Goal: Task Accomplishment & Management: Complete application form

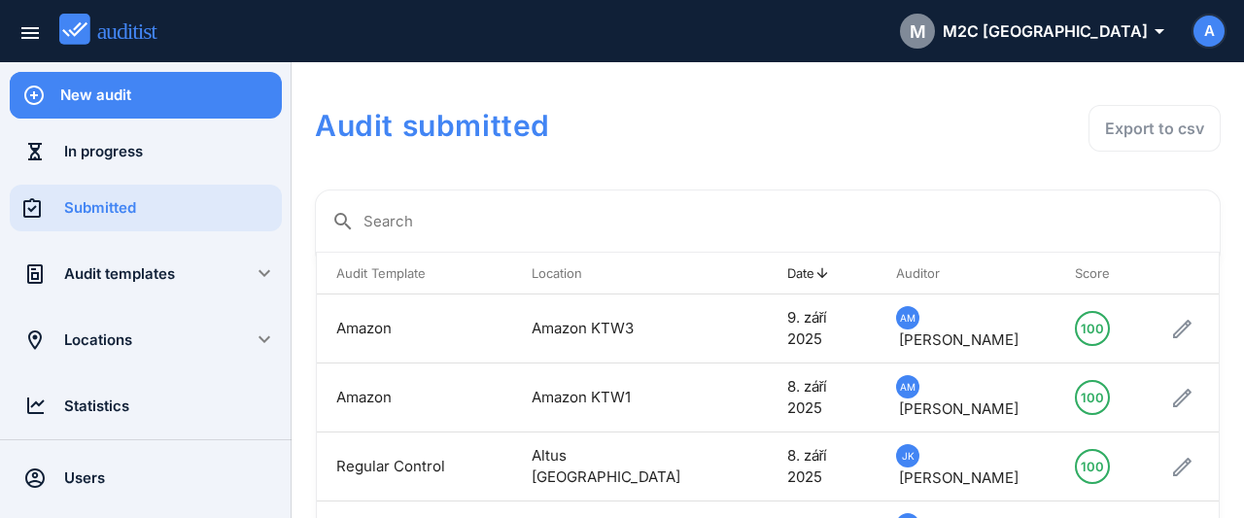
click at [127, 89] on div "New audit" at bounding box center [171, 95] width 222 height 21
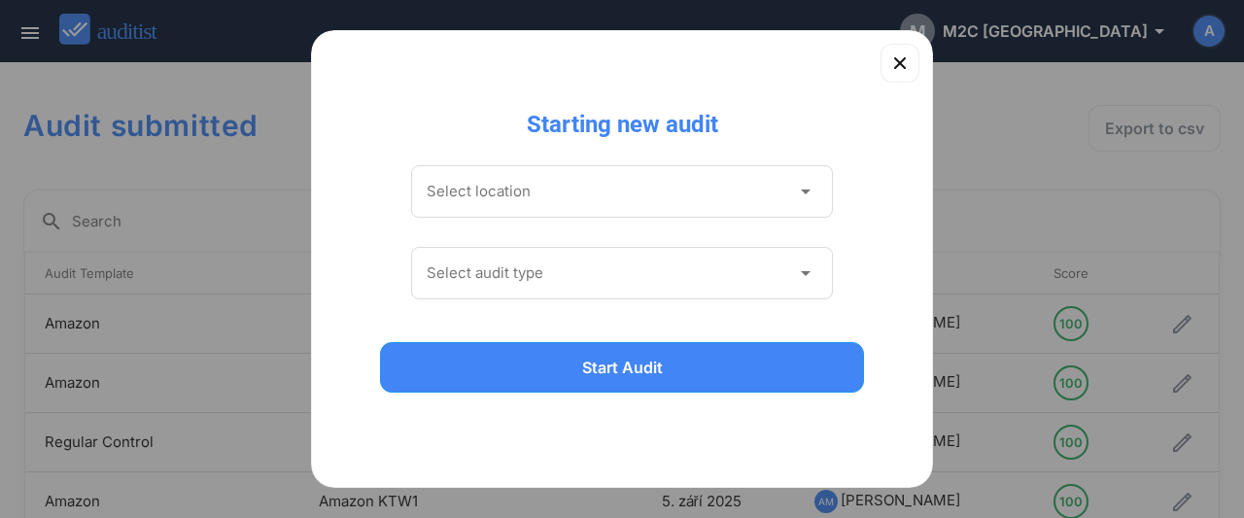
click at [664, 208] on div "Select location arrow_drop_down" at bounding box center [622, 191] width 422 height 52
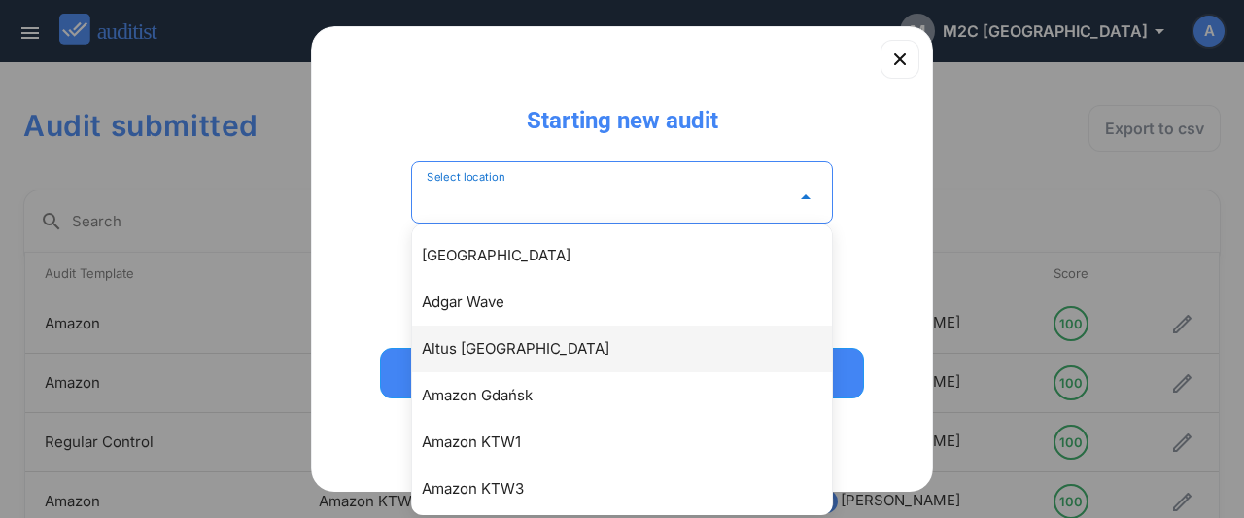
scroll to position [105, 0]
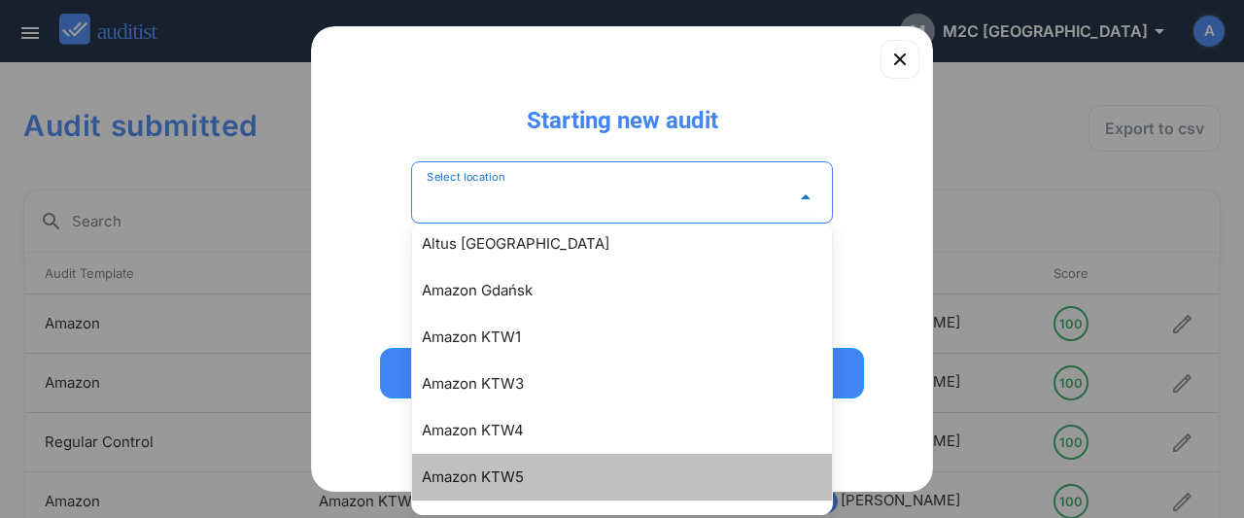
click at [500, 474] on div "Amazon KTW5" at bounding box center [632, 476] width 420 height 23
type input "**********"
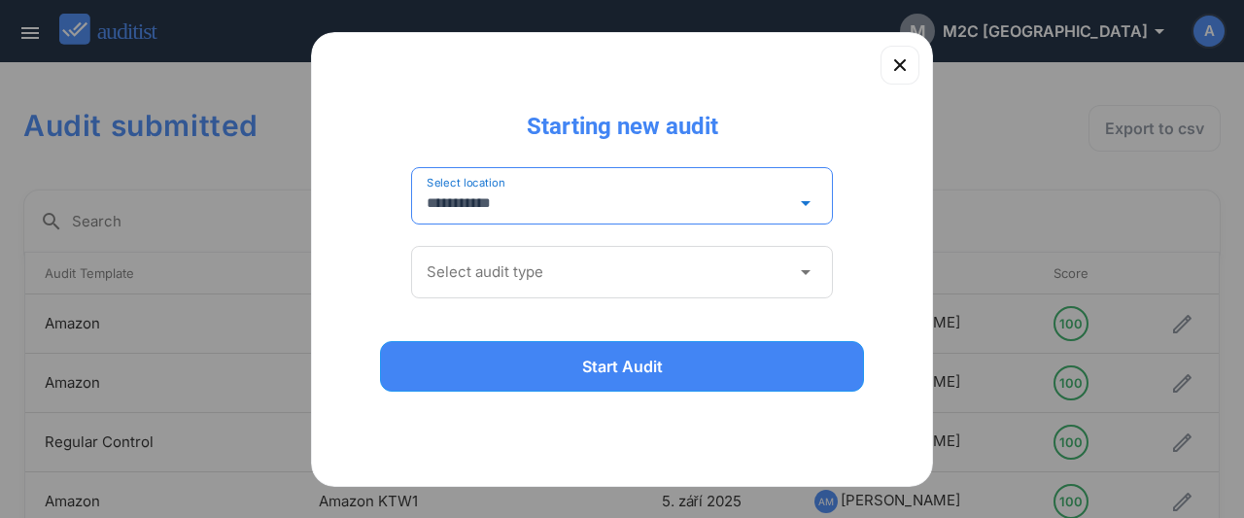
click at [507, 280] on input "Select audit type" at bounding box center [608, 272] width 363 height 31
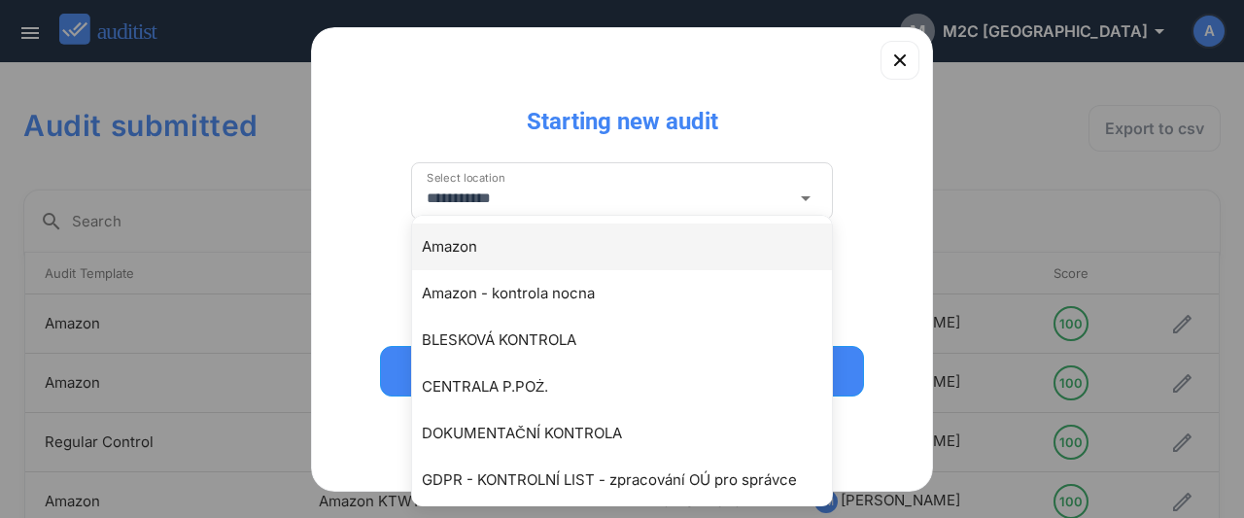
click at [469, 257] on div "Amazon" at bounding box center [632, 246] width 420 height 23
type input "******"
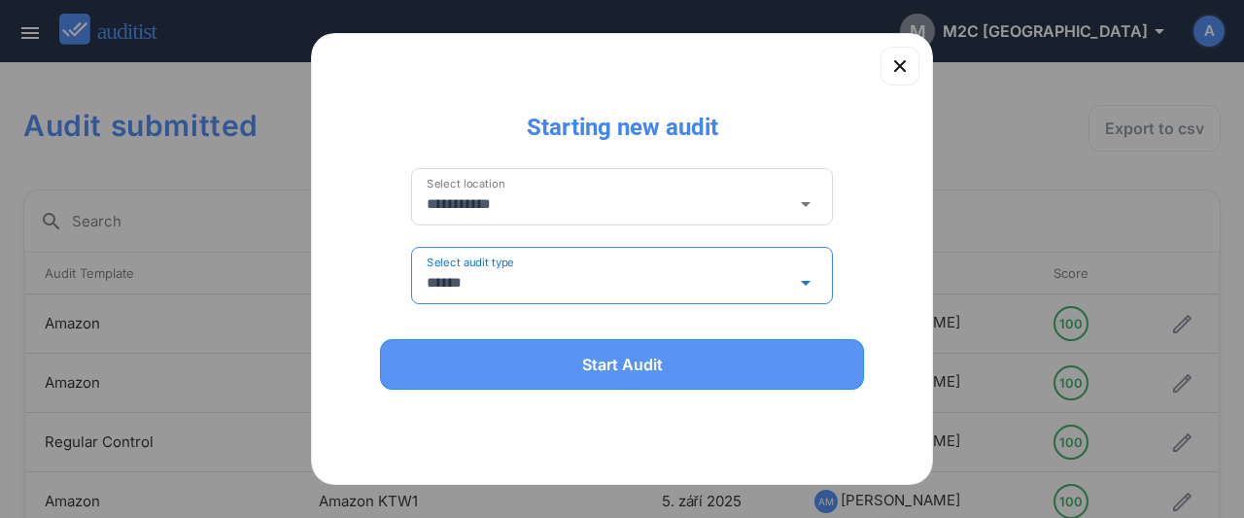
click at [506, 362] on div "Start Audit" at bounding box center [621, 364] width 433 height 23
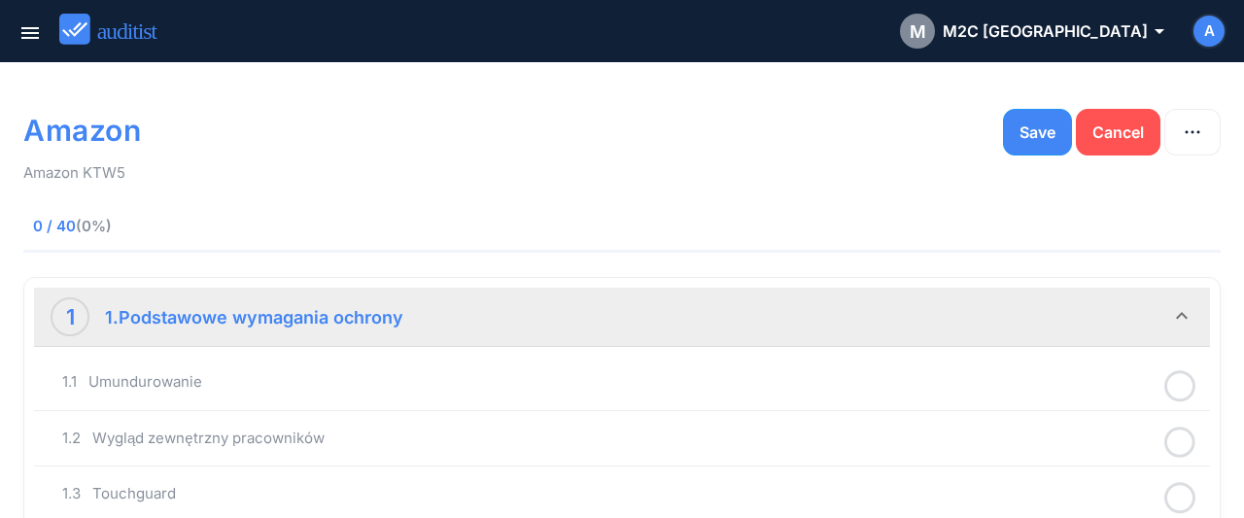
click at [1175, 392] on icon at bounding box center [1179, 386] width 31 height 38
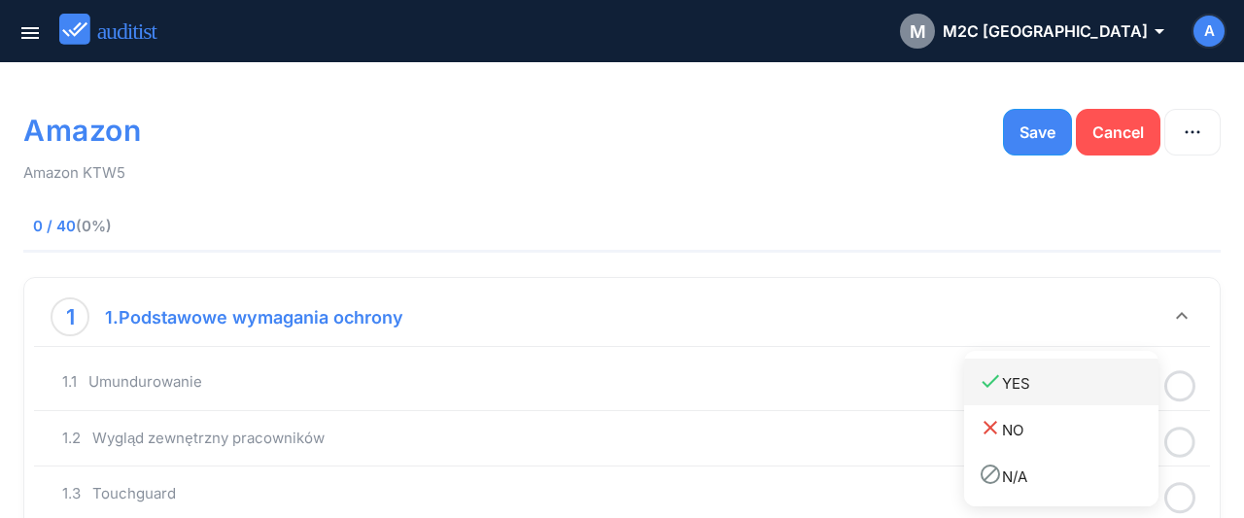
click at [1023, 404] on link "done YES" at bounding box center [1061, 382] width 194 height 47
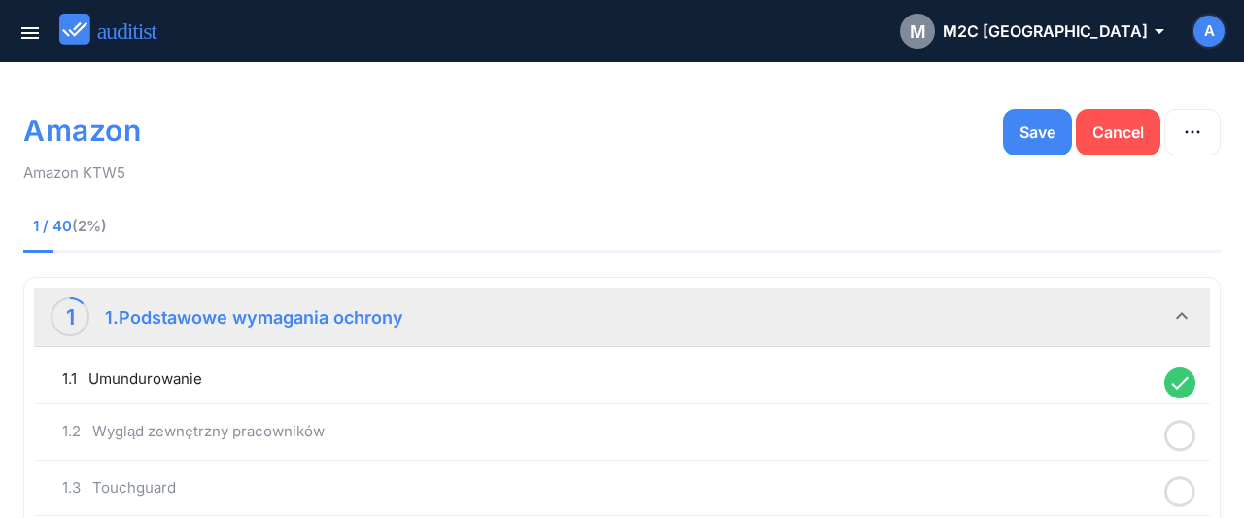
click at [1192, 427] on circle at bounding box center [1180, 436] width 28 height 28
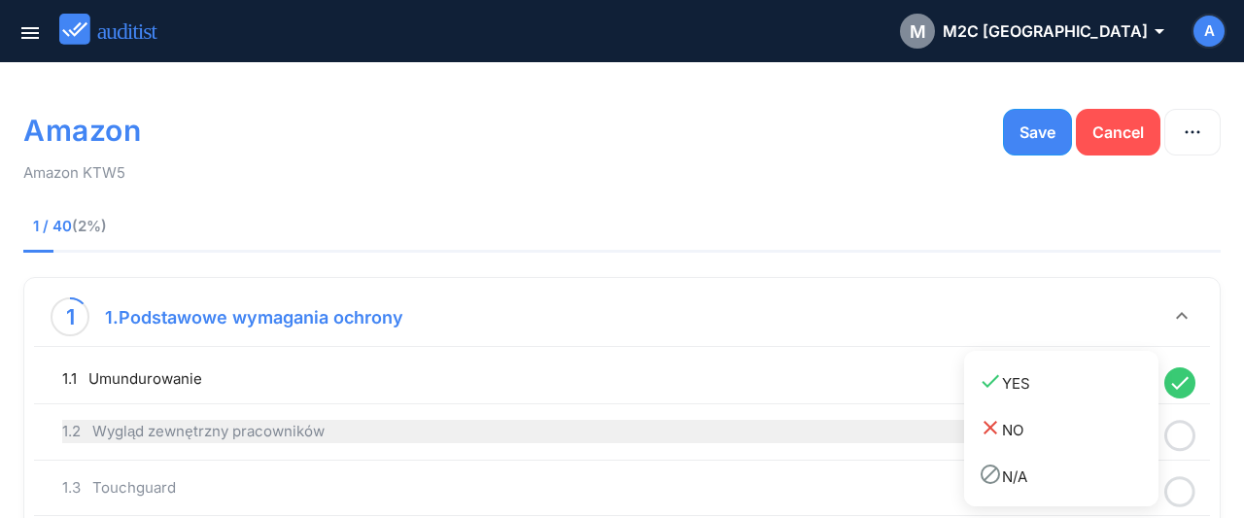
drag, startPoint x: 1039, startPoint y: 382, endPoint x: 1151, endPoint y: 429, distance: 122.4
click at [1038, 381] on div "done YES" at bounding box center [1068, 382] width 180 height 26
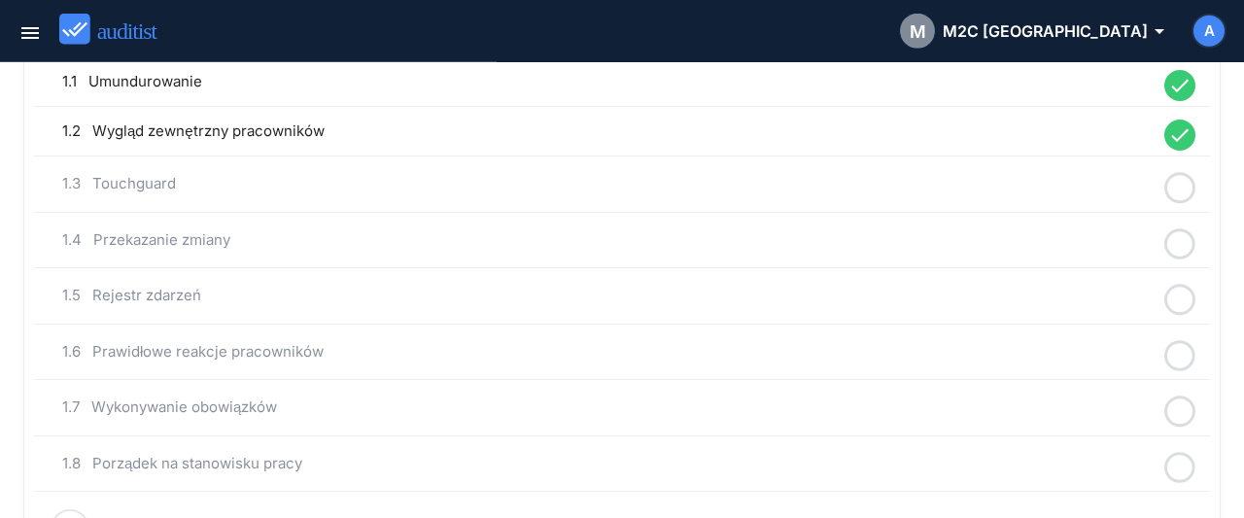
scroll to position [303, 0]
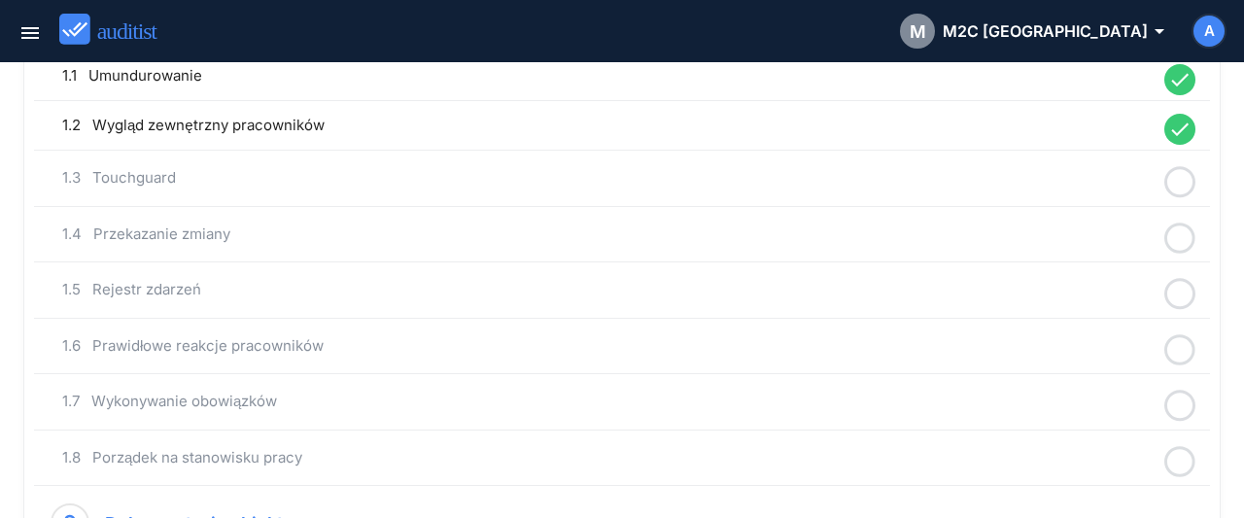
click at [1176, 176] on icon at bounding box center [1179, 182] width 31 height 38
click at [1006, 200] on div "done YES" at bounding box center [1068, 194] width 180 height 26
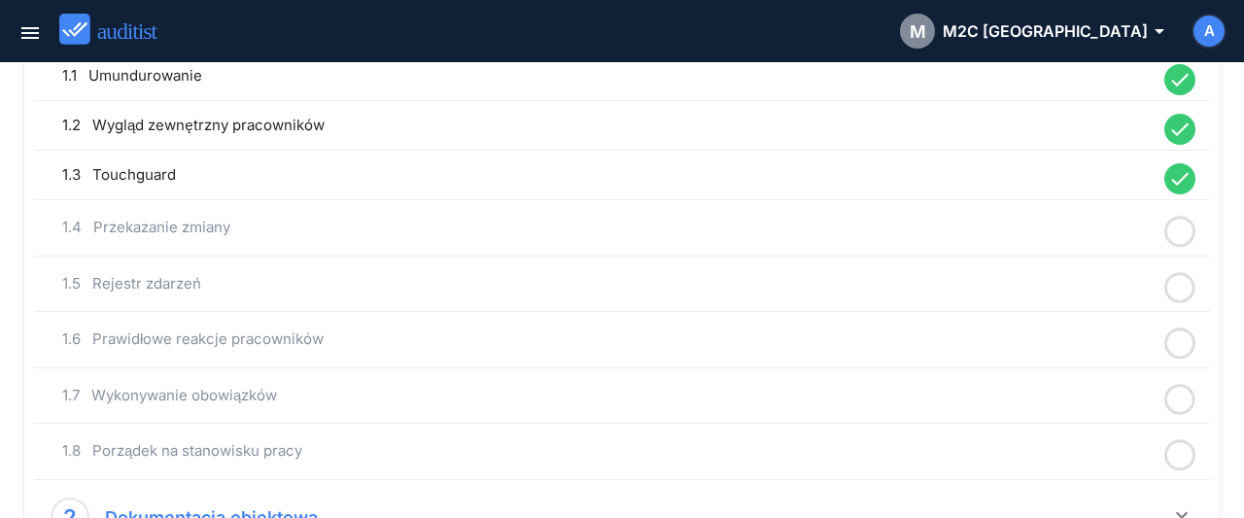
click at [1186, 226] on icon at bounding box center [1179, 232] width 31 height 38
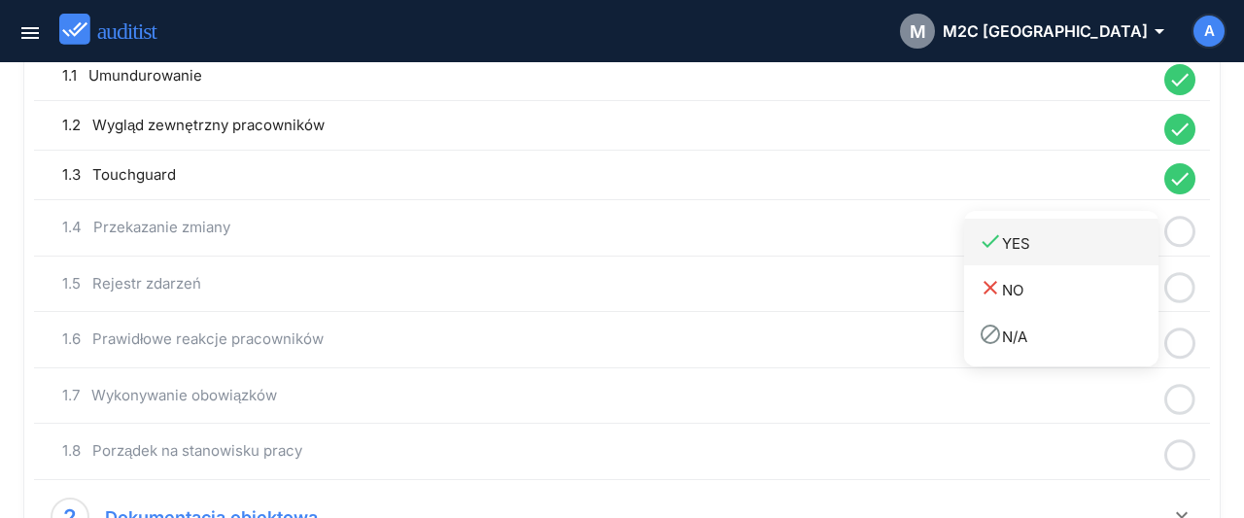
click at [1048, 238] on div "done YES" at bounding box center [1068, 242] width 180 height 26
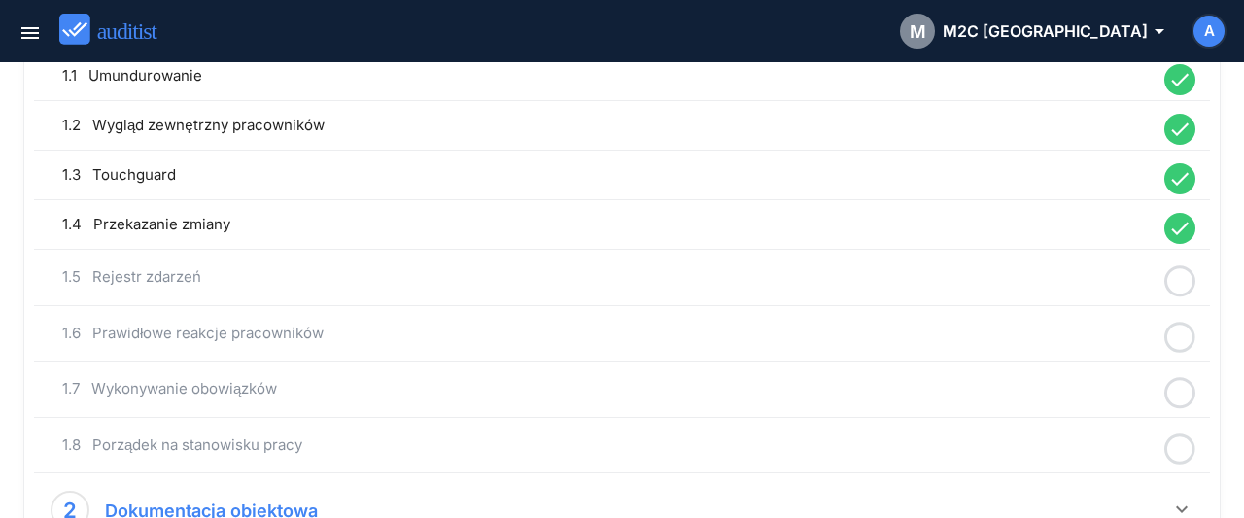
click at [1184, 273] on icon at bounding box center [1179, 281] width 31 height 38
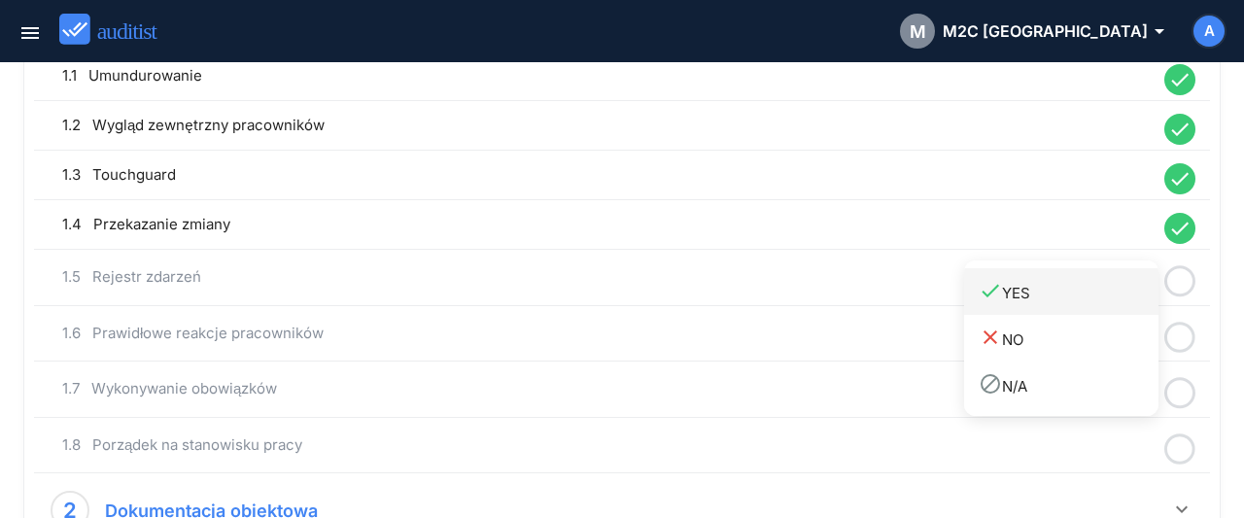
click at [1050, 302] on div "done YES" at bounding box center [1068, 292] width 180 height 26
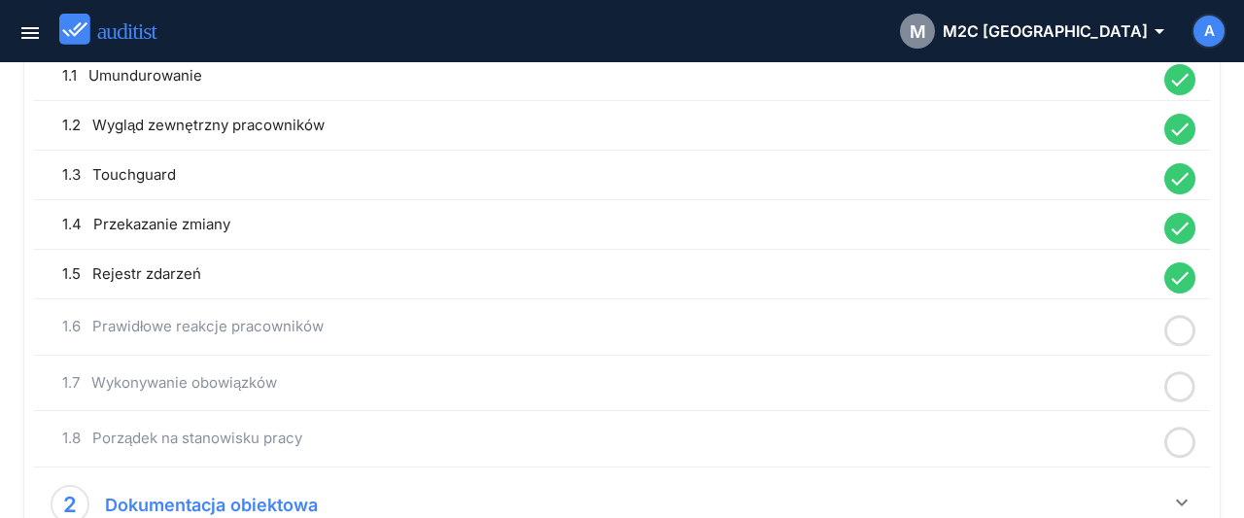
click at [1191, 332] on icon at bounding box center [1179, 331] width 31 height 38
click at [1033, 345] on div "done YES" at bounding box center [1068, 341] width 180 height 26
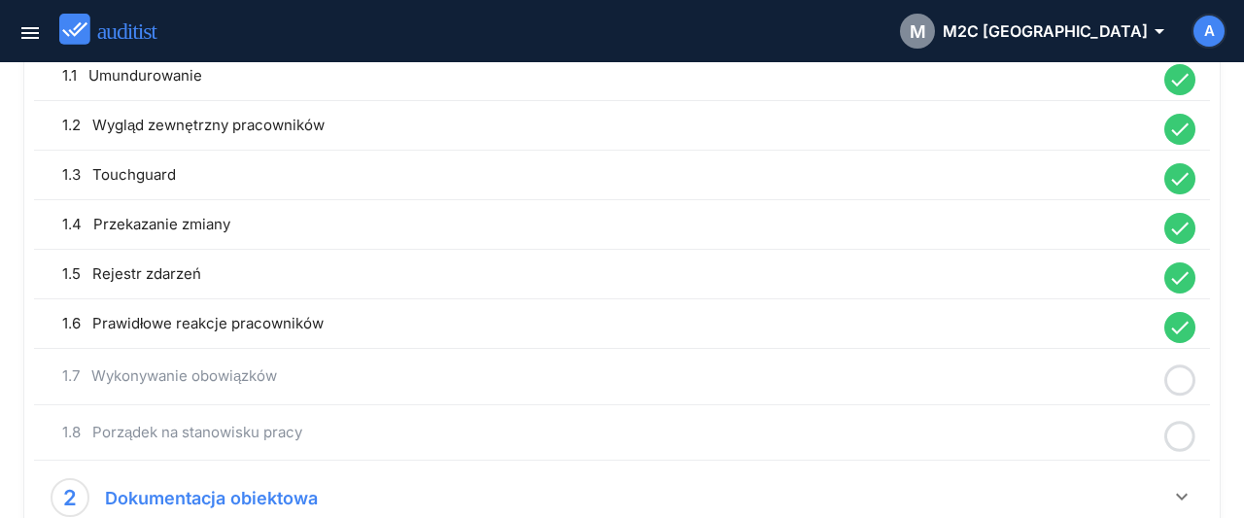
click at [1178, 387] on icon at bounding box center [1179, 380] width 31 height 38
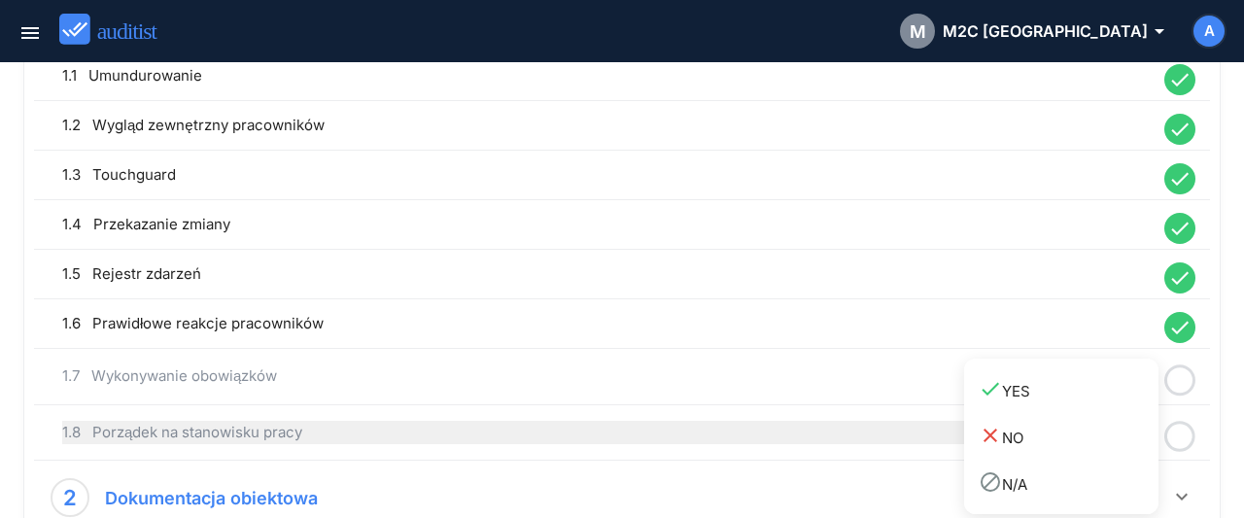
drag, startPoint x: 1046, startPoint y: 403, endPoint x: 1136, endPoint y: 422, distance: 91.3
click at [1048, 403] on link "done YES" at bounding box center [1061, 389] width 194 height 47
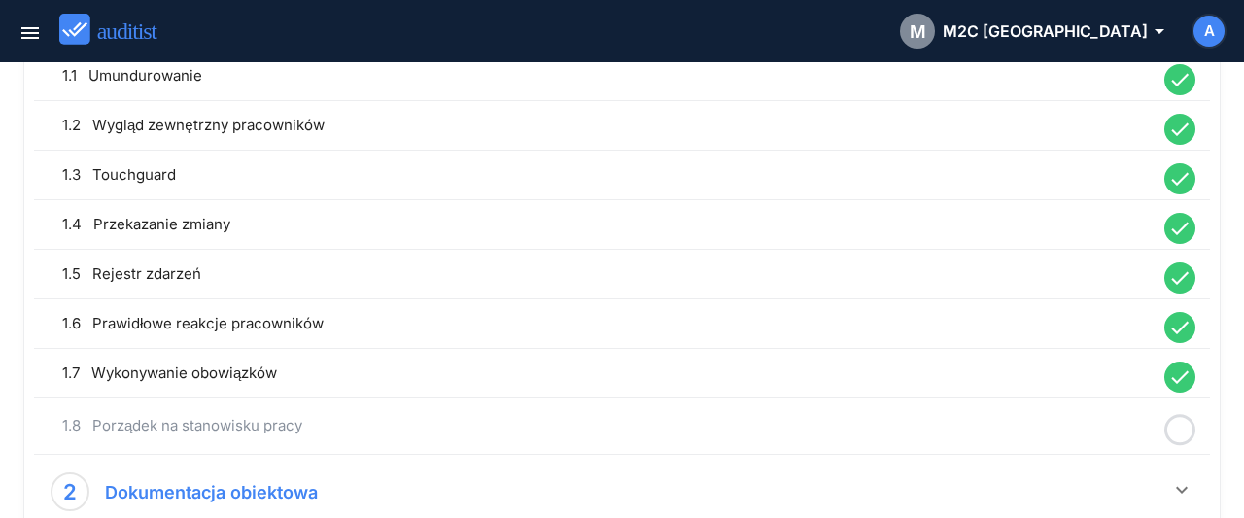
click at [1183, 424] on icon at bounding box center [1179, 430] width 31 height 38
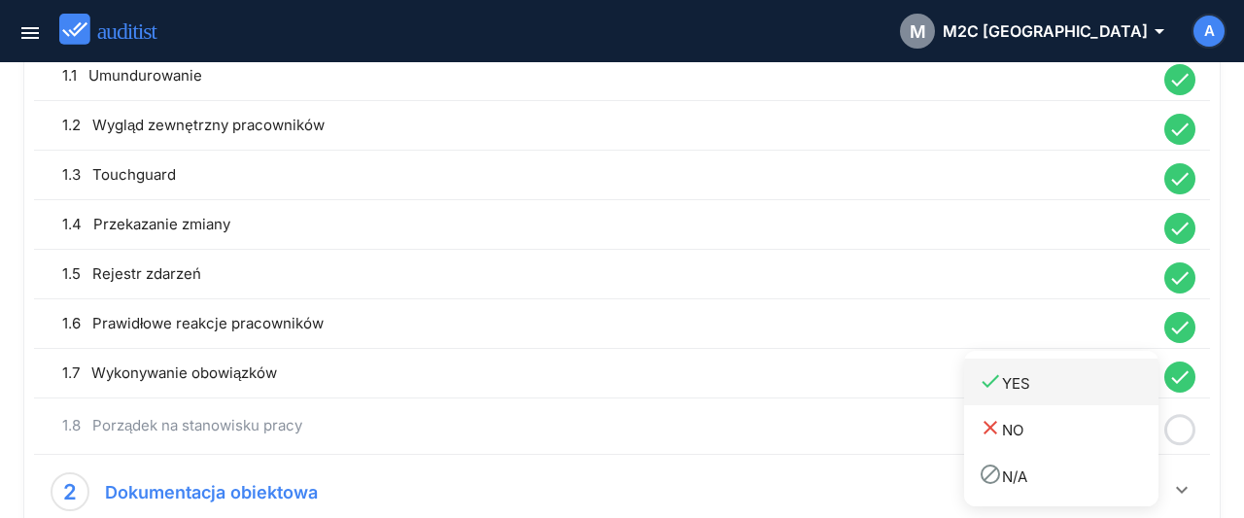
drag, startPoint x: 1029, startPoint y: 388, endPoint x: 1035, endPoint y: 378, distance: 11.3
click at [1029, 386] on div "done YES" at bounding box center [1068, 382] width 180 height 26
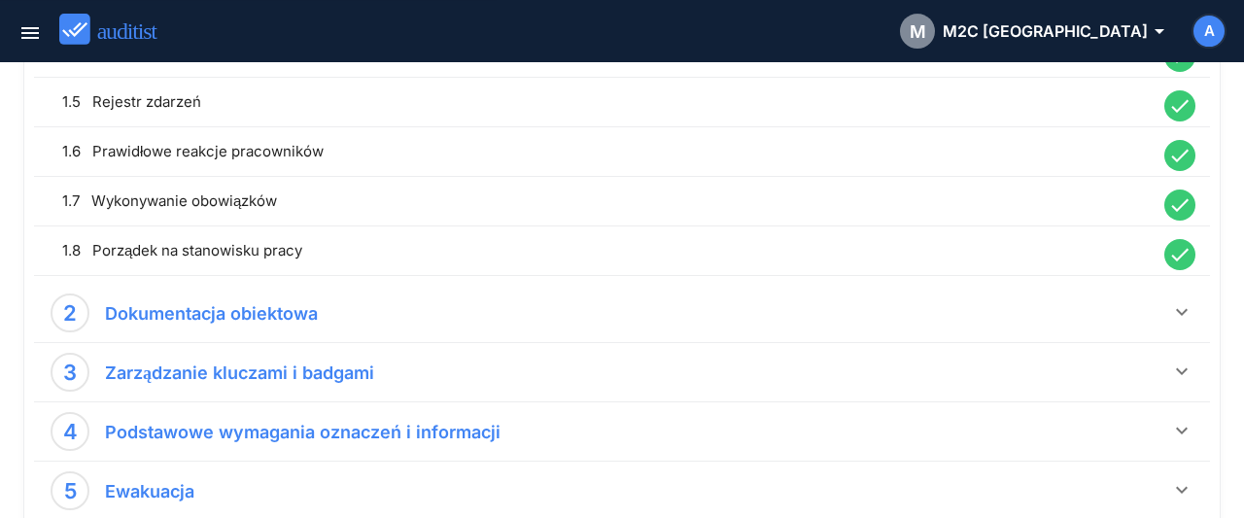
scroll to position [606, 0]
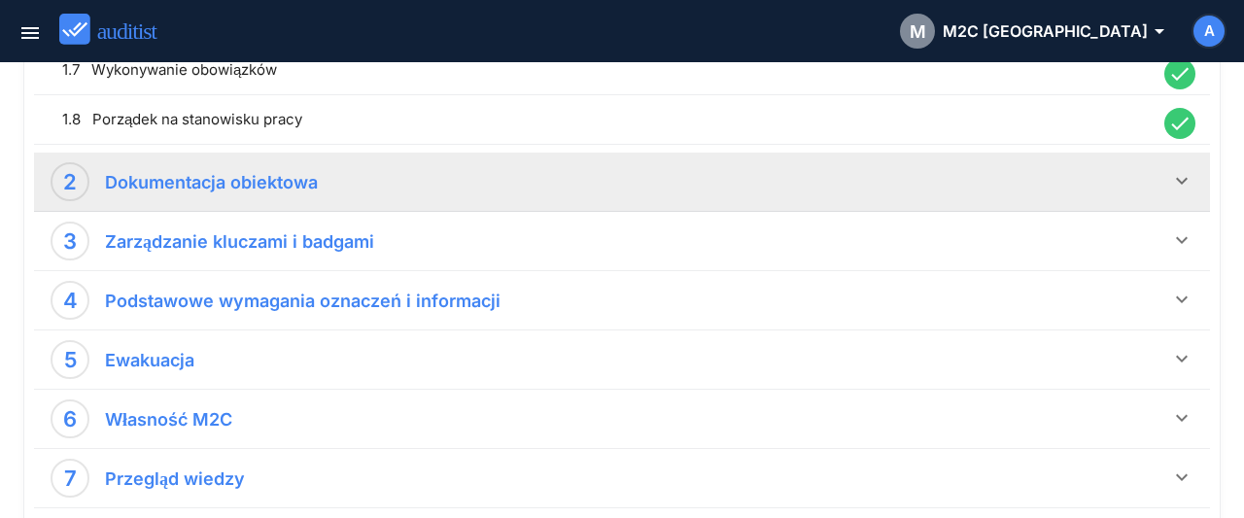
click at [1176, 176] on icon "keyboard_arrow_down" at bounding box center [1181, 180] width 23 height 23
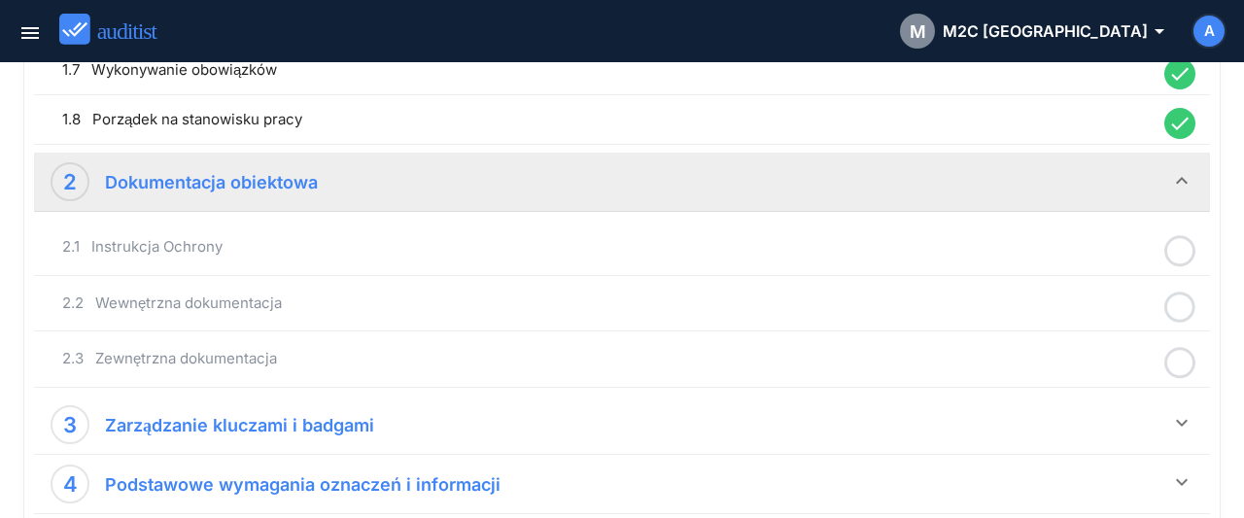
click at [1176, 250] on icon at bounding box center [1179, 251] width 31 height 38
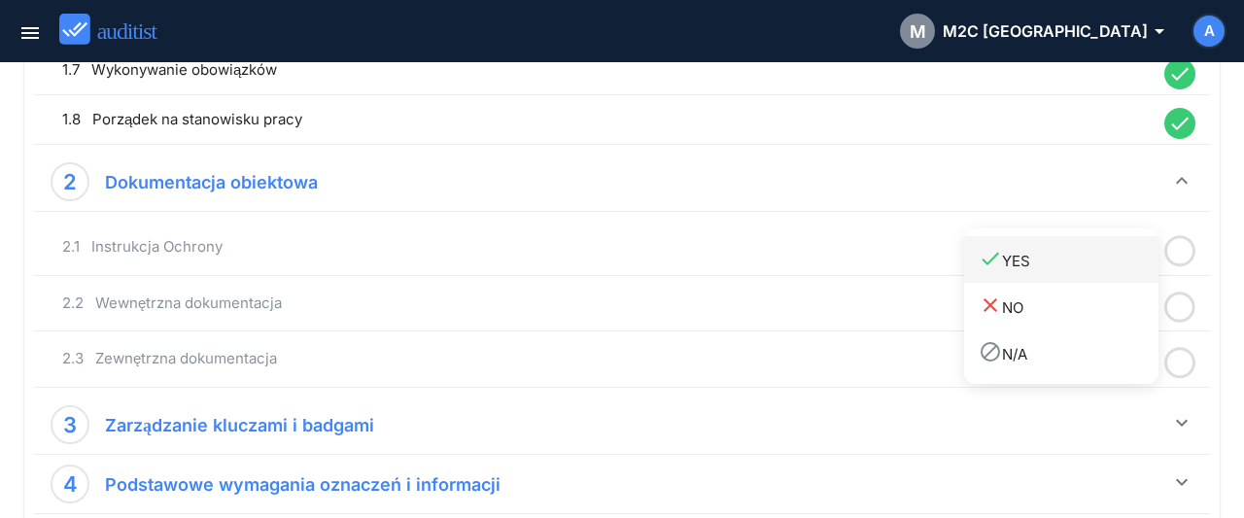
click at [1046, 270] on div "done YES" at bounding box center [1068, 260] width 180 height 26
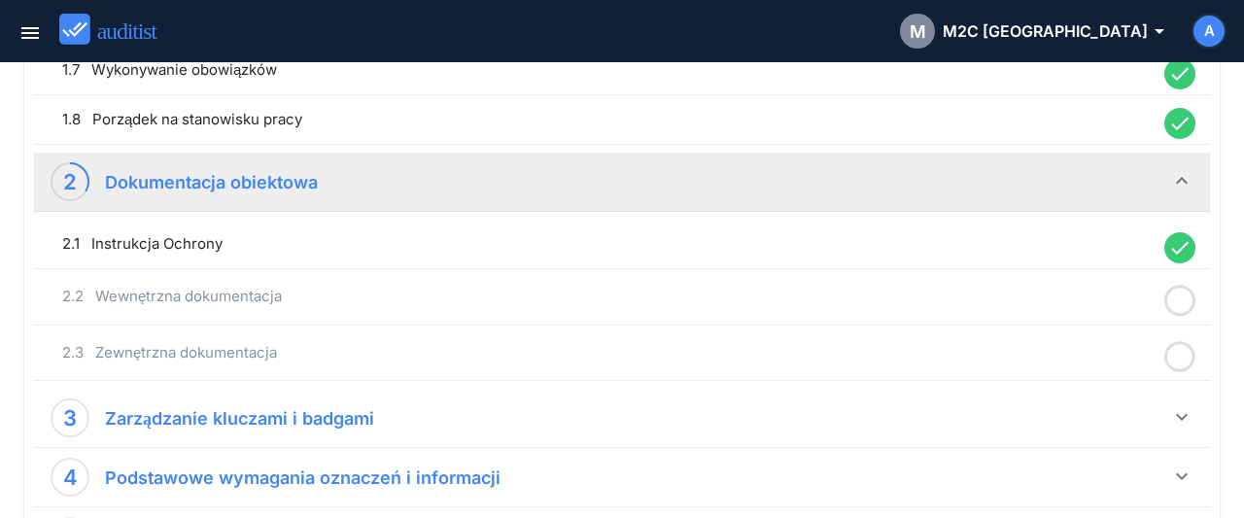
click at [1176, 304] on icon at bounding box center [1179, 301] width 31 height 38
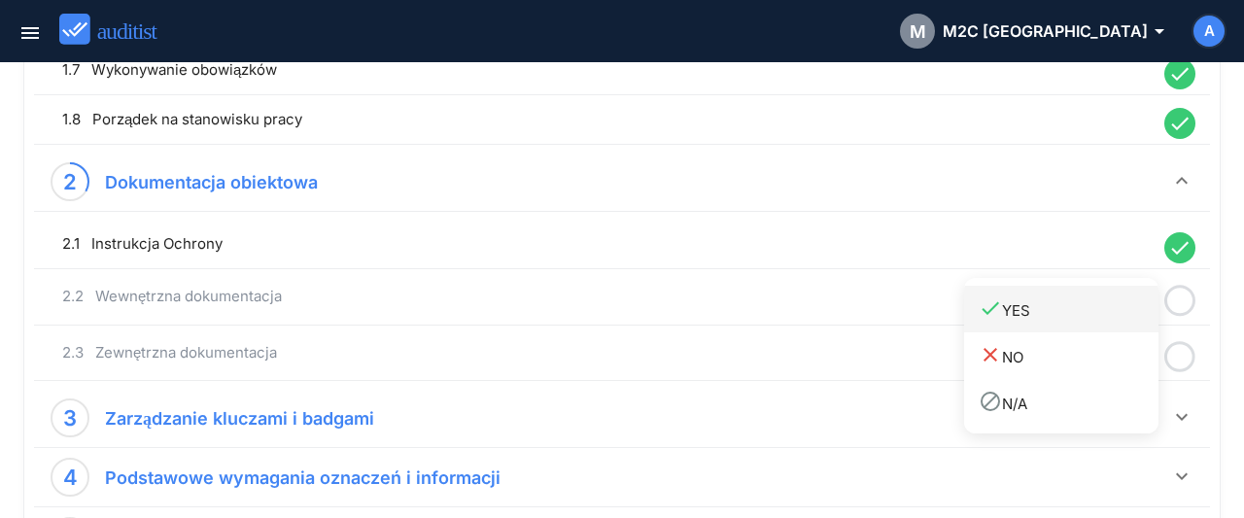
click at [1081, 312] on div "done YES" at bounding box center [1068, 309] width 180 height 26
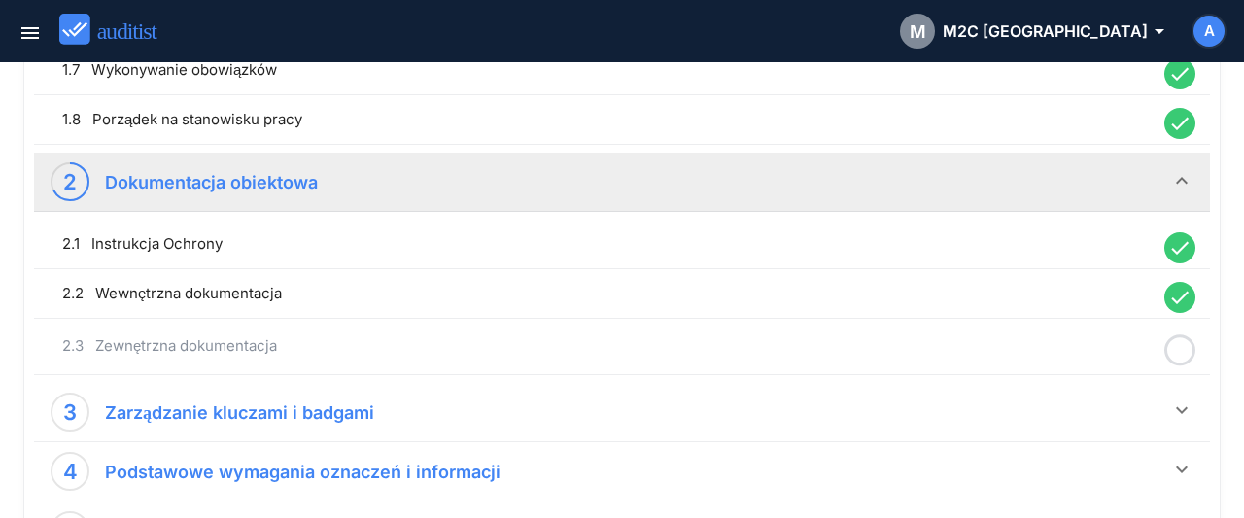
click at [1194, 357] on icon at bounding box center [1179, 350] width 31 height 38
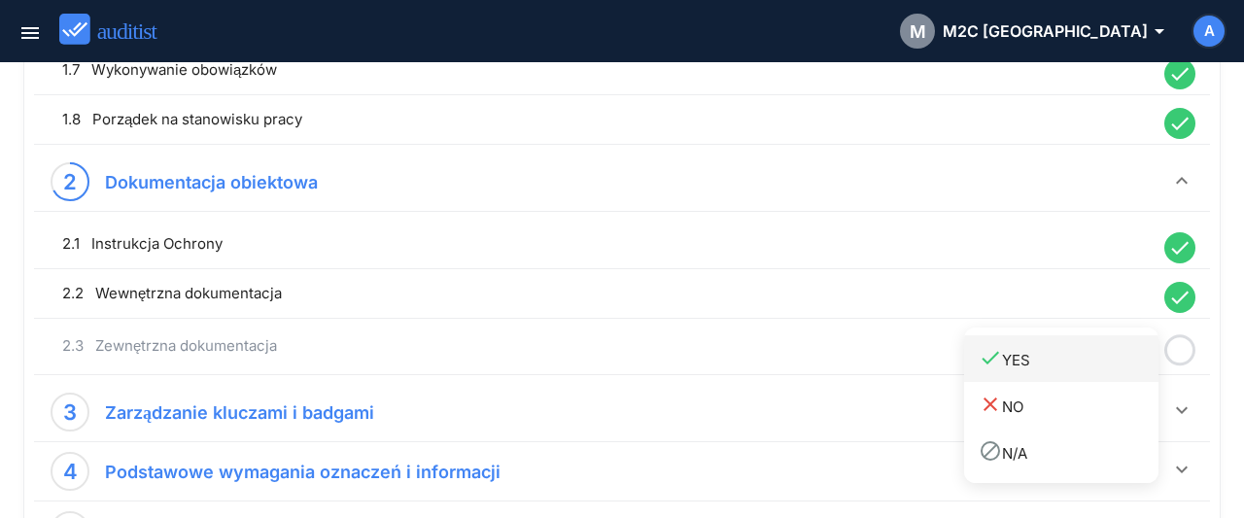
drag, startPoint x: 1083, startPoint y: 362, endPoint x: 1111, endPoint y: 374, distance: 29.6
click at [1081, 363] on div "done YES" at bounding box center [1068, 359] width 180 height 26
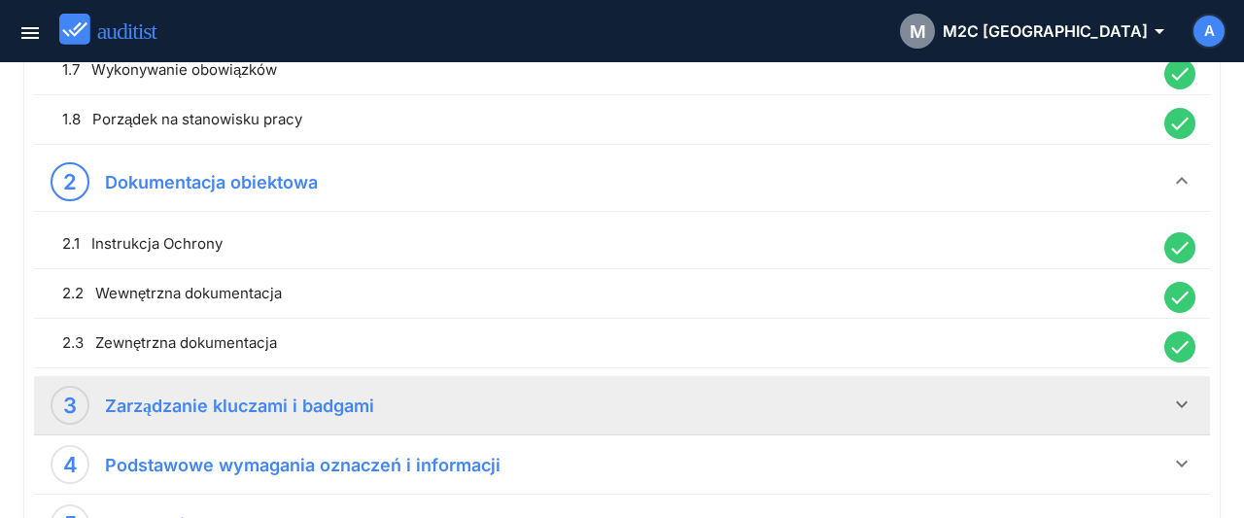
click at [1189, 401] on icon "keyboard_arrow_down" at bounding box center [1181, 404] width 23 height 23
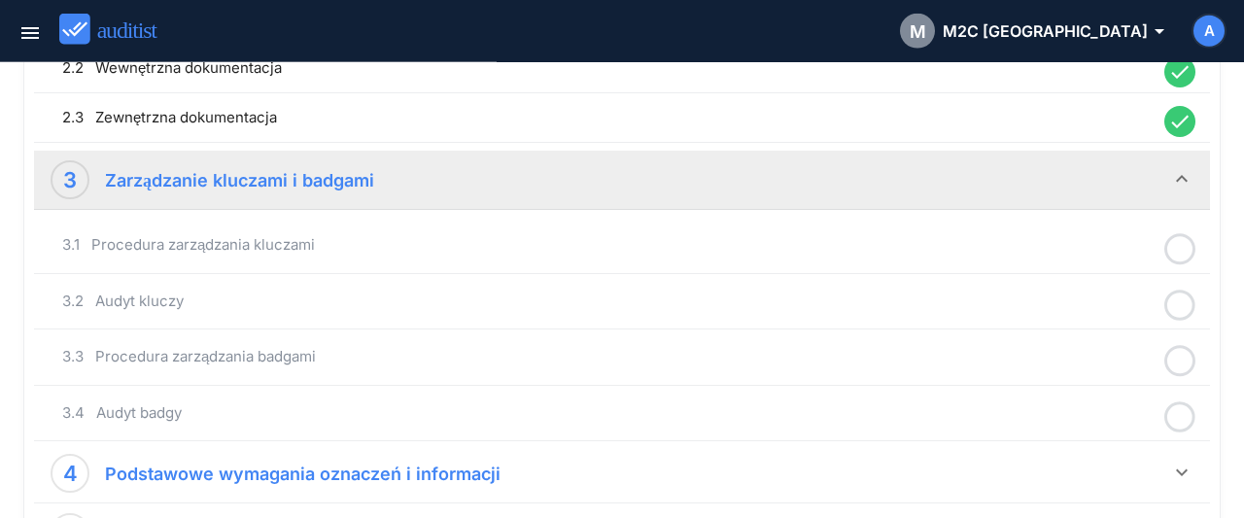
scroll to position [909, 0]
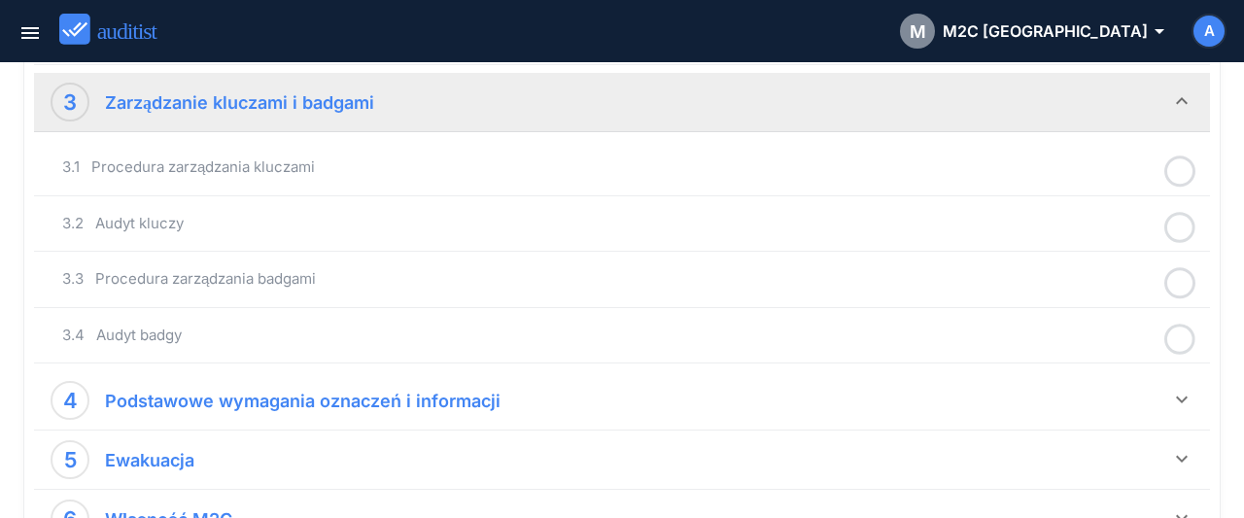
click at [1177, 169] on icon at bounding box center [1179, 172] width 31 height 38
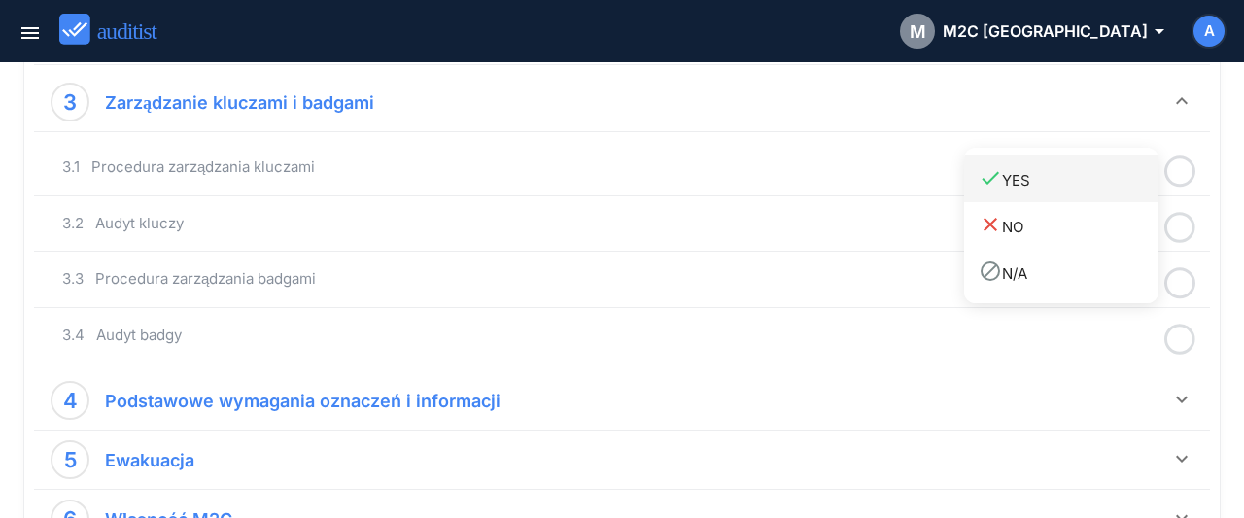
click at [1076, 189] on div "done YES" at bounding box center [1068, 179] width 180 height 26
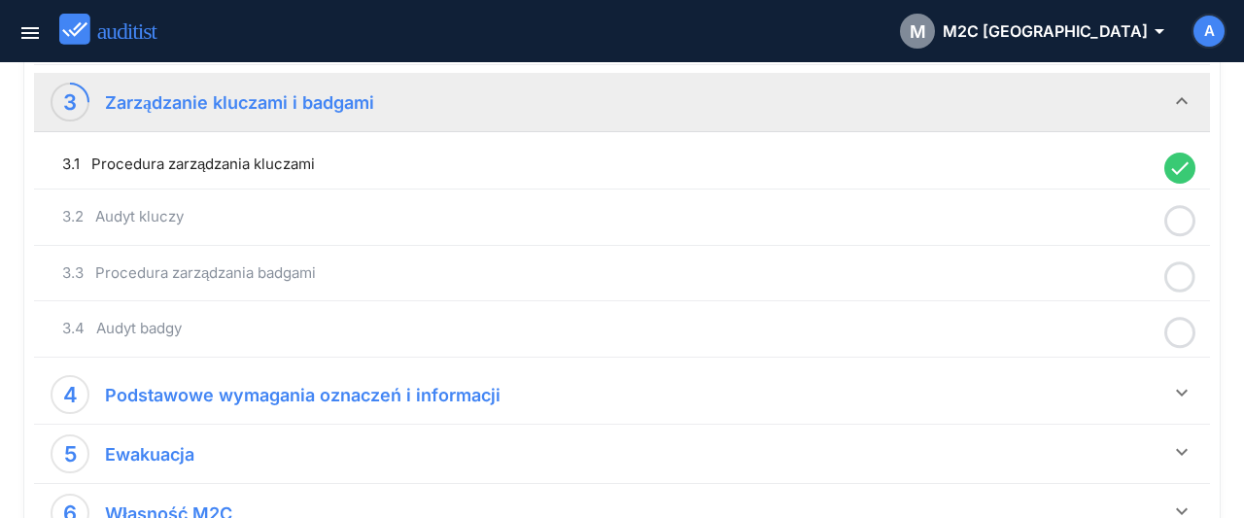
click at [1175, 220] on icon at bounding box center [1179, 221] width 31 height 38
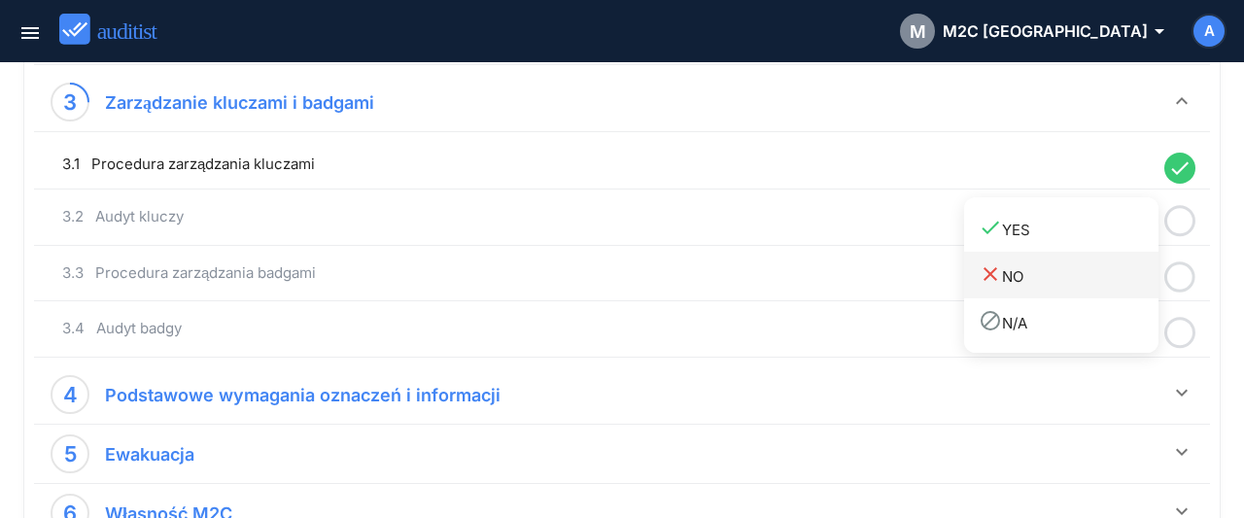
drag, startPoint x: 1053, startPoint y: 229, endPoint x: 1122, endPoint y: 254, distance: 73.1
click at [1052, 230] on div "done YES" at bounding box center [1068, 229] width 180 height 26
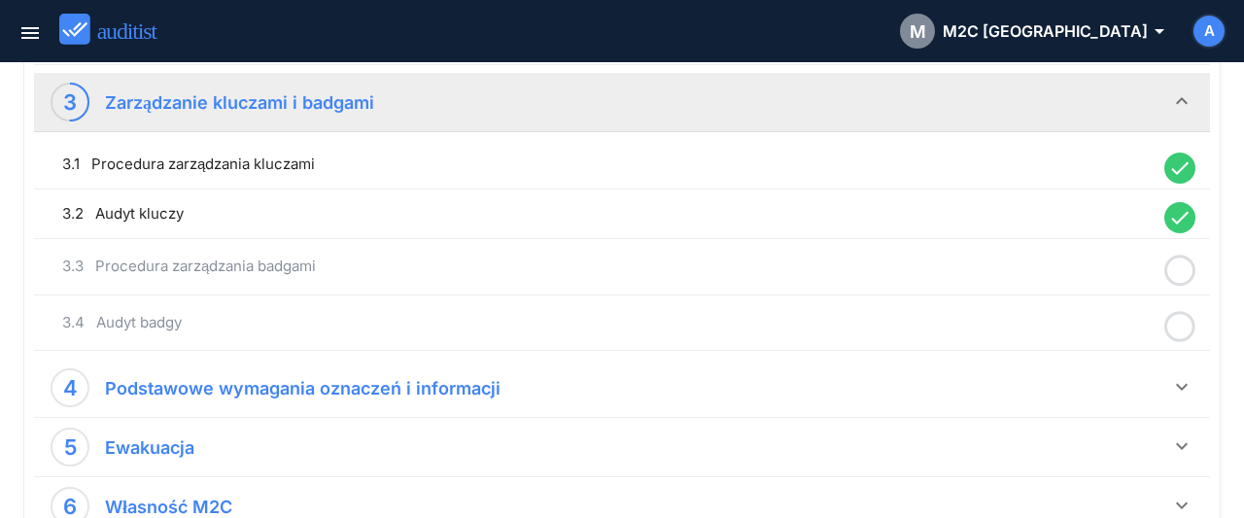
click at [1179, 265] on icon at bounding box center [1179, 271] width 31 height 38
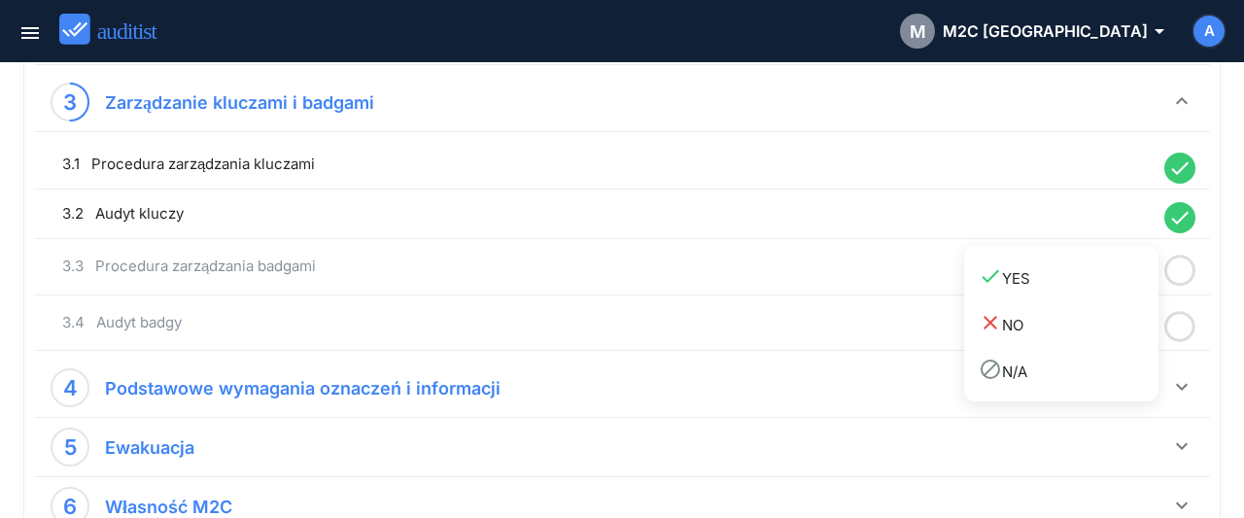
drag, startPoint x: 1052, startPoint y: 280, endPoint x: 1160, endPoint y: 308, distance: 111.5
click at [1055, 284] on div "done YES" at bounding box center [1068, 277] width 180 height 26
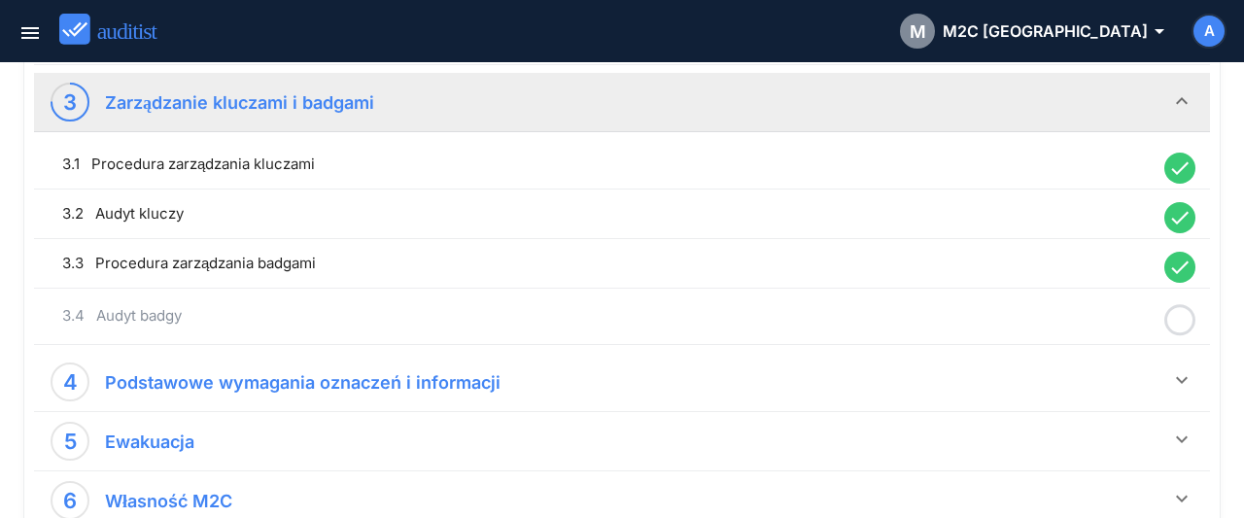
click at [1177, 310] on icon at bounding box center [1179, 320] width 31 height 38
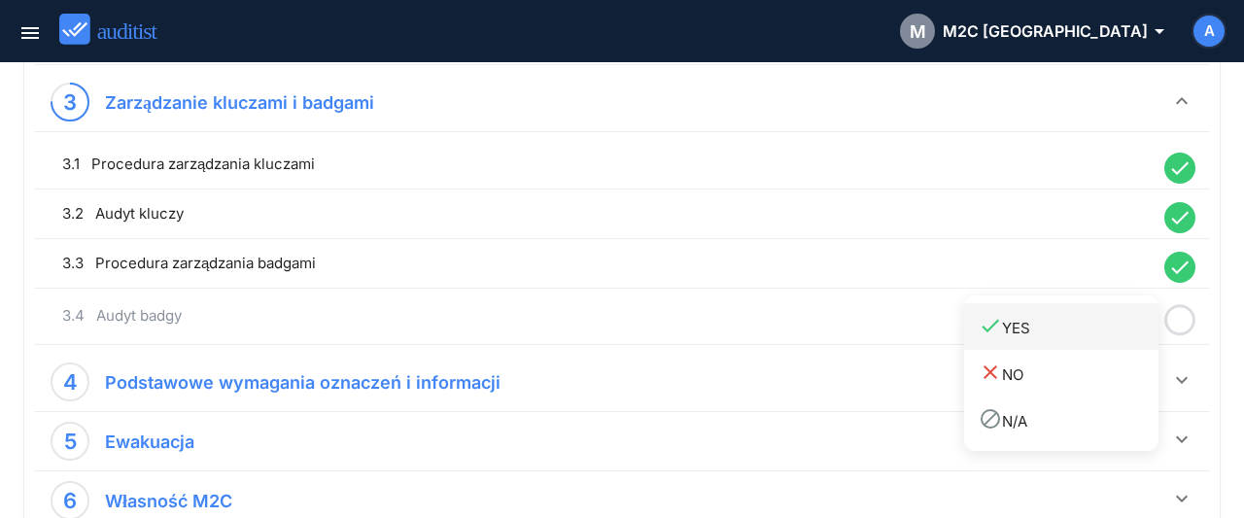
click at [1077, 331] on div "done YES" at bounding box center [1068, 327] width 180 height 26
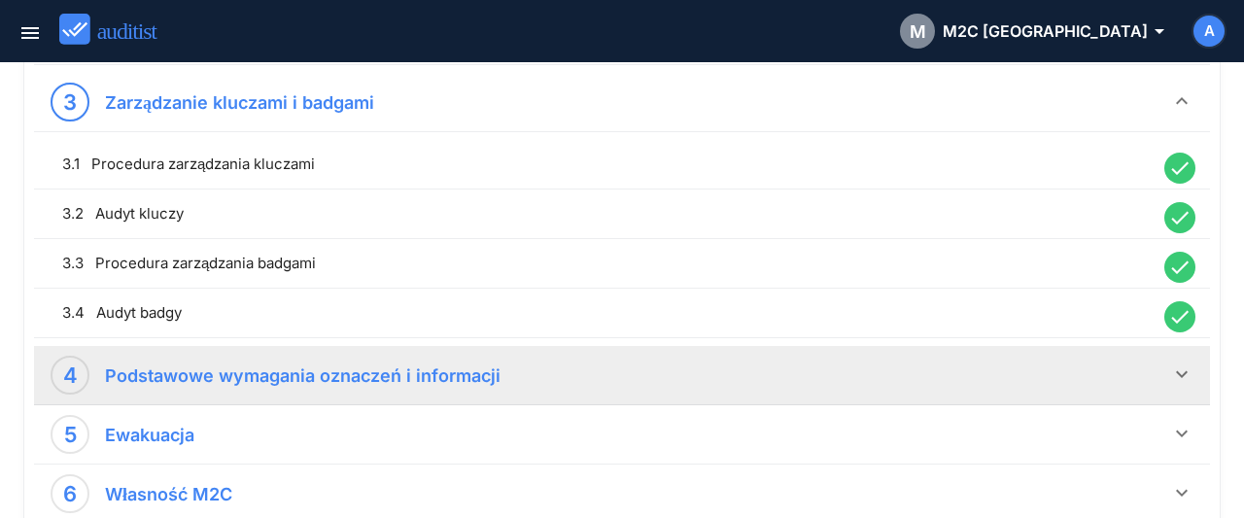
click at [1191, 372] on icon "keyboard_arrow_down" at bounding box center [1181, 373] width 23 height 23
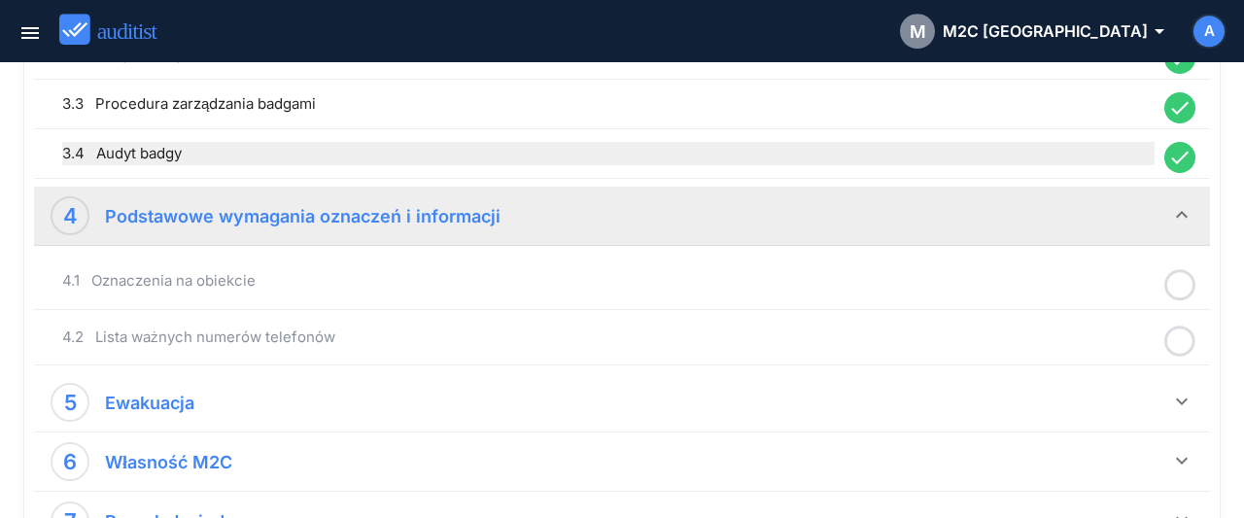
scroll to position [1213, 0]
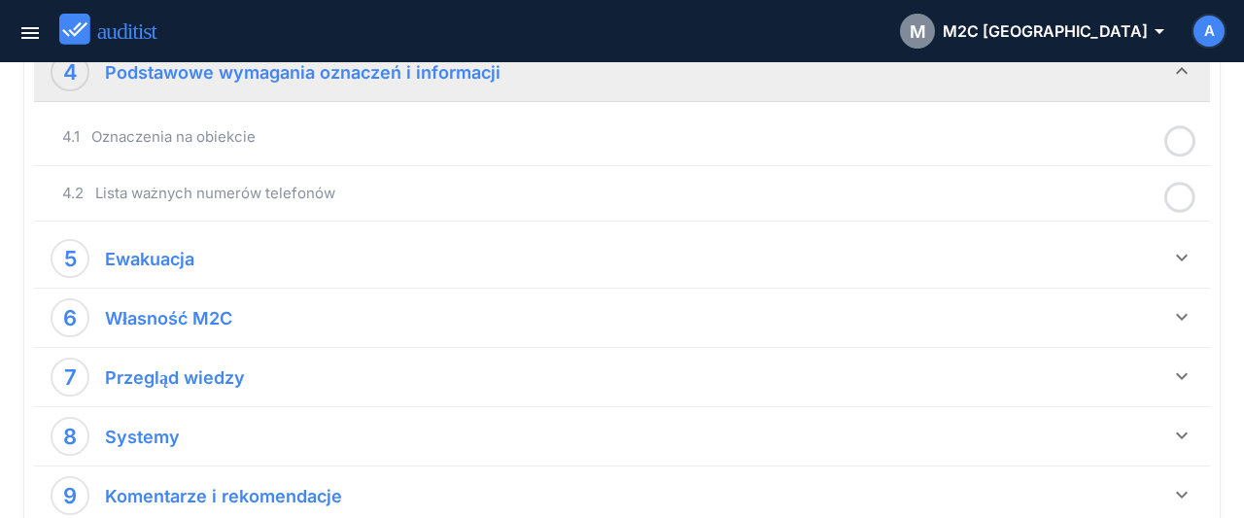
click at [1181, 136] on icon at bounding box center [1179, 141] width 31 height 38
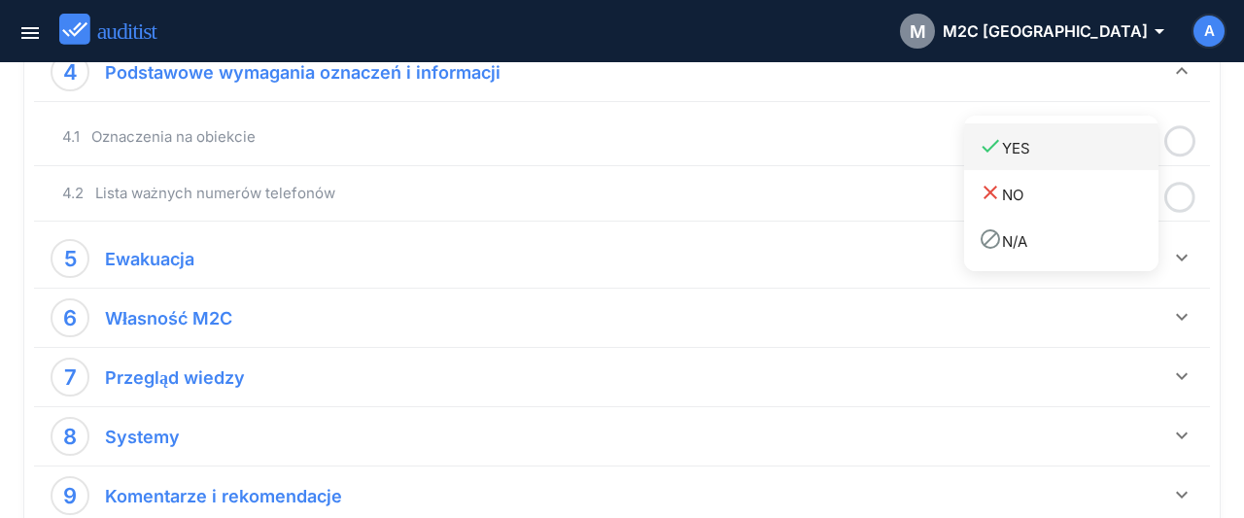
drag, startPoint x: 1078, startPoint y: 155, endPoint x: 1145, endPoint y: 184, distance: 72.7
click at [1078, 158] on div "done YES" at bounding box center [1068, 147] width 180 height 26
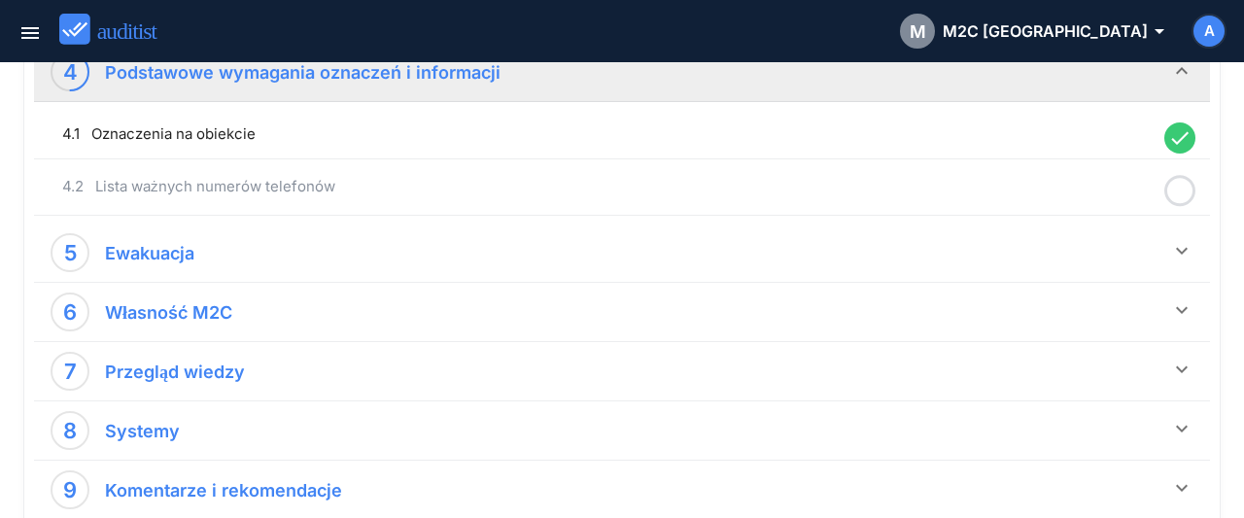
click at [1183, 186] on icon at bounding box center [1179, 191] width 31 height 38
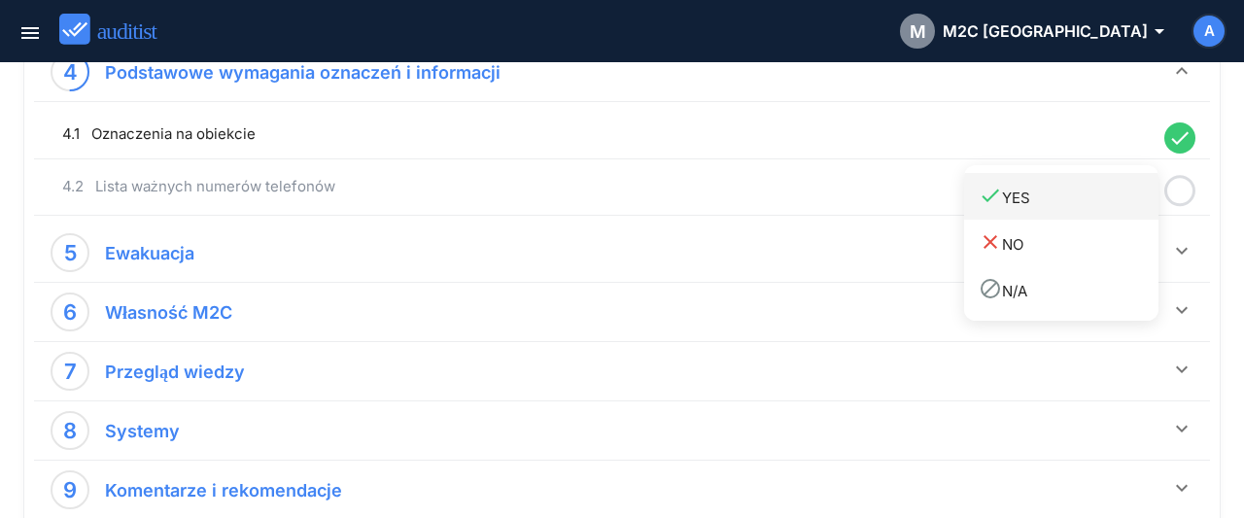
drag, startPoint x: 1066, startPoint y: 211, endPoint x: 1148, endPoint y: 242, distance: 88.2
click at [1066, 215] on link "done YES" at bounding box center [1061, 196] width 194 height 47
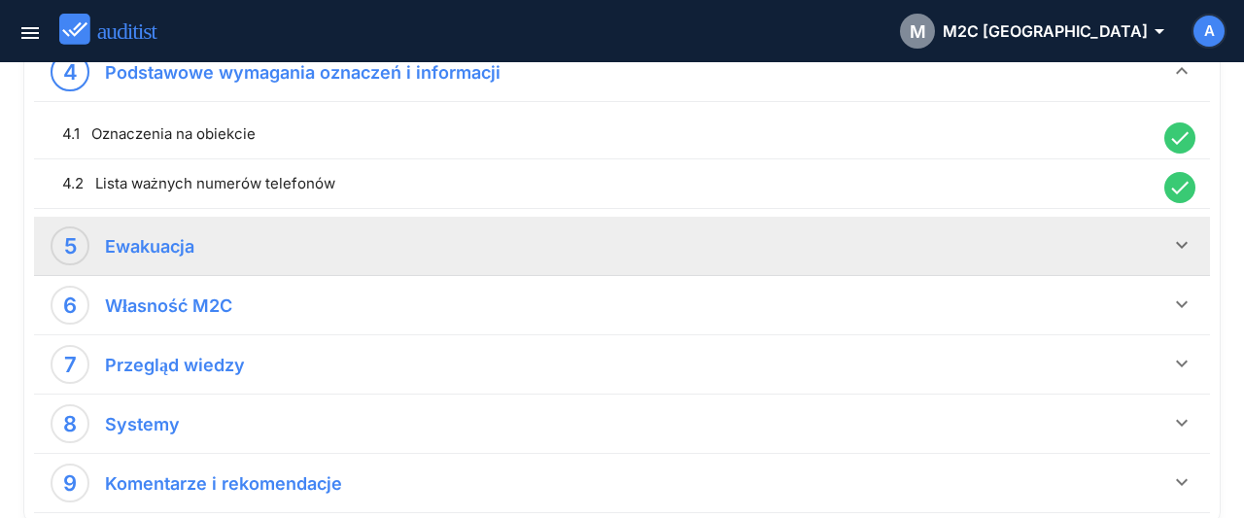
click at [1174, 238] on icon "keyboard_arrow_down" at bounding box center [1181, 244] width 23 height 23
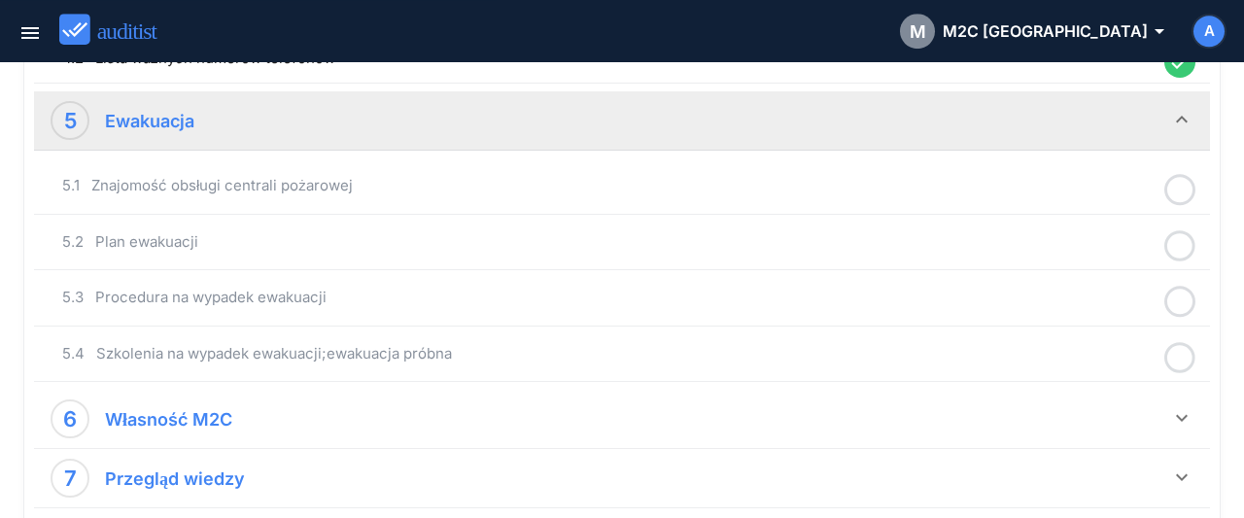
scroll to position [1415, 0]
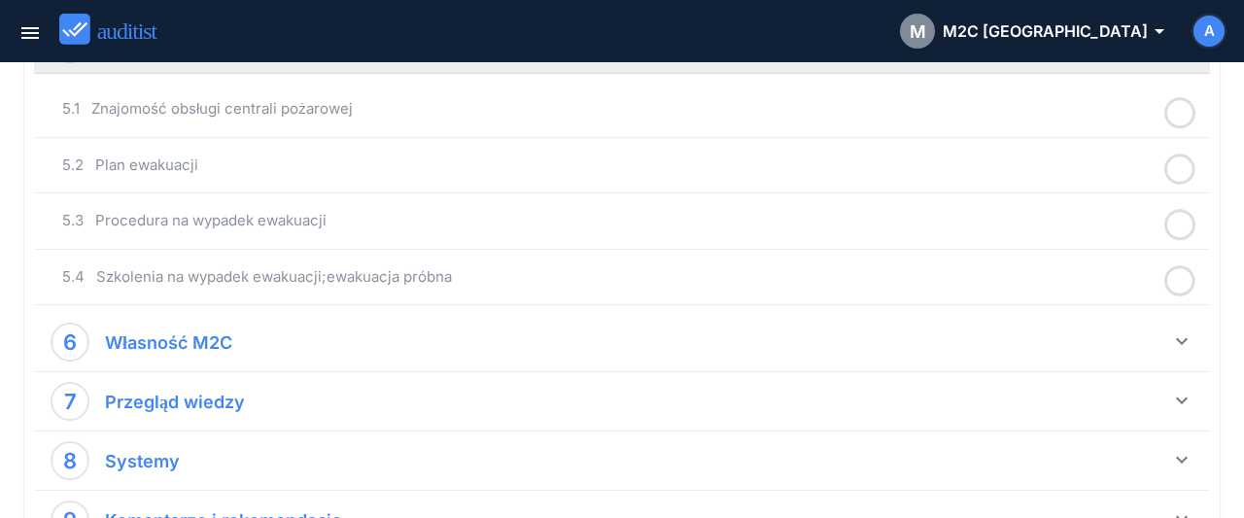
click at [1177, 114] on icon at bounding box center [1179, 113] width 31 height 38
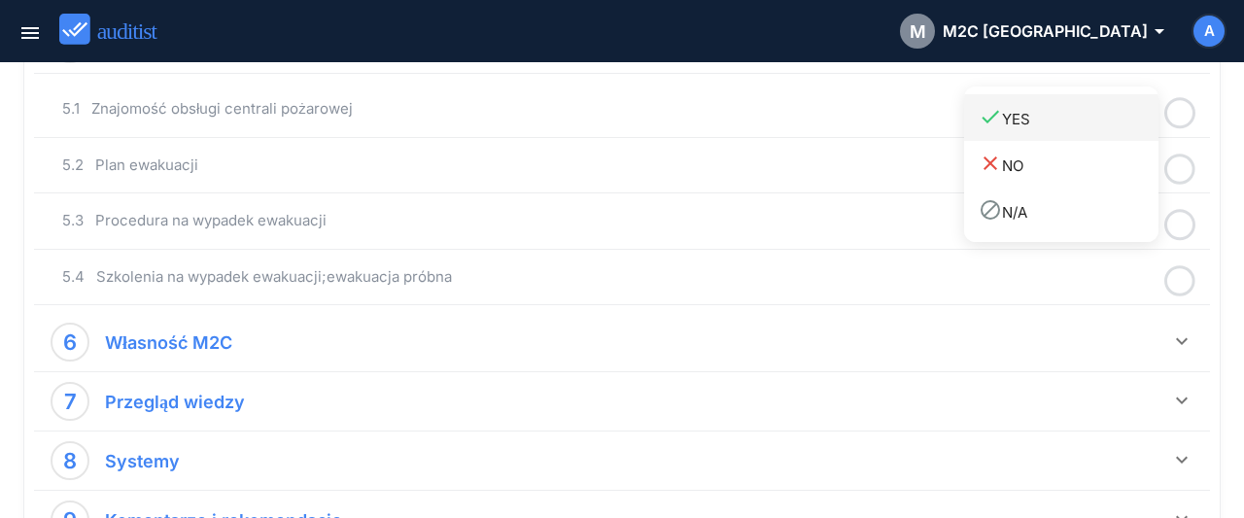
click at [1041, 110] on div "done YES" at bounding box center [1068, 118] width 180 height 26
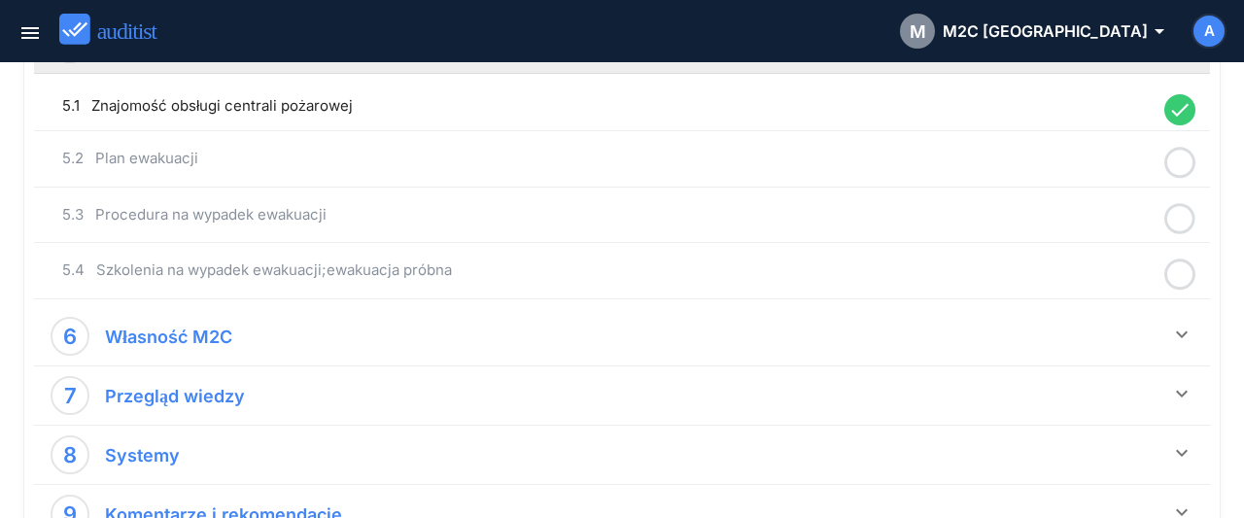
click at [1176, 154] on icon at bounding box center [1179, 163] width 31 height 38
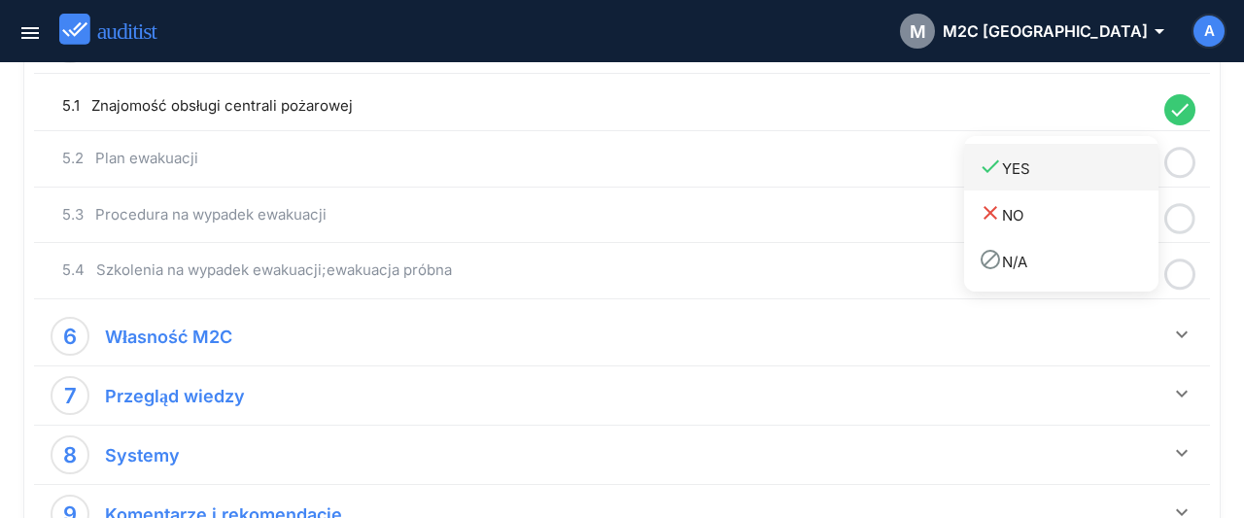
click at [1066, 169] on div "done YES" at bounding box center [1068, 167] width 180 height 26
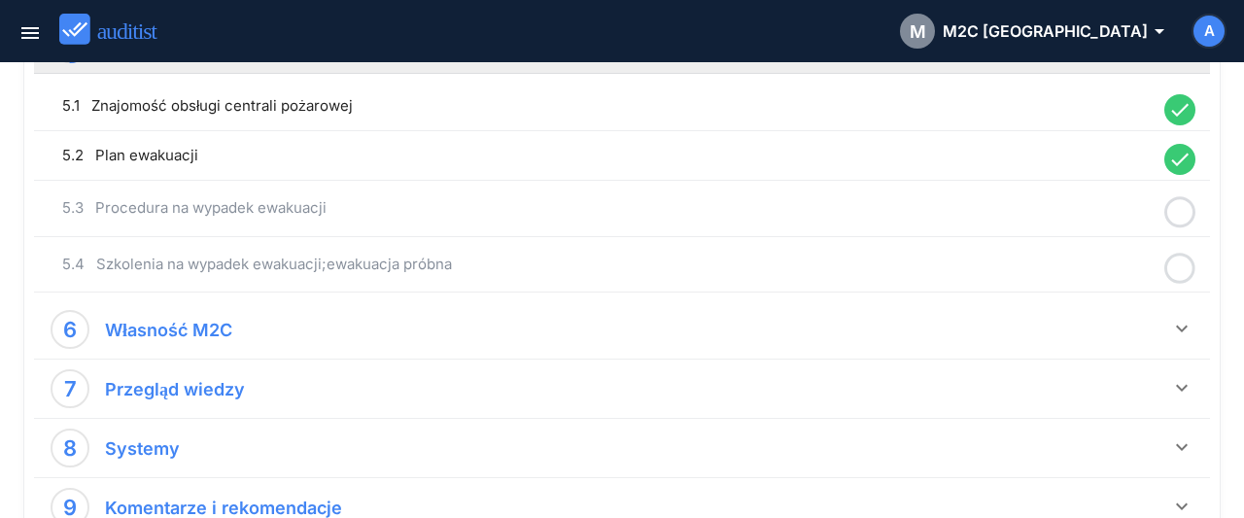
click at [1183, 195] on icon at bounding box center [1179, 212] width 31 height 38
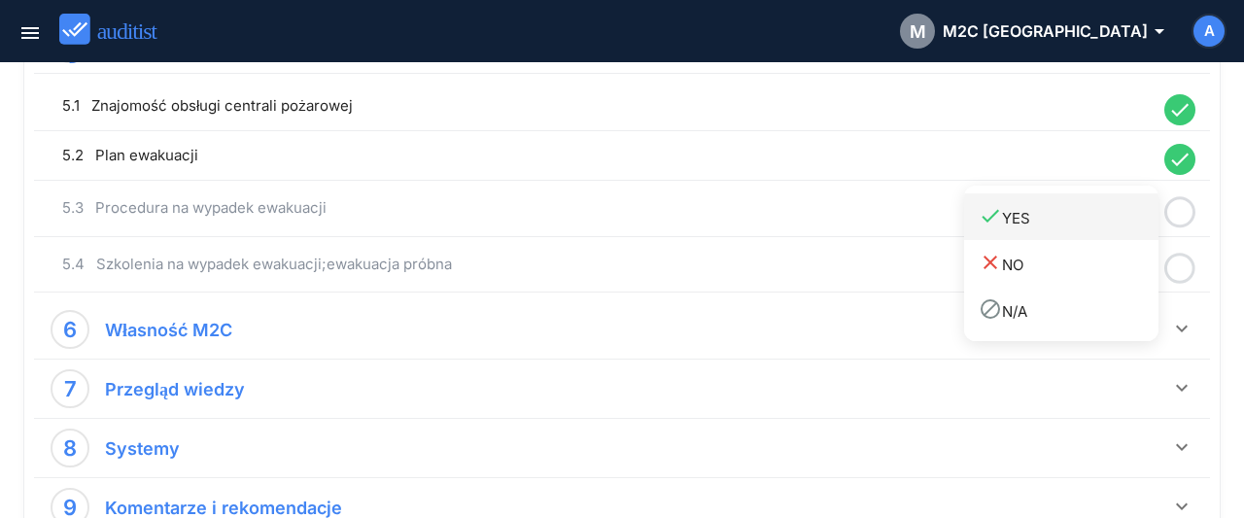
click at [1054, 222] on div "done YES" at bounding box center [1068, 217] width 180 height 26
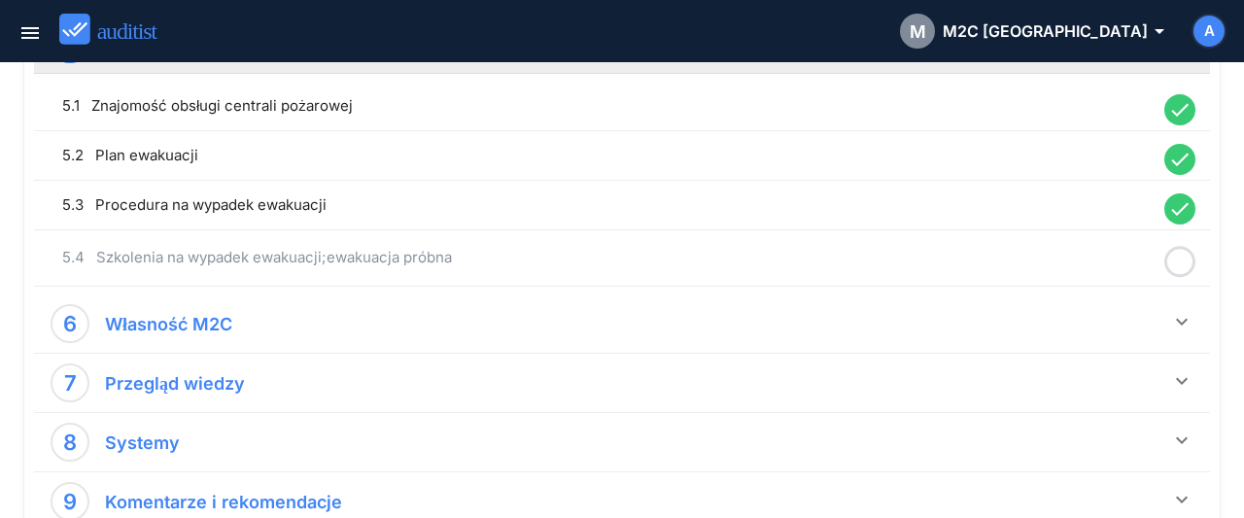
click at [1188, 246] on icon at bounding box center [1179, 262] width 31 height 38
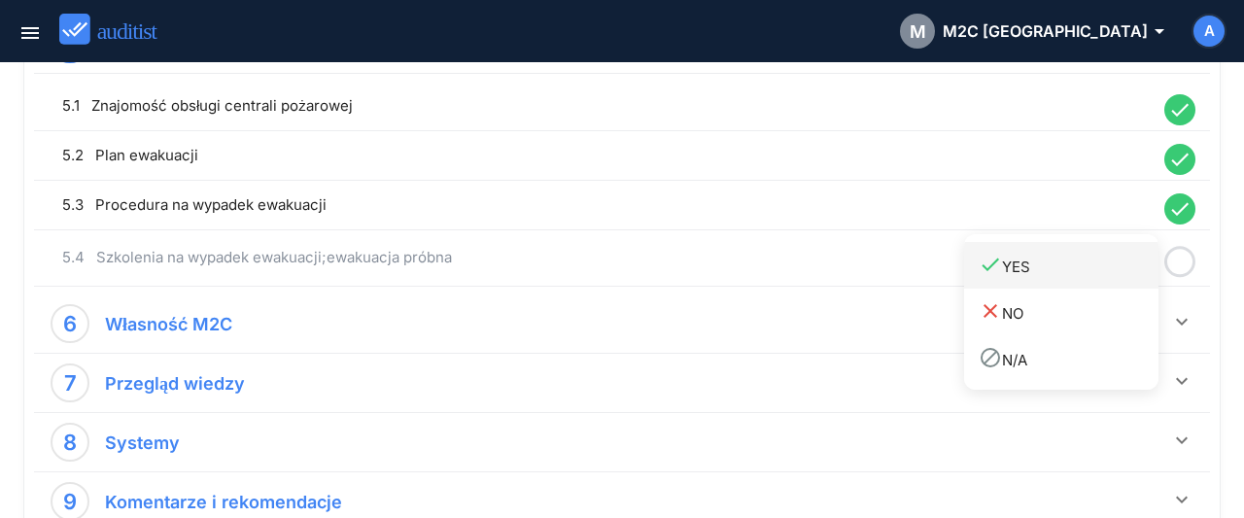
click at [1072, 271] on div "done YES" at bounding box center [1068, 266] width 180 height 26
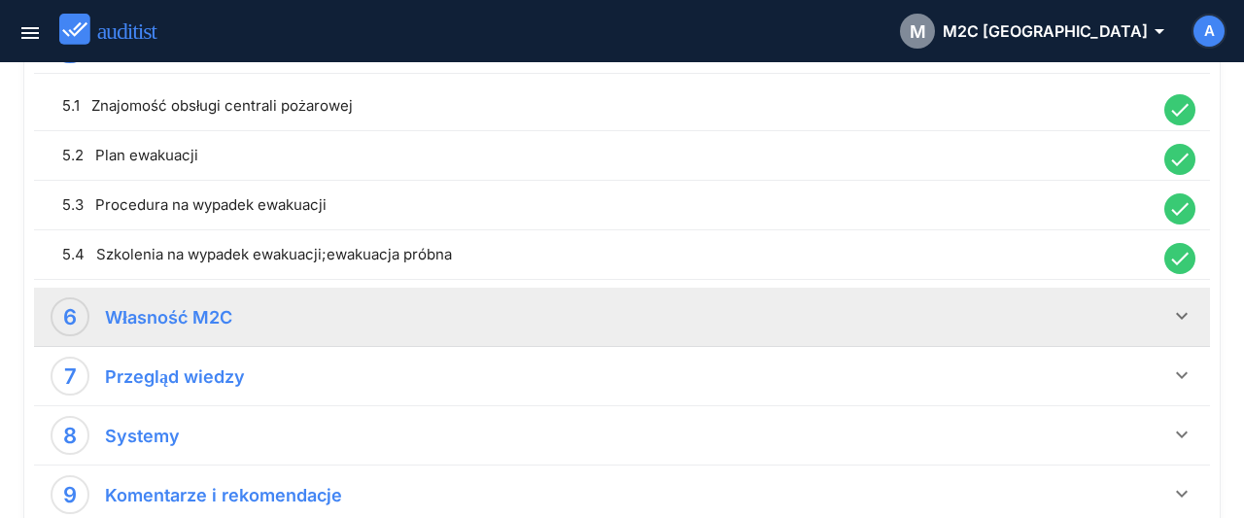
click at [1175, 304] on icon "keyboard_arrow_down" at bounding box center [1181, 315] width 23 height 23
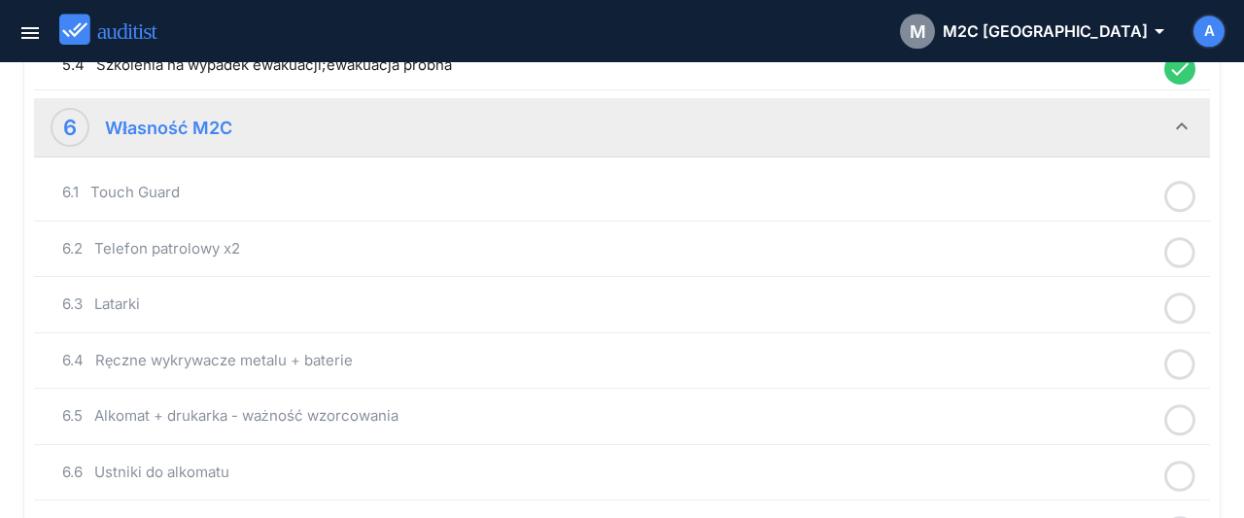
scroll to position [1617, 0]
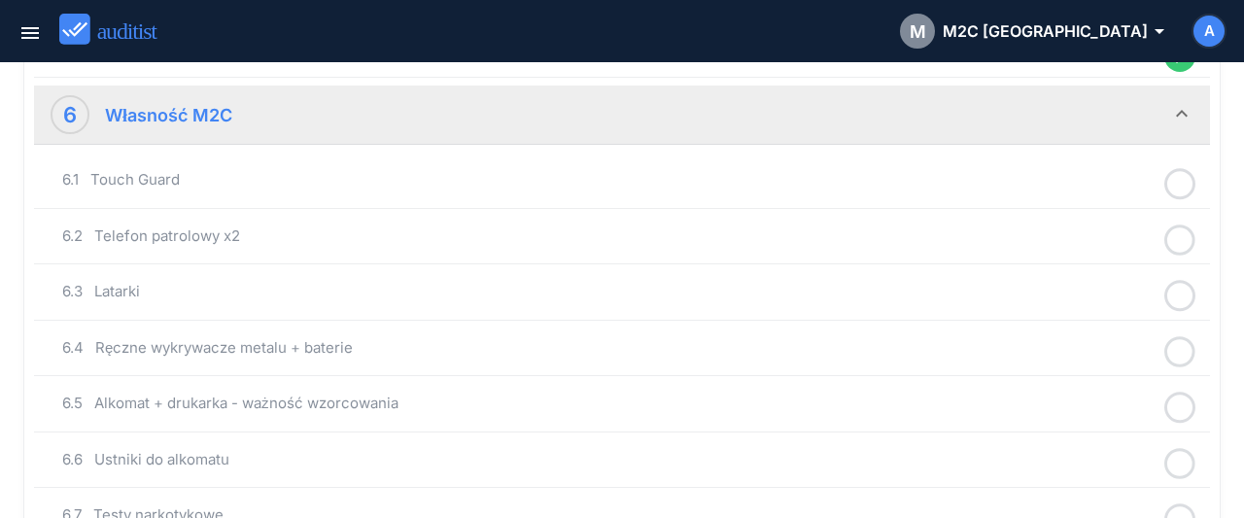
click at [1182, 170] on circle at bounding box center [1180, 184] width 28 height 28
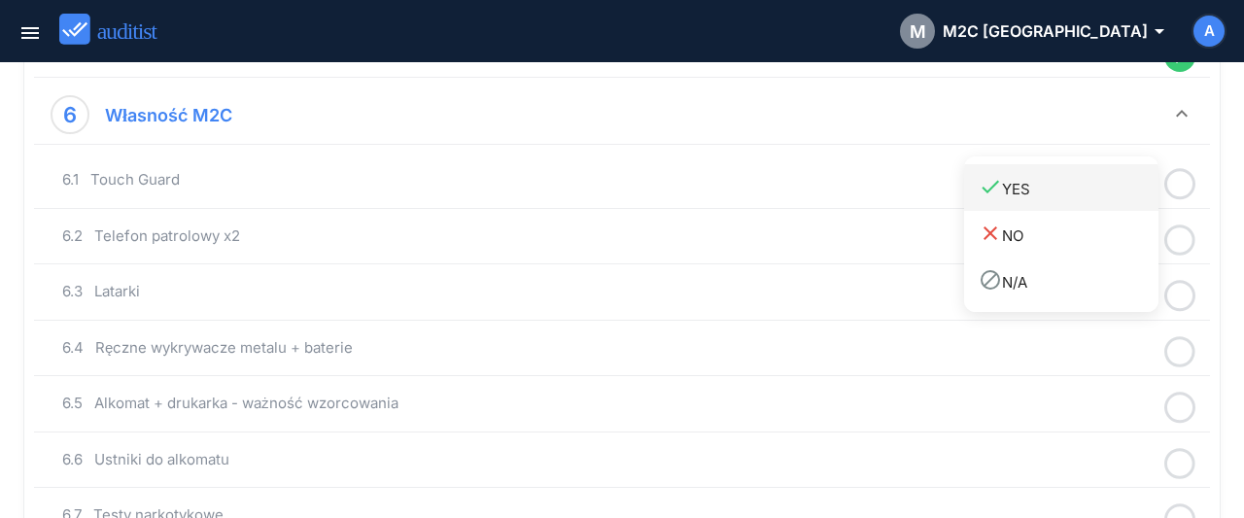
click at [1034, 199] on div "done YES" at bounding box center [1068, 188] width 180 height 26
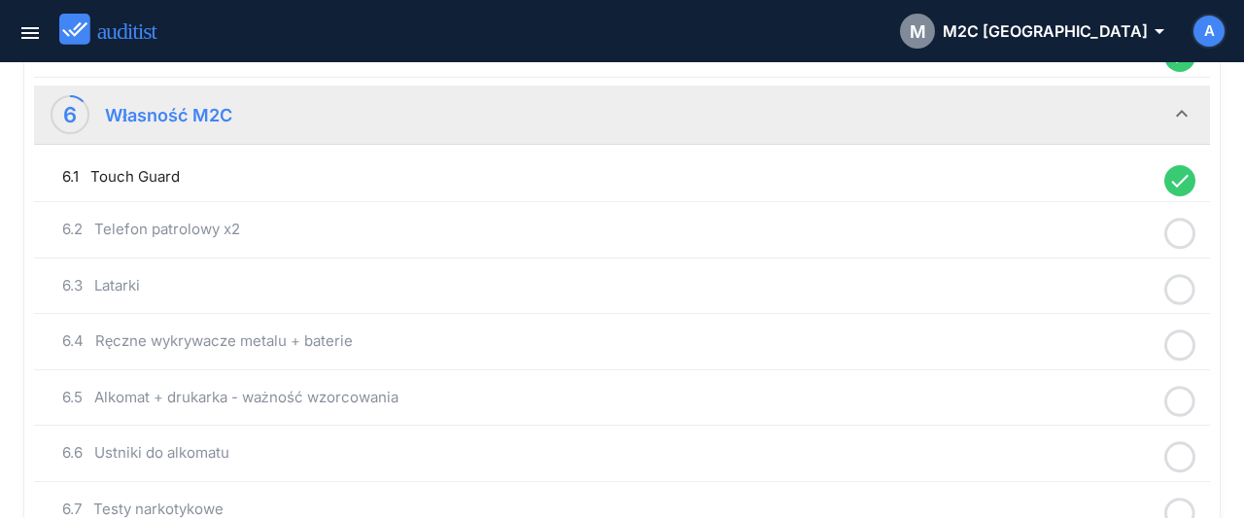
click at [1198, 226] on div at bounding box center [1179, 234] width 51 height 38
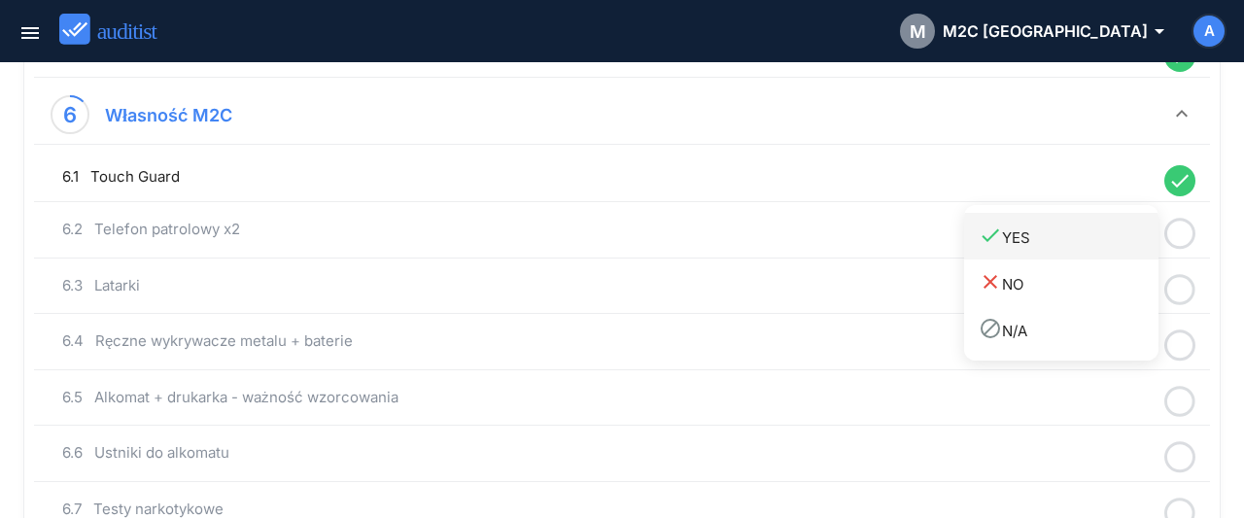
click at [1058, 238] on div "done YES" at bounding box center [1068, 236] width 180 height 26
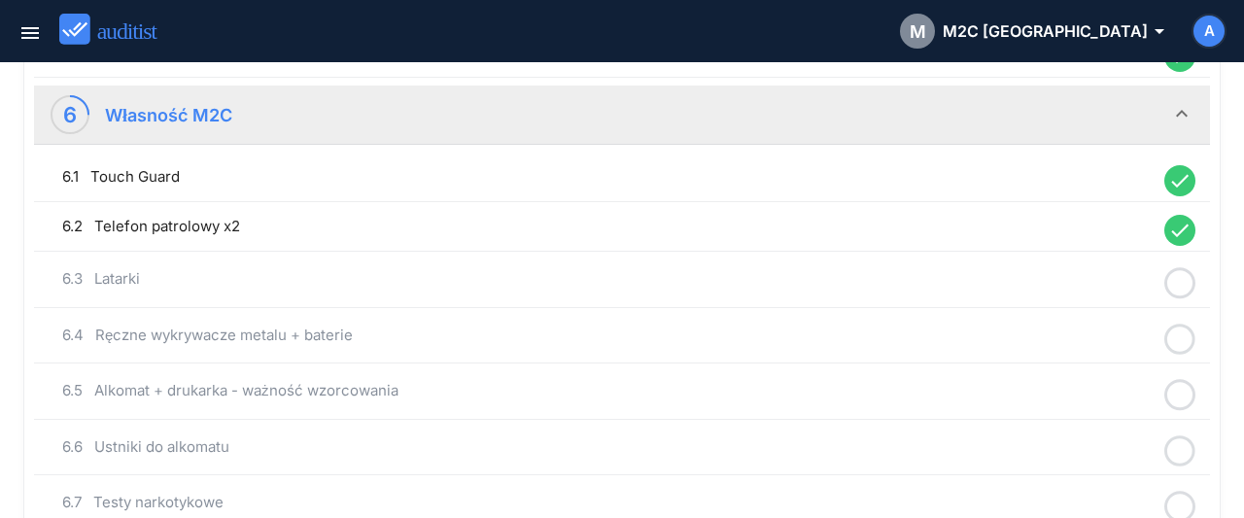
click at [1196, 271] on div at bounding box center [1179, 283] width 51 height 38
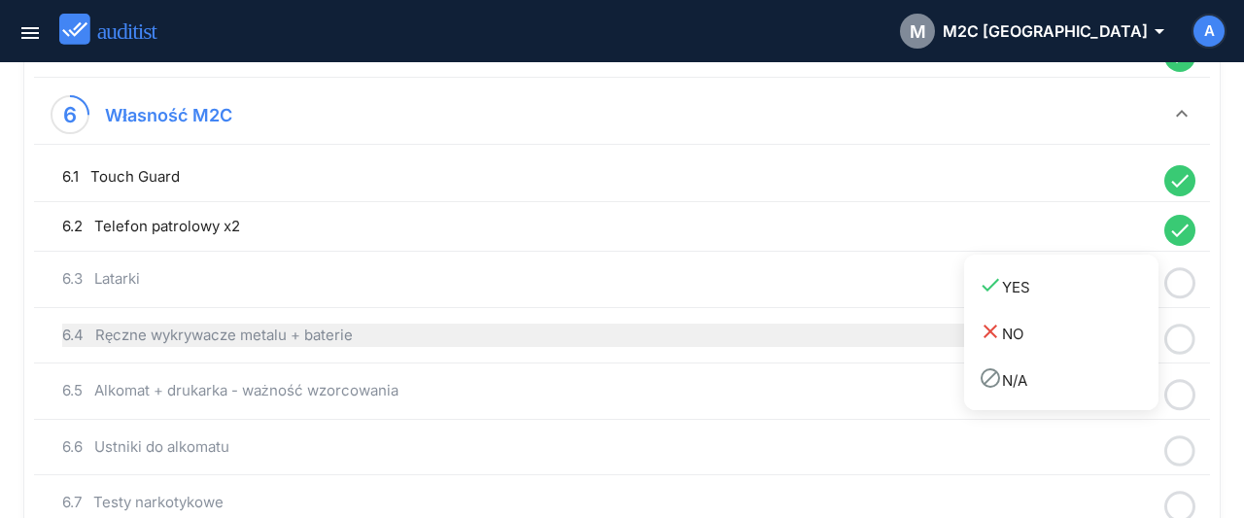
drag, startPoint x: 1070, startPoint y: 298, endPoint x: 1141, endPoint y: 312, distance: 72.2
click at [1068, 299] on link "done YES" at bounding box center [1061, 285] width 194 height 47
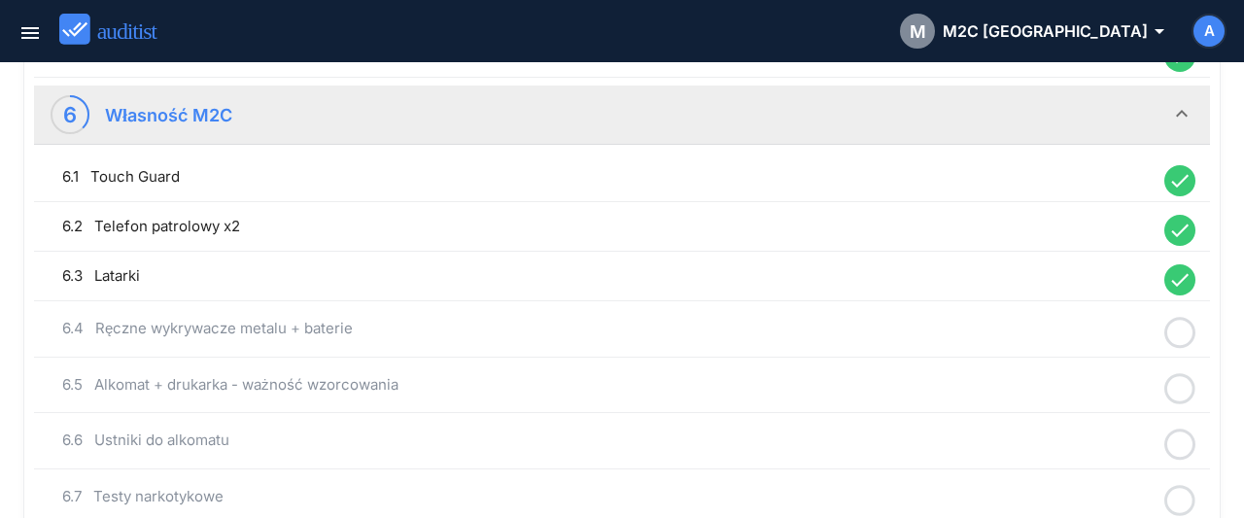
click at [1181, 320] on icon at bounding box center [1179, 333] width 31 height 38
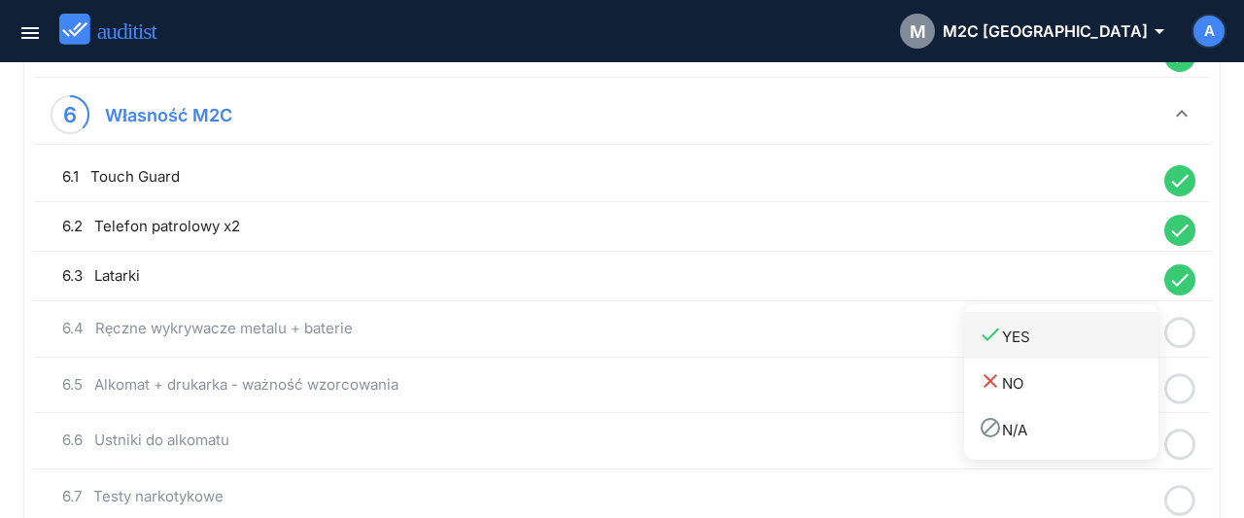
click at [1028, 351] on link "done YES" at bounding box center [1061, 335] width 194 height 47
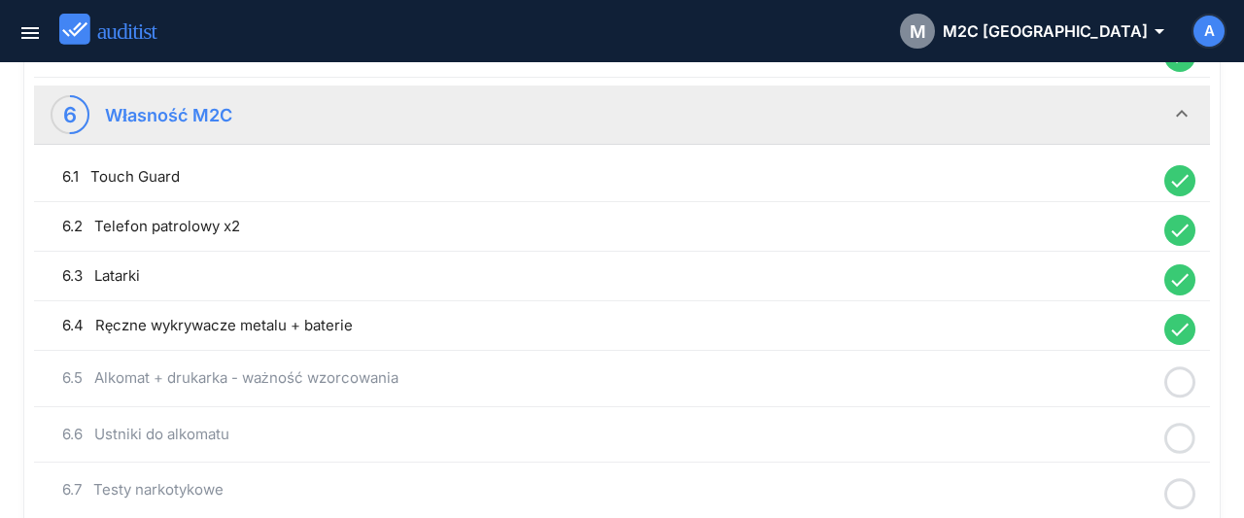
click at [1179, 376] on icon at bounding box center [1179, 382] width 31 height 38
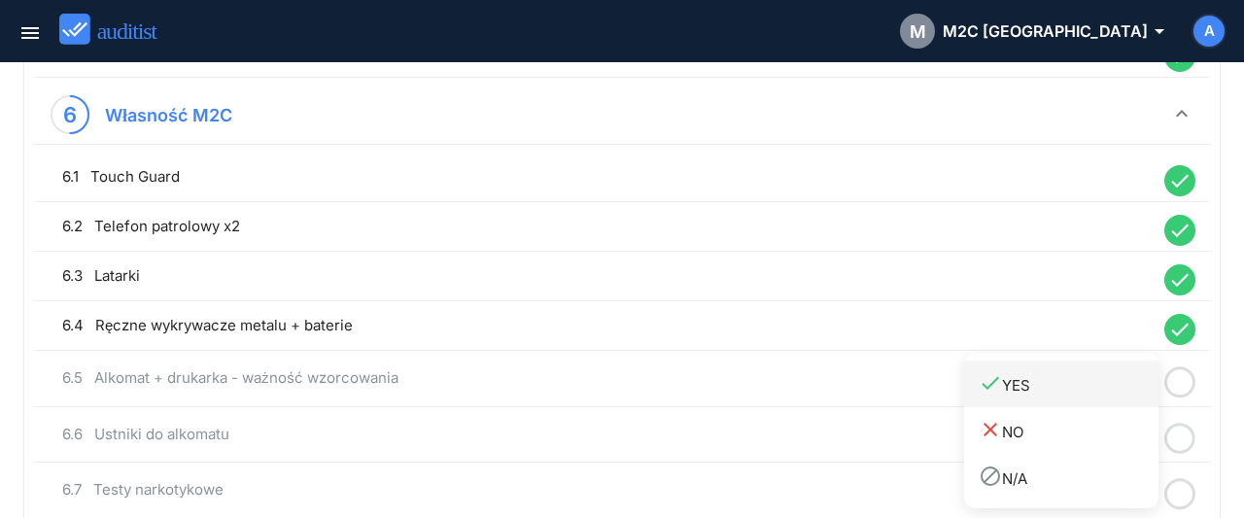
click at [1039, 392] on div "done YES" at bounding box center [1068, 384] width 180 height 26
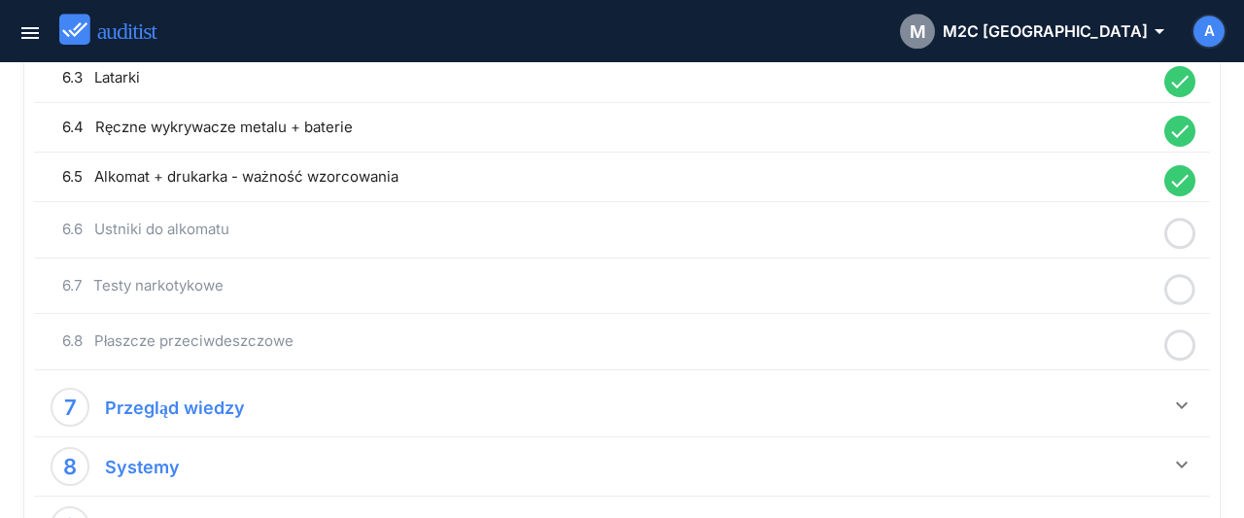
scroll to position [1819, 0]
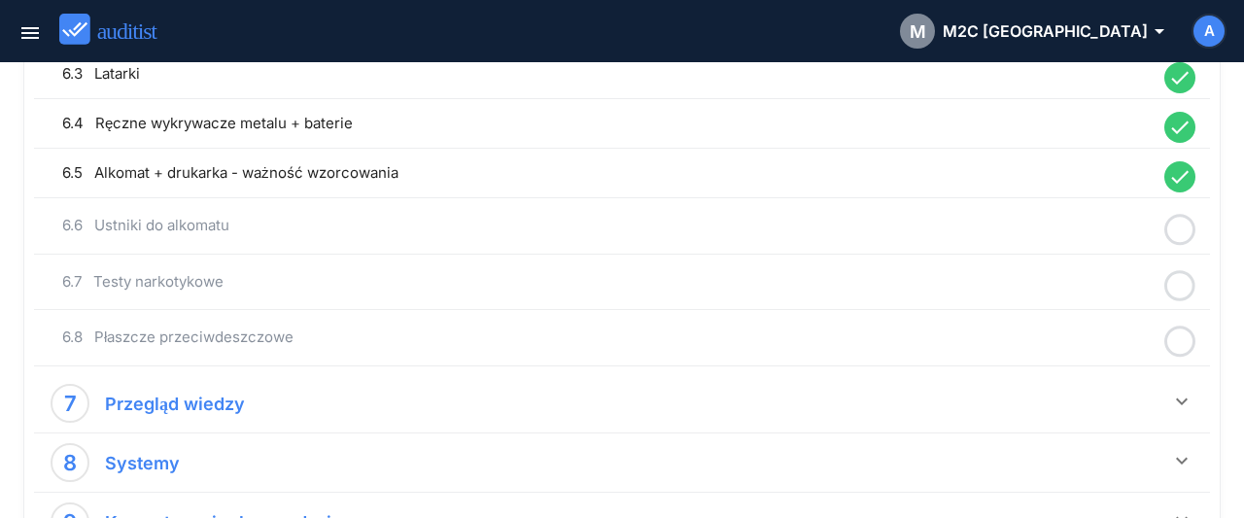
click at [1173, 219] on icon at bounding box center [1179, 230] width 31 height 38
drag, startPoint x: 1058, startPoint y: 230, endPoint x: 1154, endPoint y: 254, distance: 99.0
click at [1058, 231] on div "done YES" at bounding box center [1068, 232] width 180 height 26
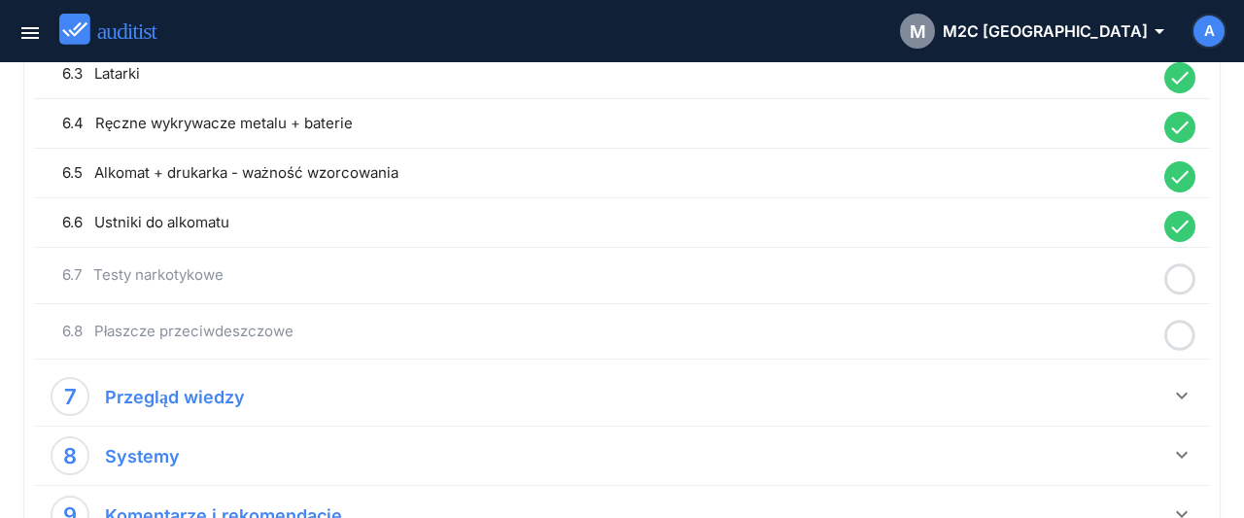
click at [1184, 265] on icon at bounding box center [1179, 279] width 31 height 38
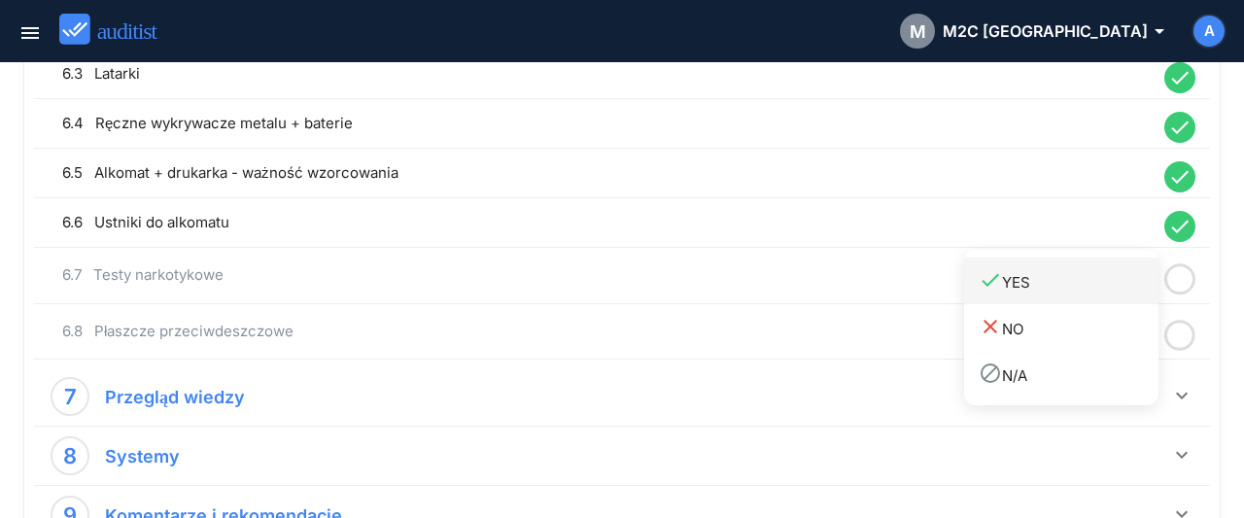
click at [1093, 286] on div "done YES" at bounding box center [1068, 281] width 180 height 26
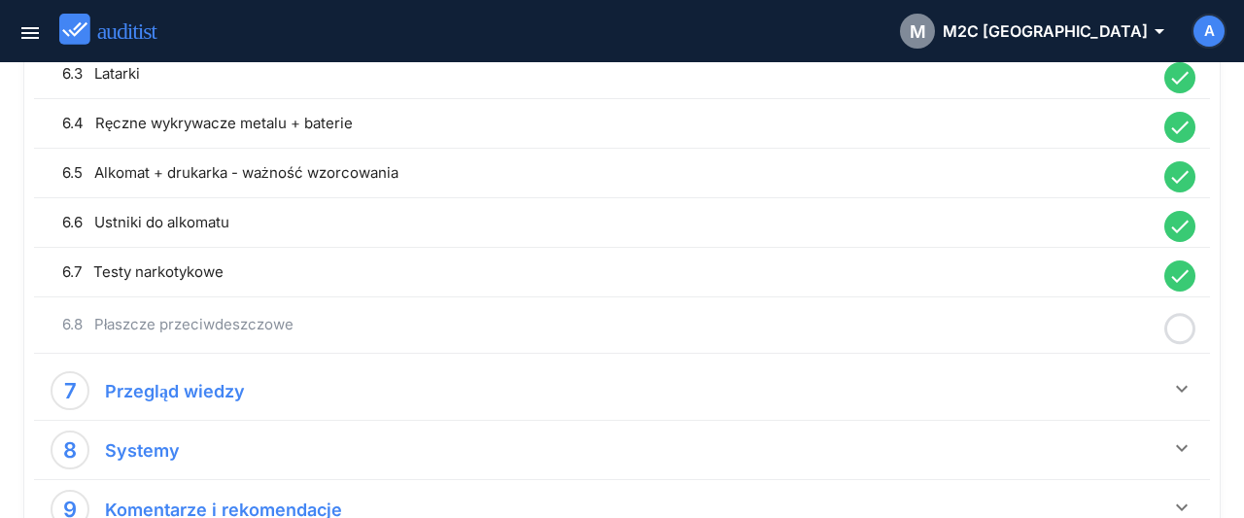
click at [1176, 323] on icon at bounding box center [1179, 329] width 31 height 38
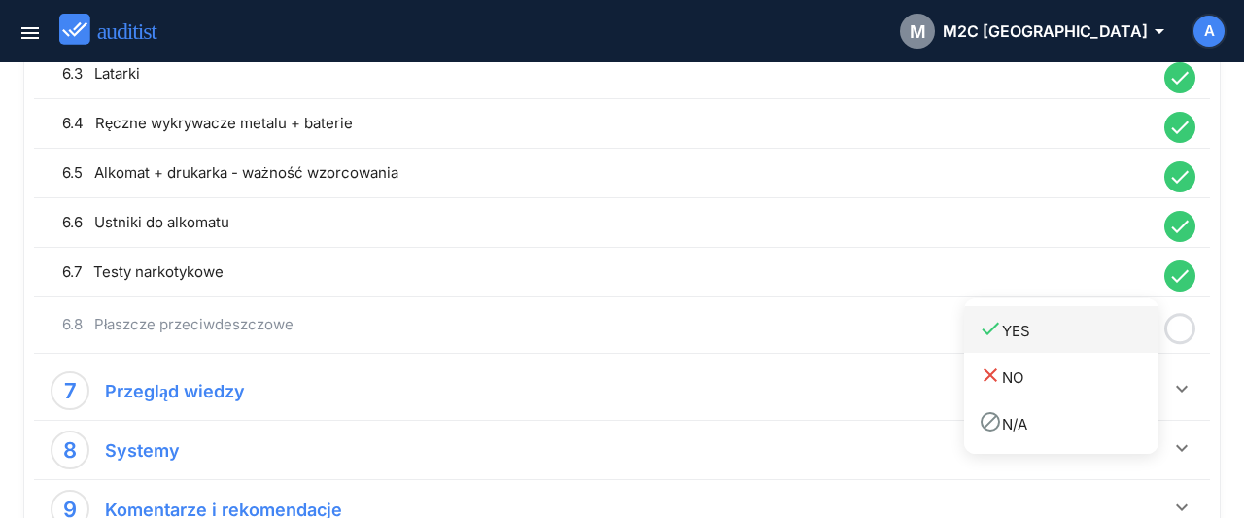
click at [1039, 333] on div "done YES" at bounding box center [1068, 330] width 180 height 26
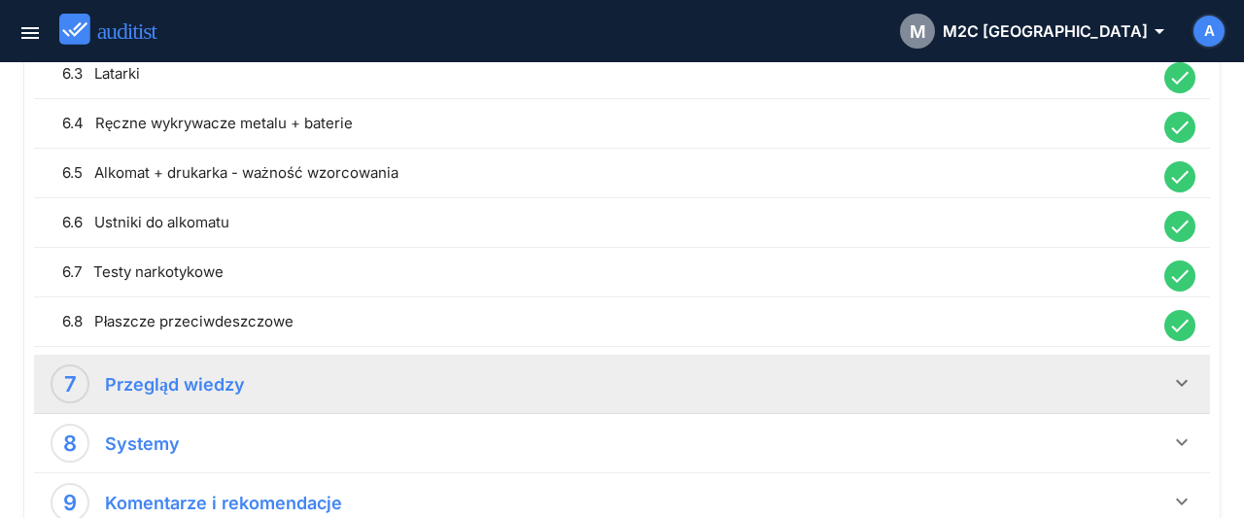
drag, startPoint x: 1186, startPoint y: 369, endPoint x: 1082, endPoint y: 338, distance: 108.5
click at [1185, 371] on icon "keyboard_arrow_down" at bounding box center [1181, 382] width 23 height 23
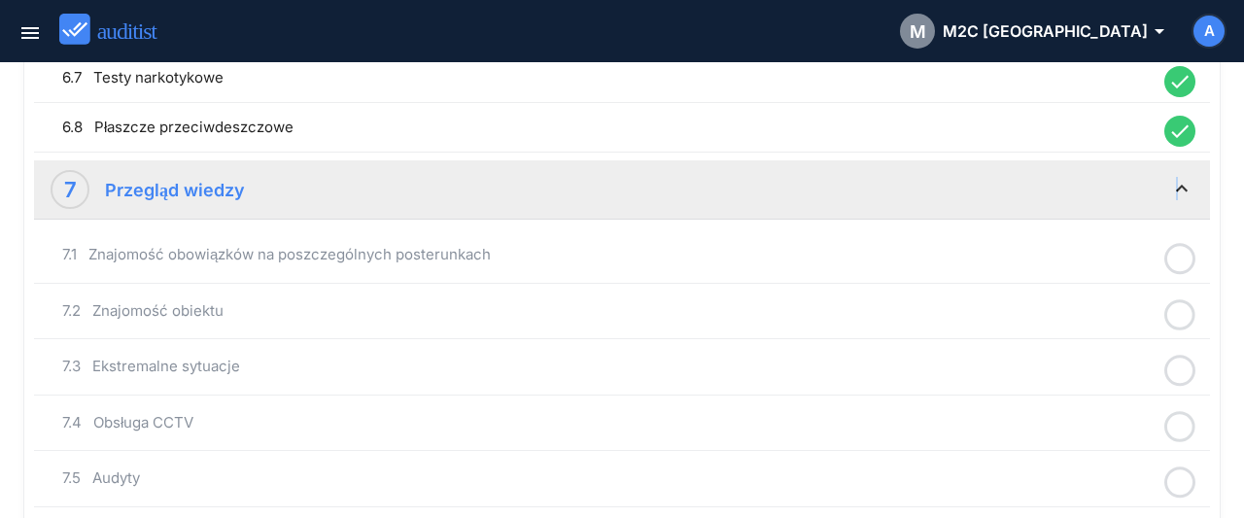
scroll to position [2021, 0]
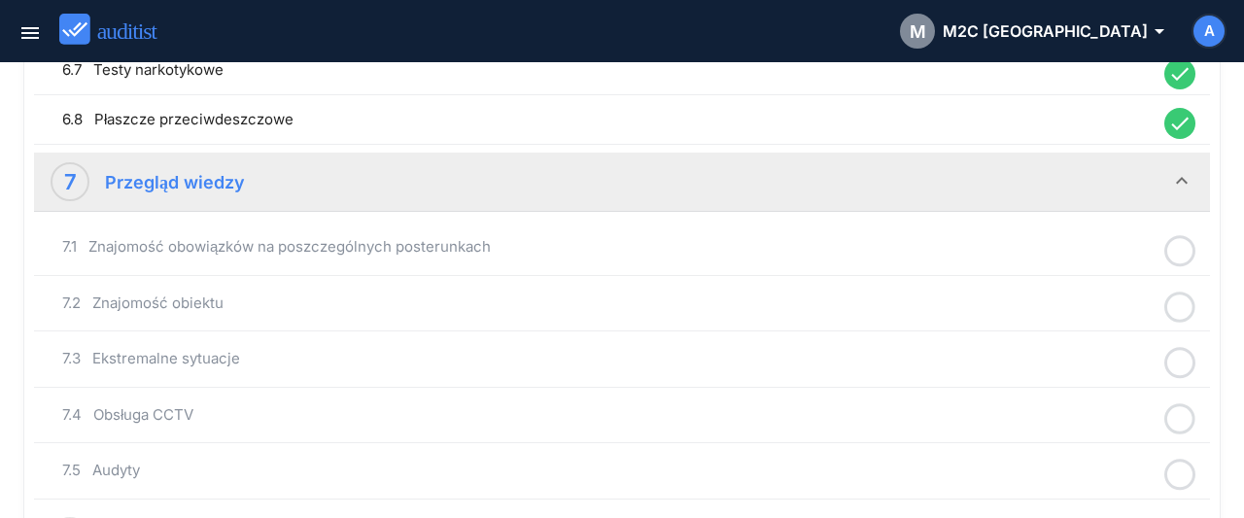
click at [1174, 238] on icon at bounding box center [1179, 251] width 31 height 38
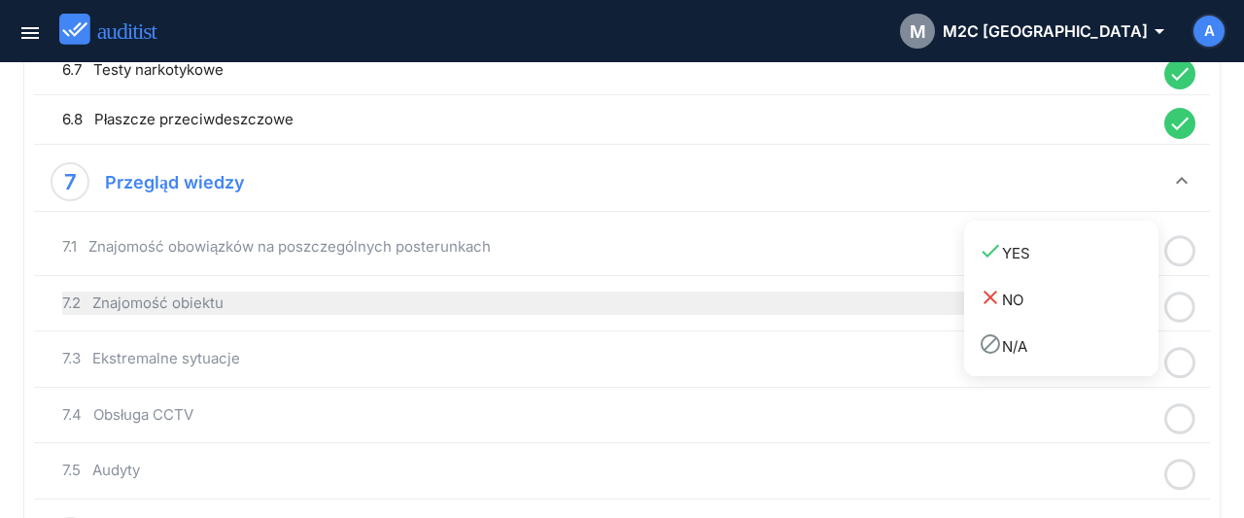
drag, startPoint x: 1068, startPoint y: 259, endPoint x: 1072, endPoint y: 273, distance: 14.1
click at [1064, 262] on div "done YES" at bounding box center [1068, 252] width 180 height 26
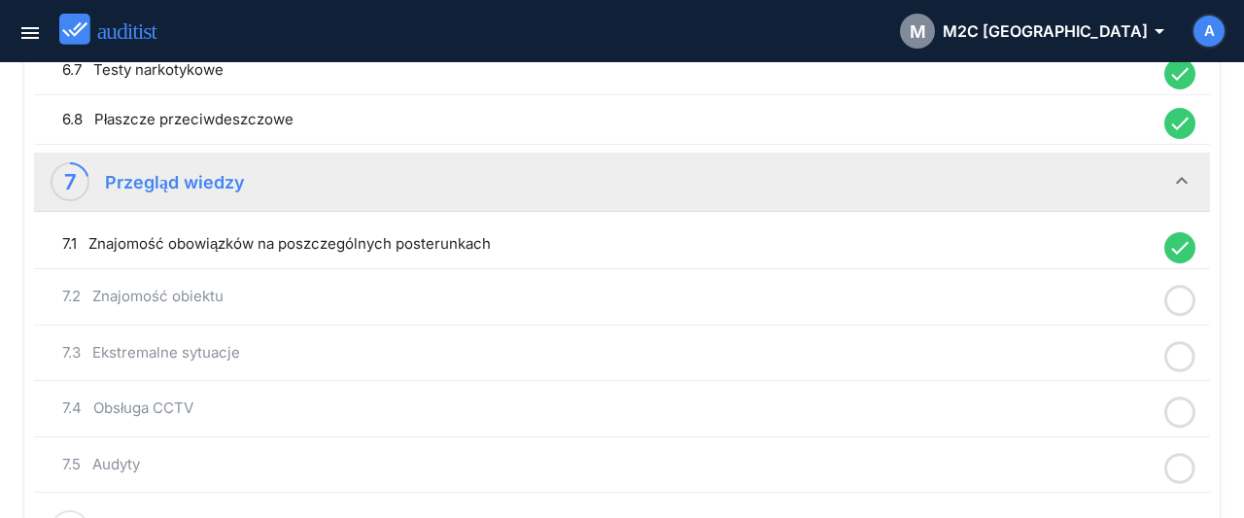
click at [1180, 290] on icon at bounding box center [1179, 301] width 31 height 38
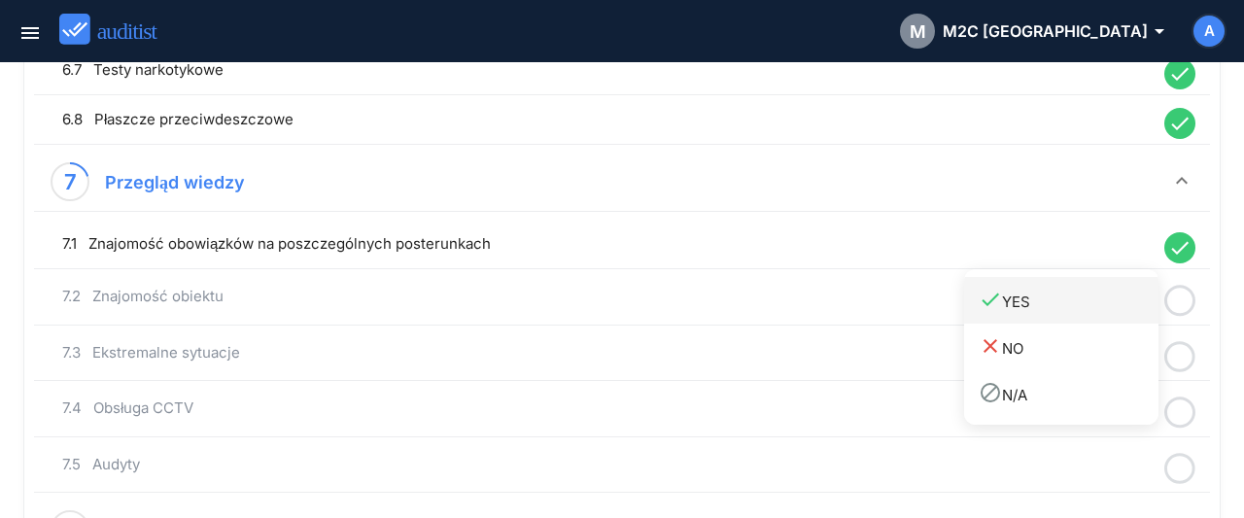
click at [1070, 302] on div "done YES" at bounding box center [1068, 301] width 180 height 26
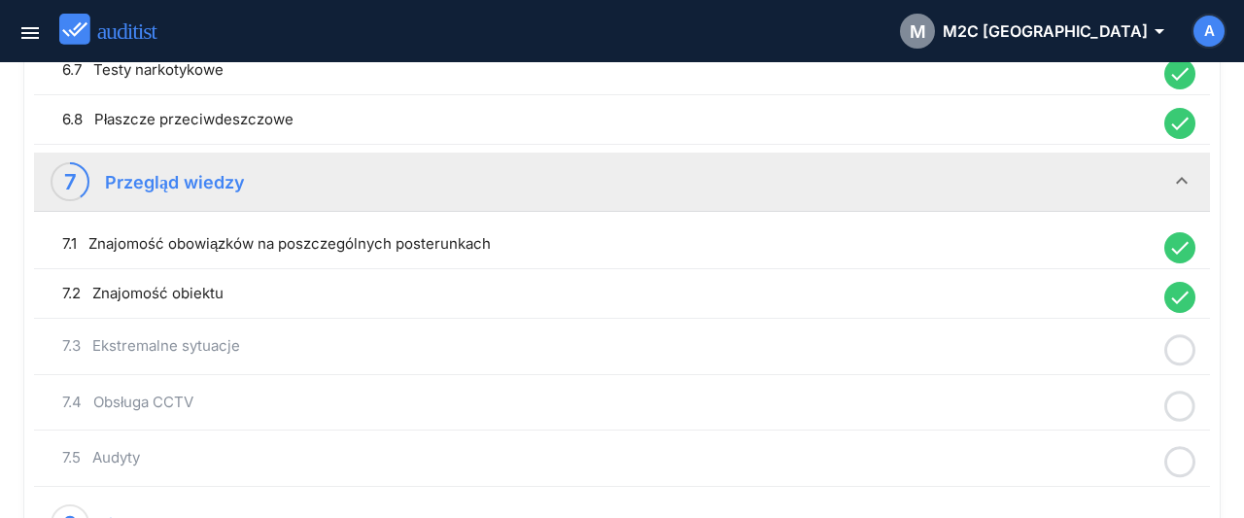
click at [1191, 341] on icon at bounding box center [1179, 350] width 31 height 38
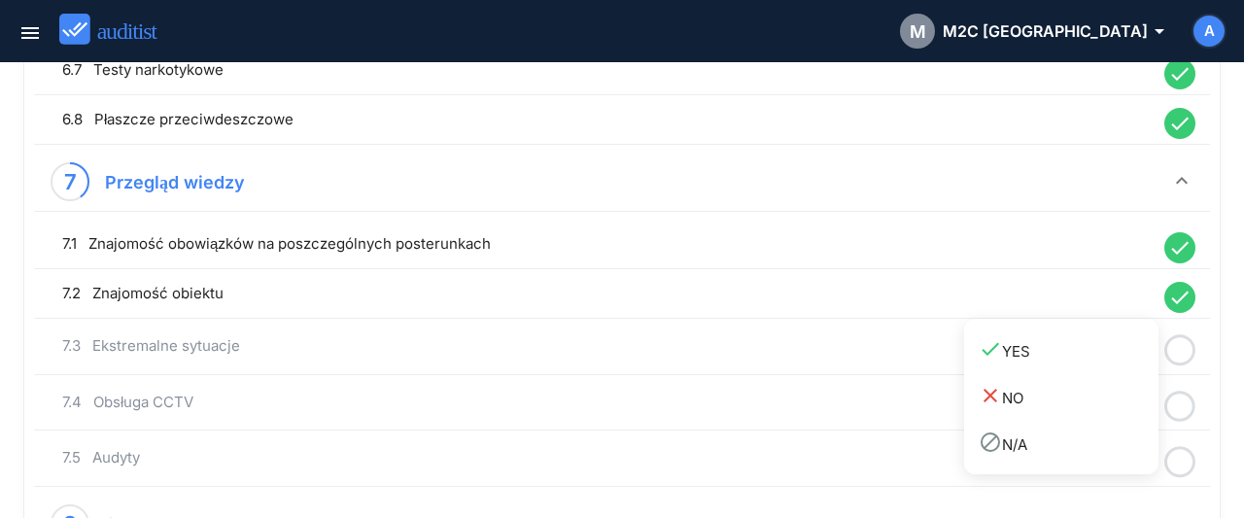
drag, startPoint x: 1045, startPoint y: 343, endPoint x: 1127, endPoint y: 369, distance: 86.7
click at [1043, 347] on div "done YES" at bounding box center [1068, 350] width 180 height 26
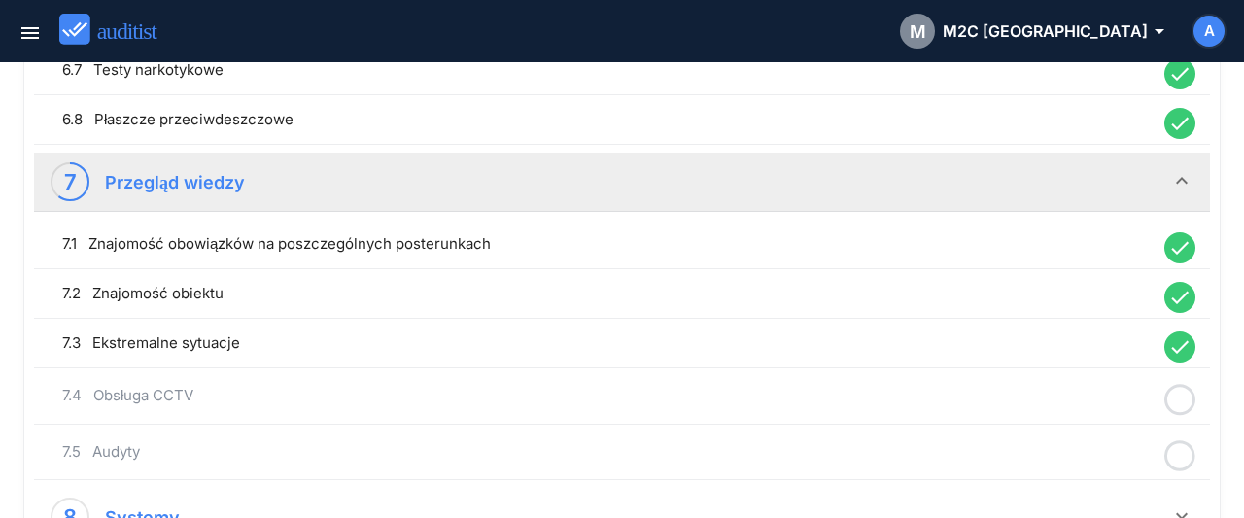
click at [1183, 390] on icon at bounding box center [1179, 400] width 31 height 38
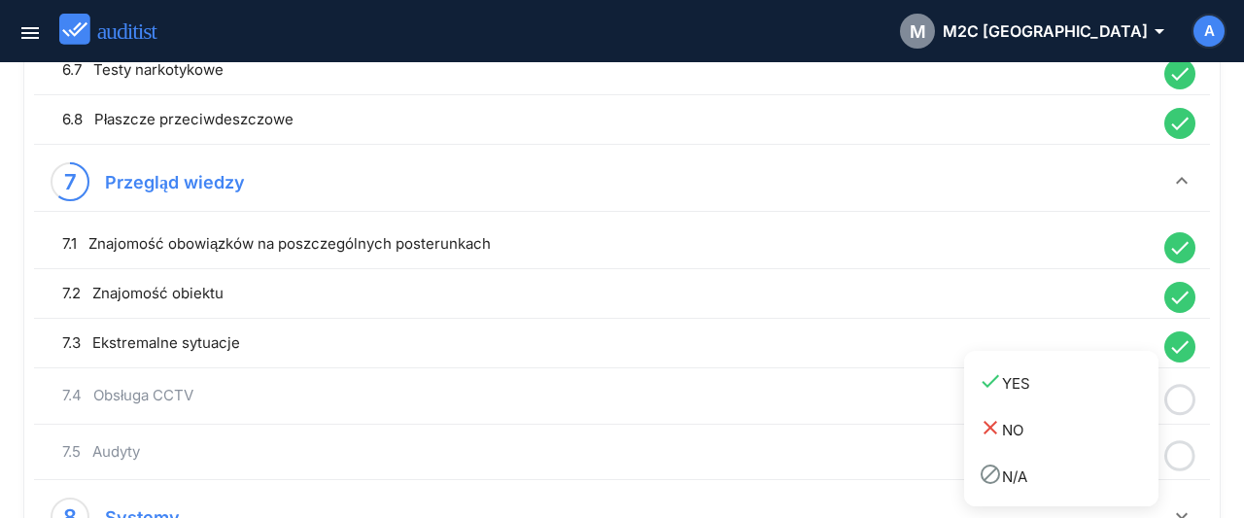
drag, startPoint x: 1052, startPoint y: 392, endPoint x: 1137, endPoint y: 408, distance: 86.1
click at [1051, 392] on div "done YES" at bounding box center [1068, 382] width 180 height 26
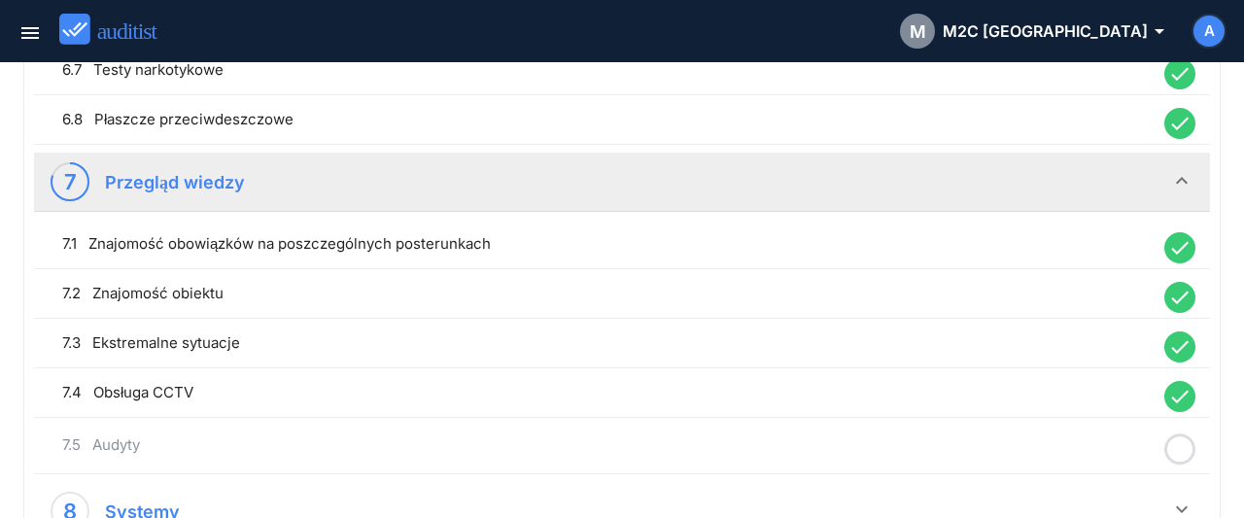
click at [1190, 440] on icon at bounding box center [1179, 449] width 31 height 38
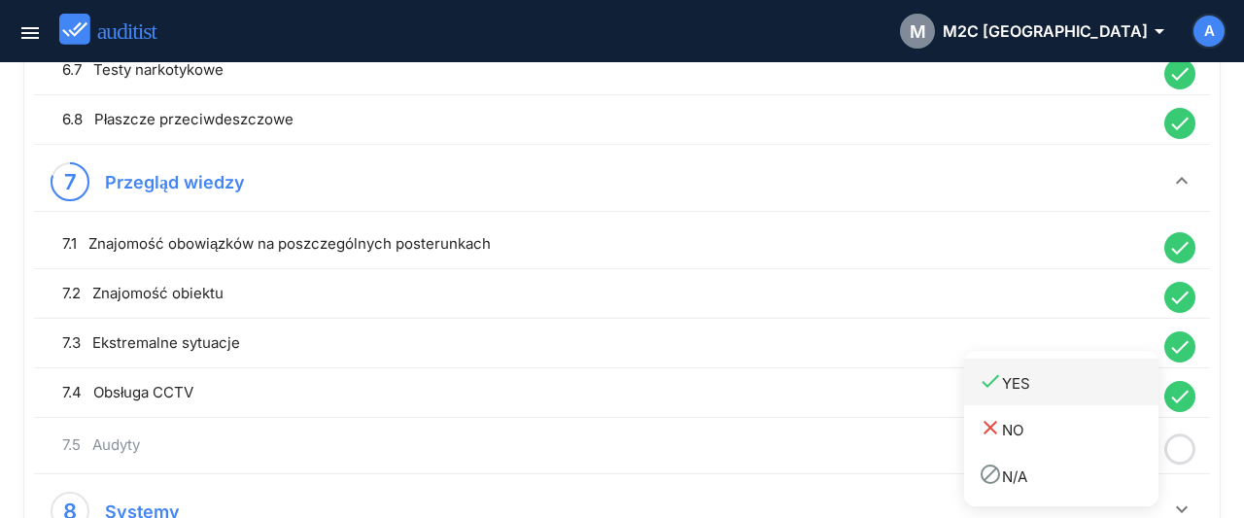
drag, startPoint x: 1019, startPoint y: 384, endPoint x: 1033, endPoint y: 350, distance: 36.6
click at [1019, 382] on div "done YES" at bounding box center [1068, 382] width 180 height 26
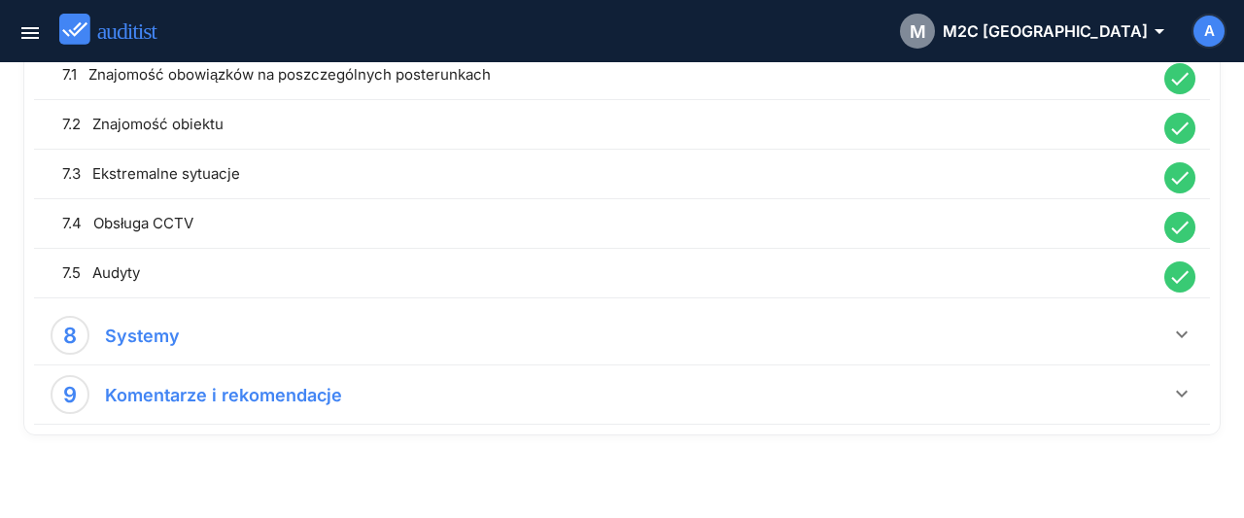
scroll to position [2196, 0]
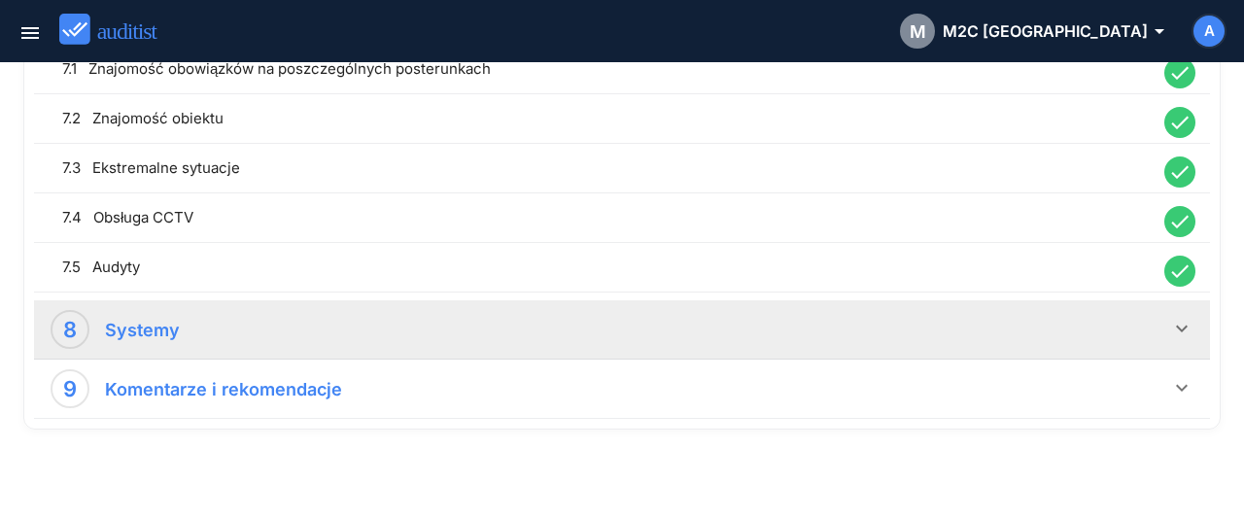
click at [1187, 319] on icon "keyboard_arrow_down" at bounding box center [1181, 328] width 23 height 23
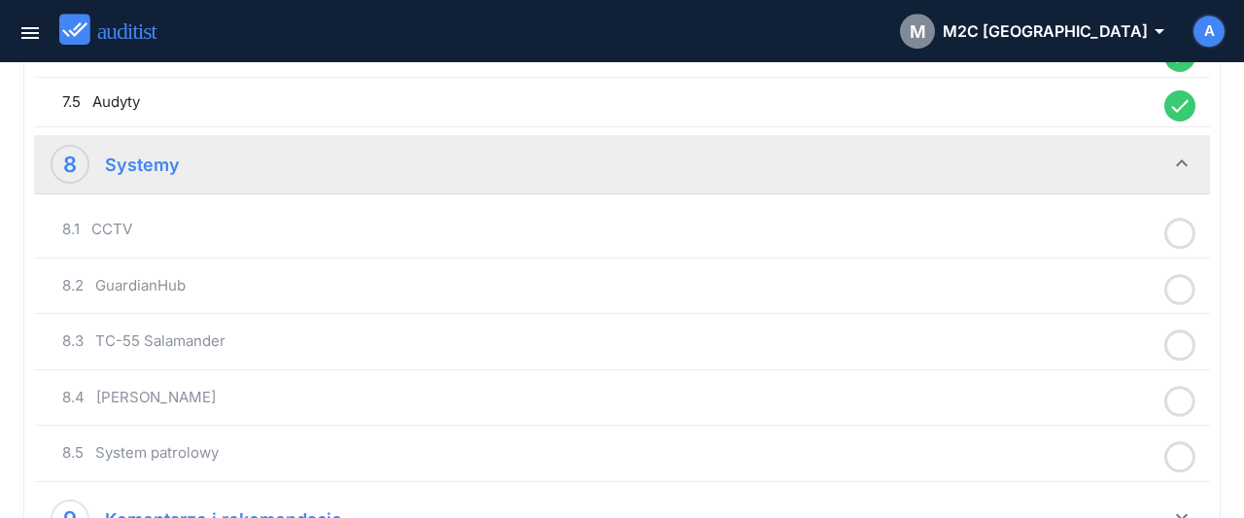
scroll to position [2398, 0]
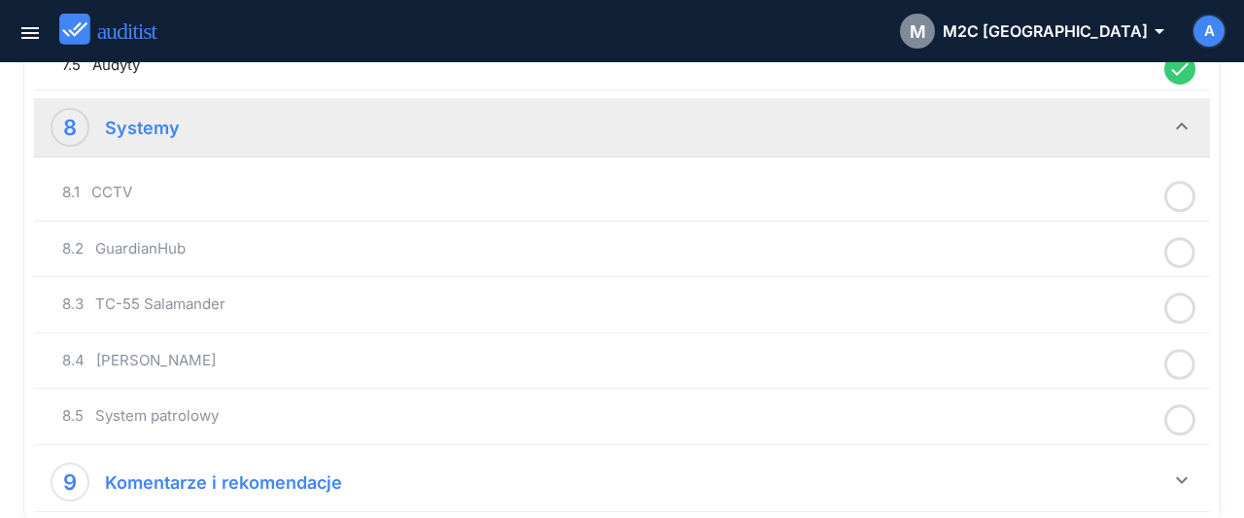
click at [1177, 188] on icon at bounding box center [1179, 197] width 31 height 38
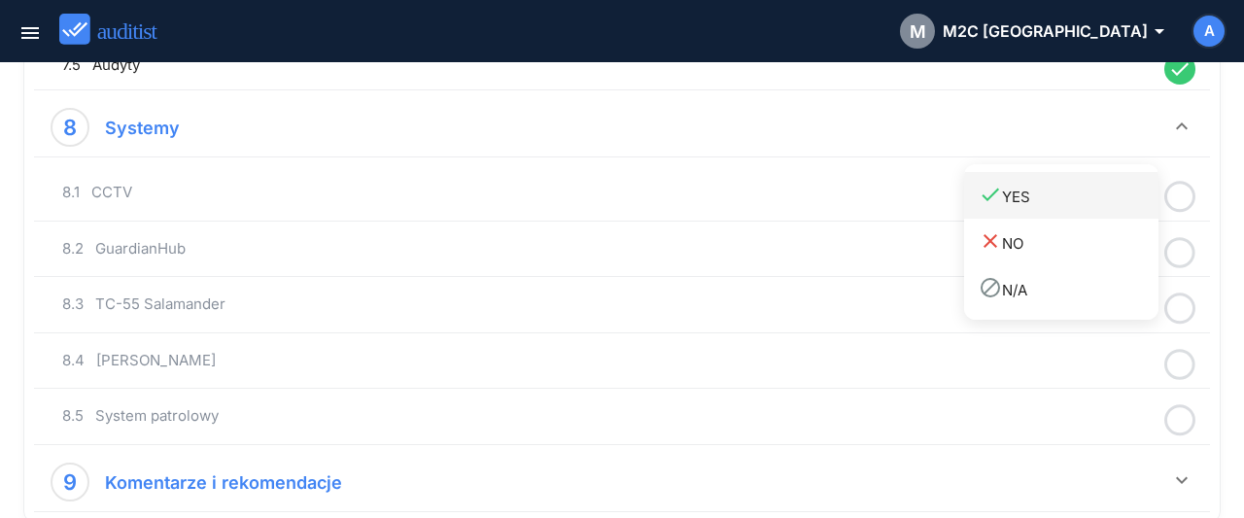
drag, startPoint x: 1105, startPoint y: 193, endPoint x: 1174, endPoint y: 225, distance: 76.1
click at [1105, 194] on div "done YES" at bounding box center [1068, 196] width 180 height 26
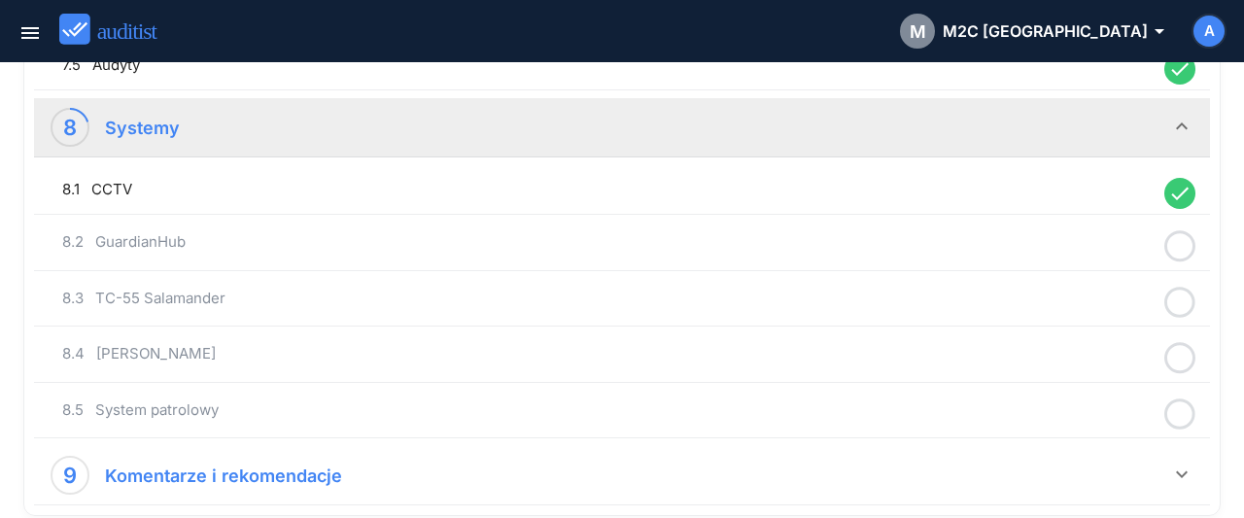
click at [1180, 228] on icon at bounding box center [1179, 246] width 31 height 38
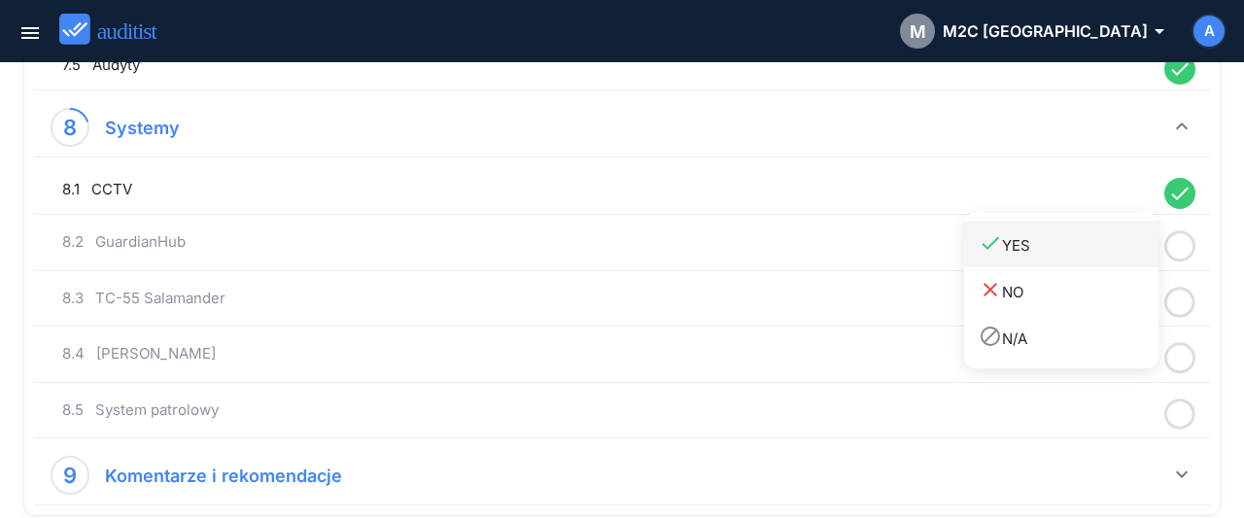
drag, startPoint x: 1106, startPoint y: 254, endPoint x: 1146, endPoint y: 276, distance: 45.7
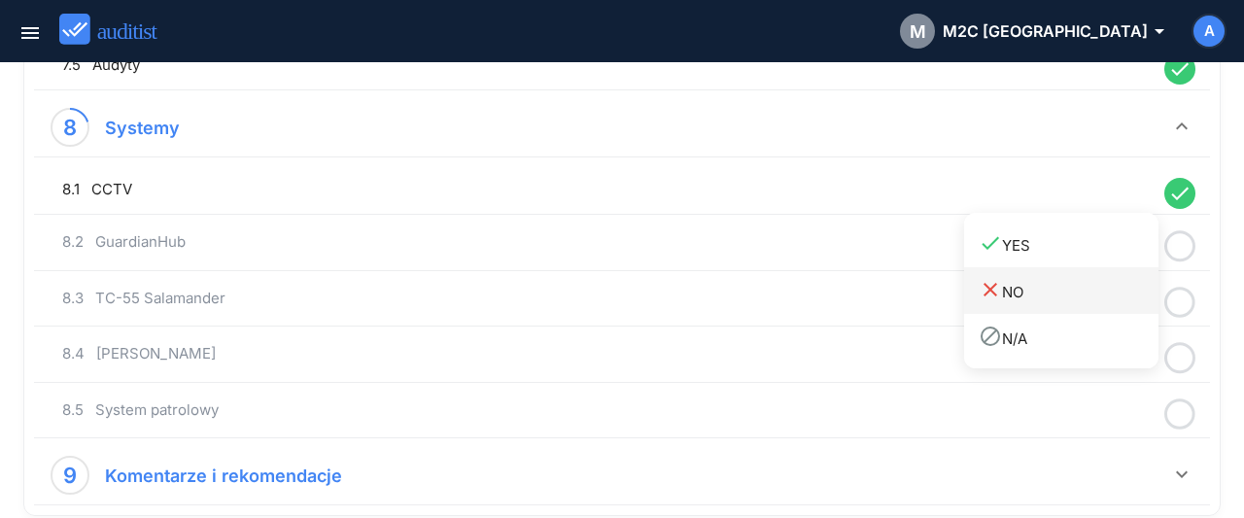
click at [1106, 254] on div "done YES" at bounding box center [1068, 244] width 180 height 26
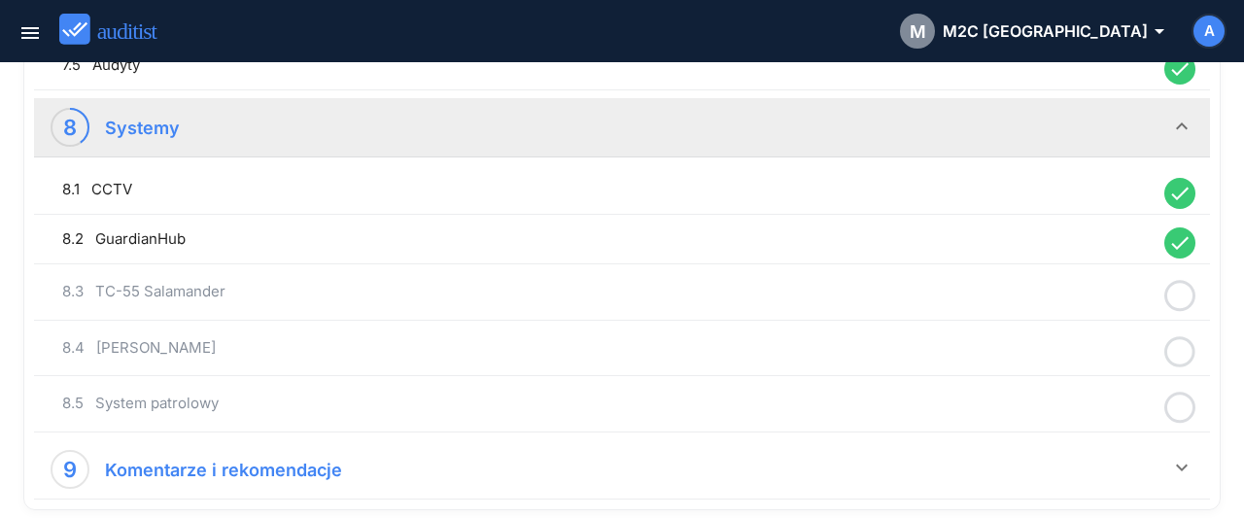
click at [1174, 285] on icon at bounding box center [1179, 296] width 31 height 38
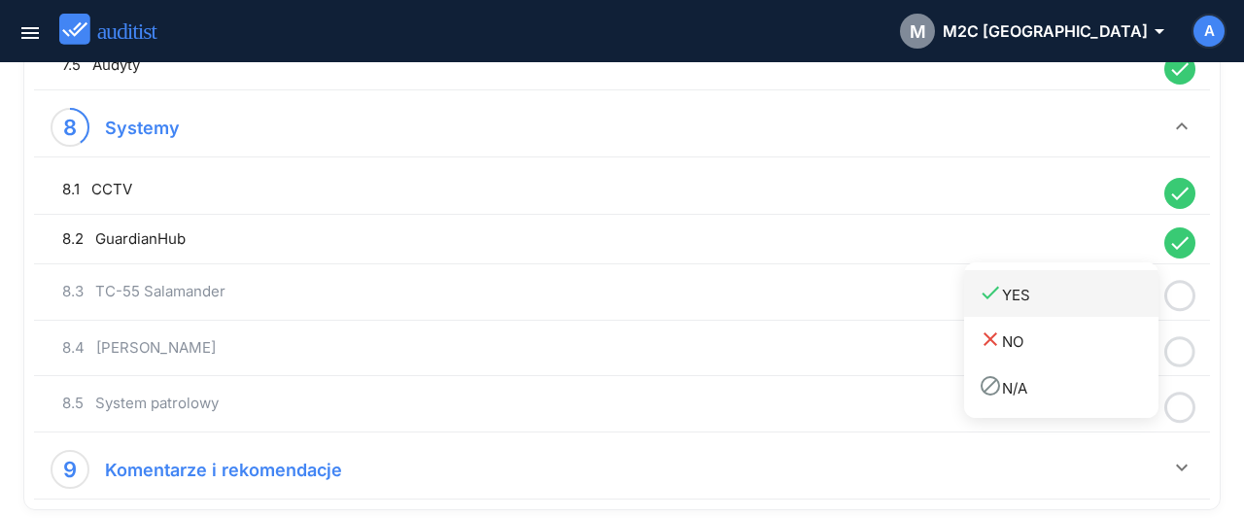
click at [1145, 304] on div "done YES" at bounding box center [1068, 294] width 180 height 26
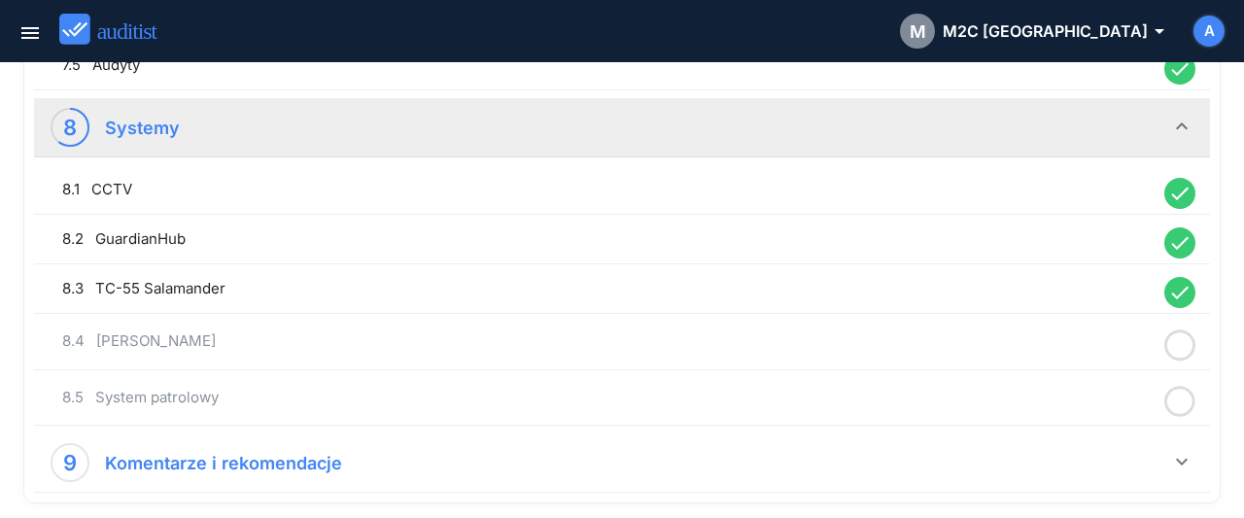
click at [1192, 337] on circle at bounding box center [1180, 345] width 28 height 28
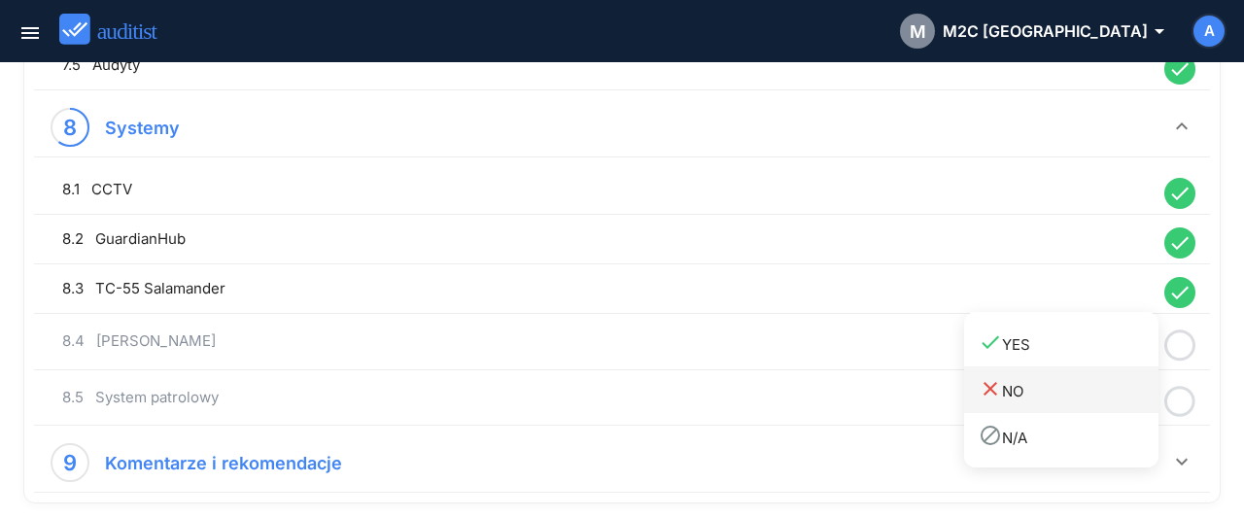
drag, startPoint x: 1084, startPoint y: 351, endPoint x: 1138, endPoint y: 375, distance: 58.7
click at [1094, 358] on link "done YES" at bounding box center [1061, 343] width 194 height 47
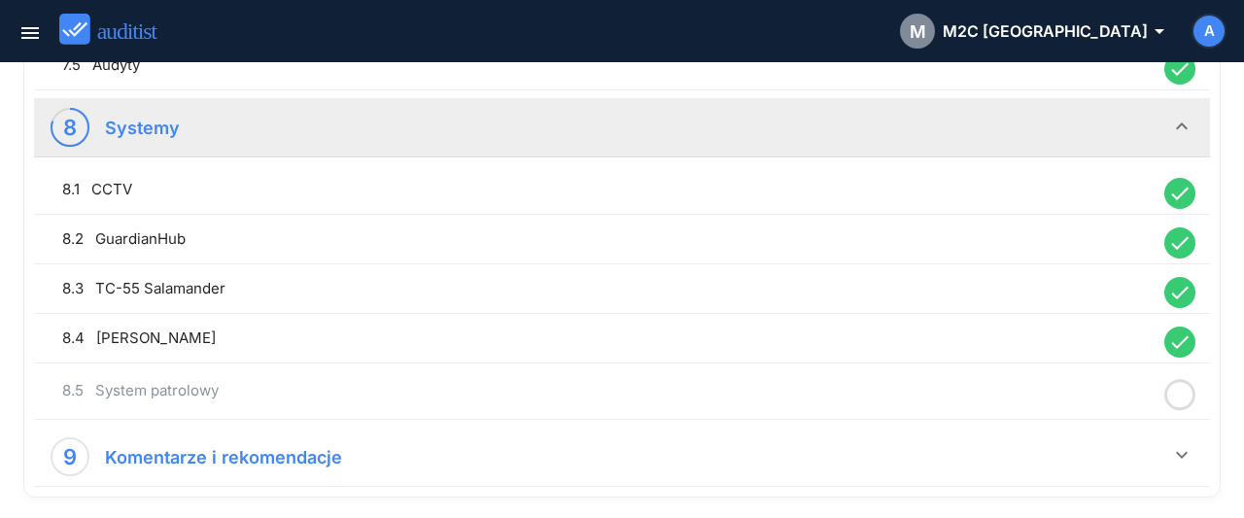
click at [1186, 380] on icon at bounding box center [1179, 395] width 31 height 38
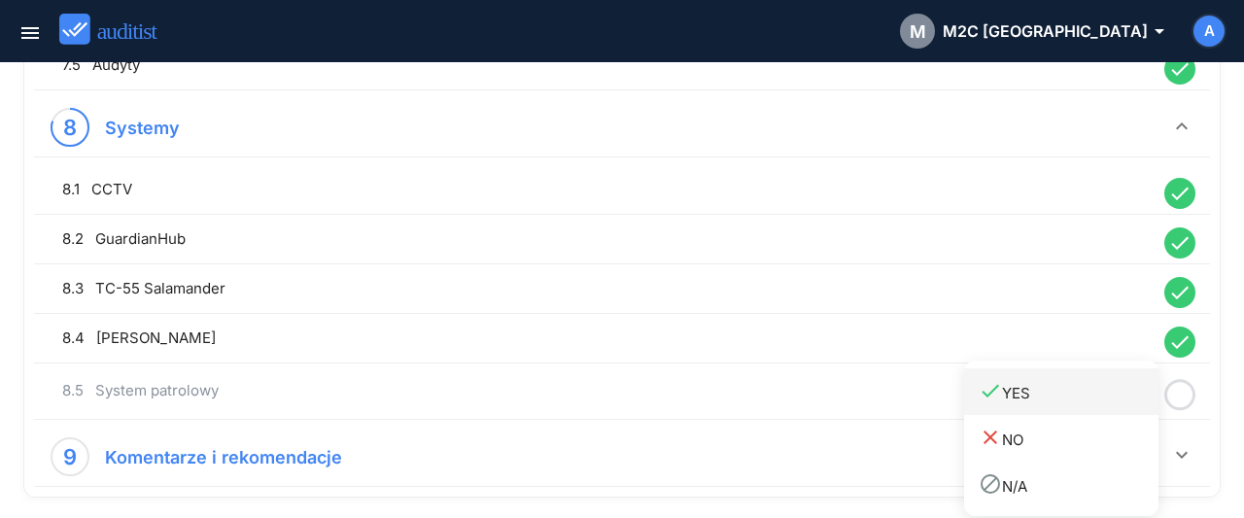
click at [1101, 388] on div "done YES" at bounding box center [1068, 392] width 180 height 26
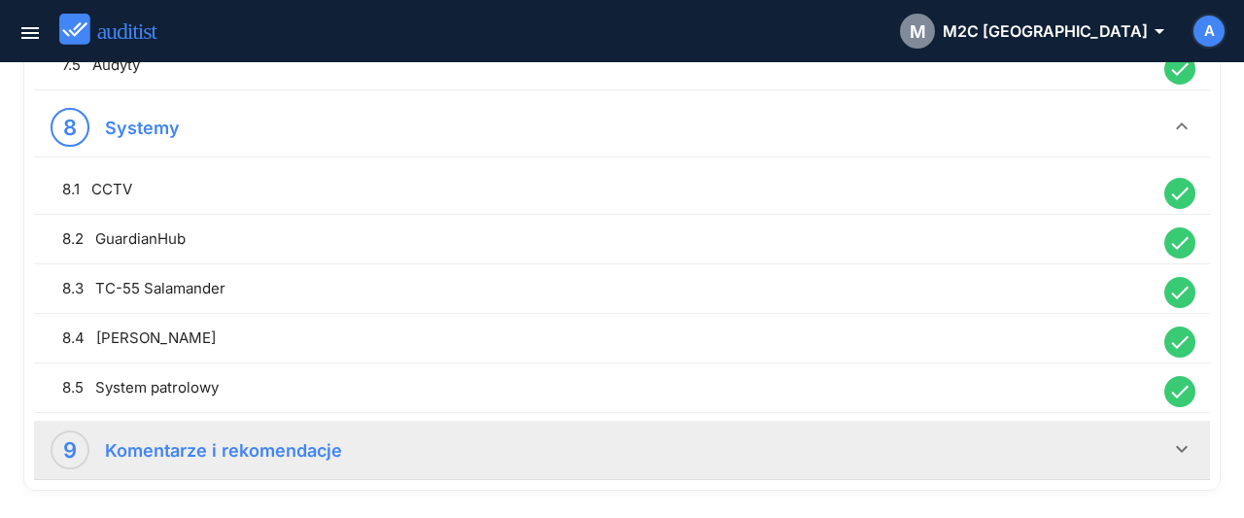
click at [660, 436] on div "9 Komentarze i rekomendacje" at bounding box center [610, 449] width 1119 height 39
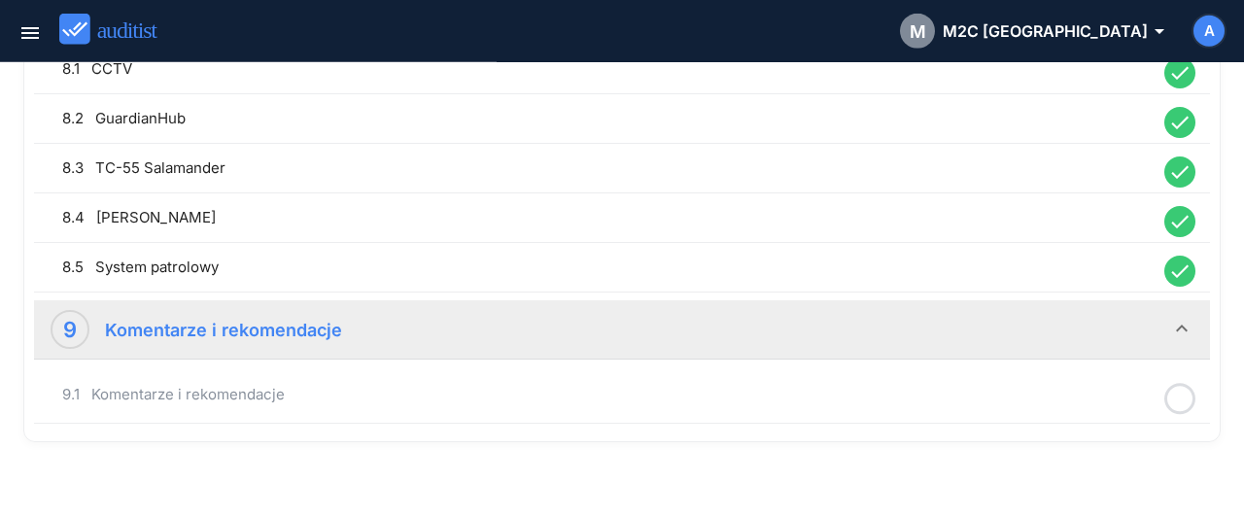
scroll to position [2528, 0]
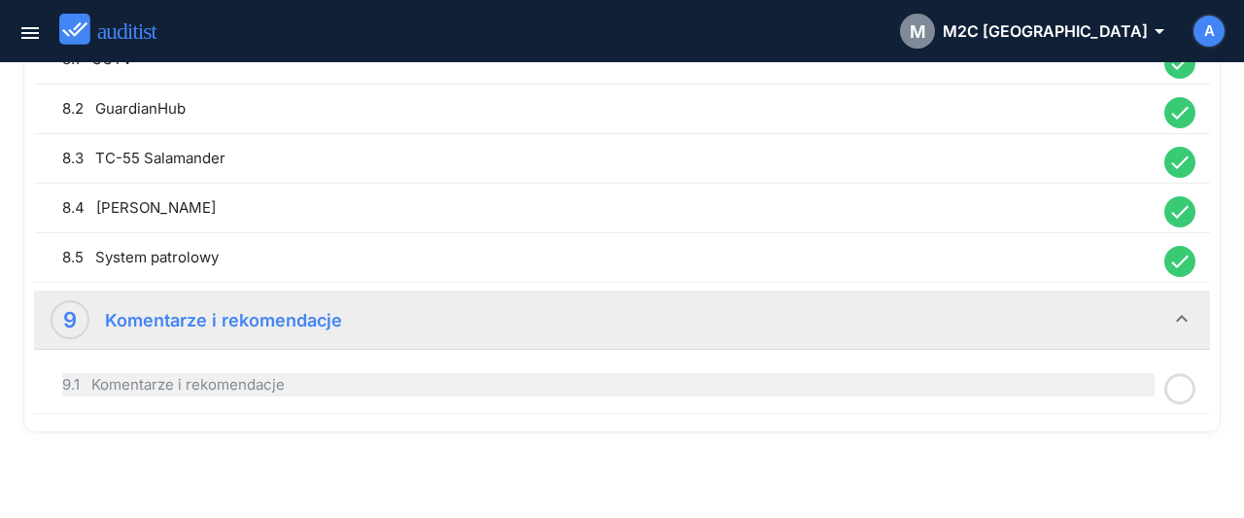
click at [618, 375] on div "9.1 Komentarze i rekomendacje" at bounding box center [608, 384] width 1092 height 23
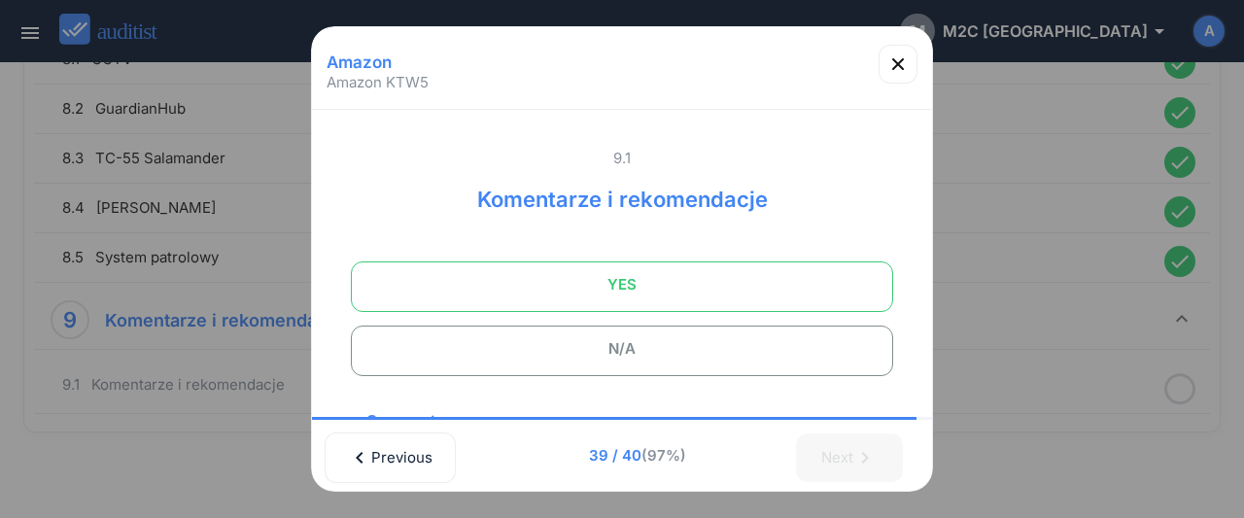
click at [617, 291] on span "YES" at bounding box center [622, 284] width 494 height 39
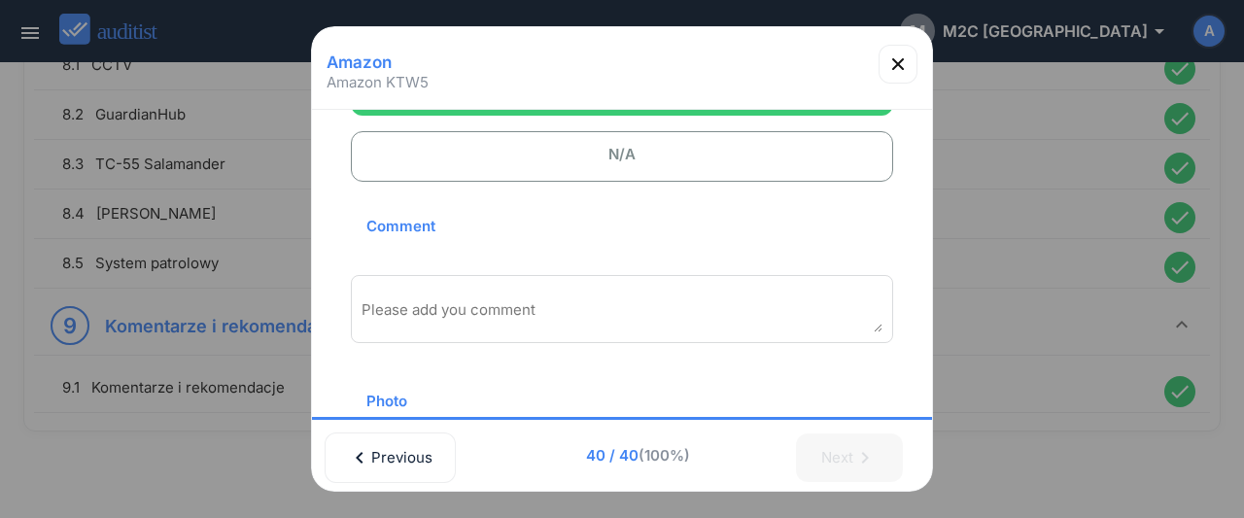
scroll to position [210, 0]
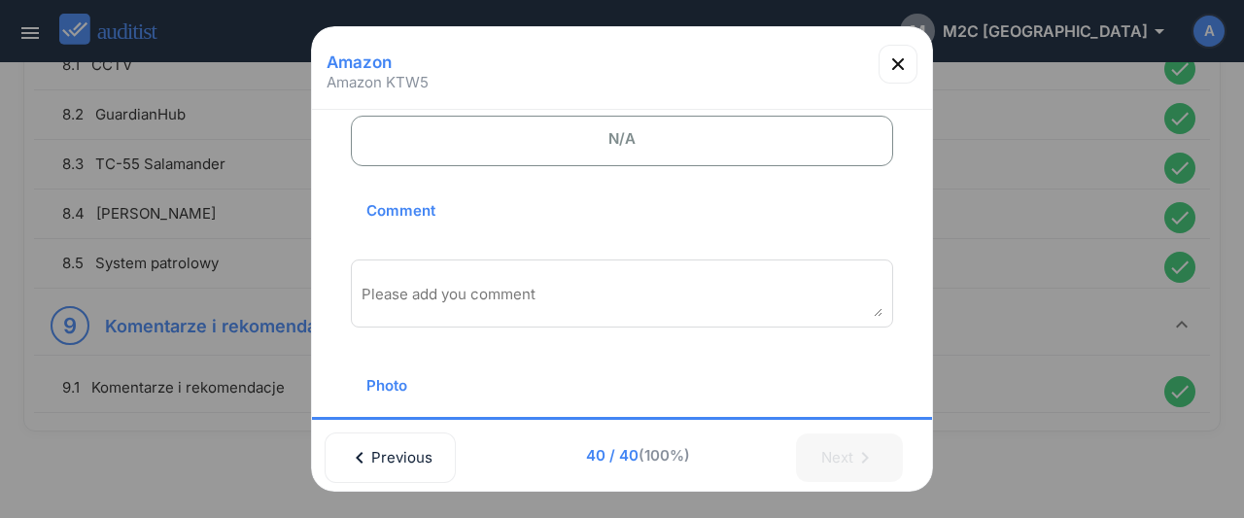
click at [605, 289] on textarea "Please add you comment" at bounding box center [621, 301] width 521 height 32
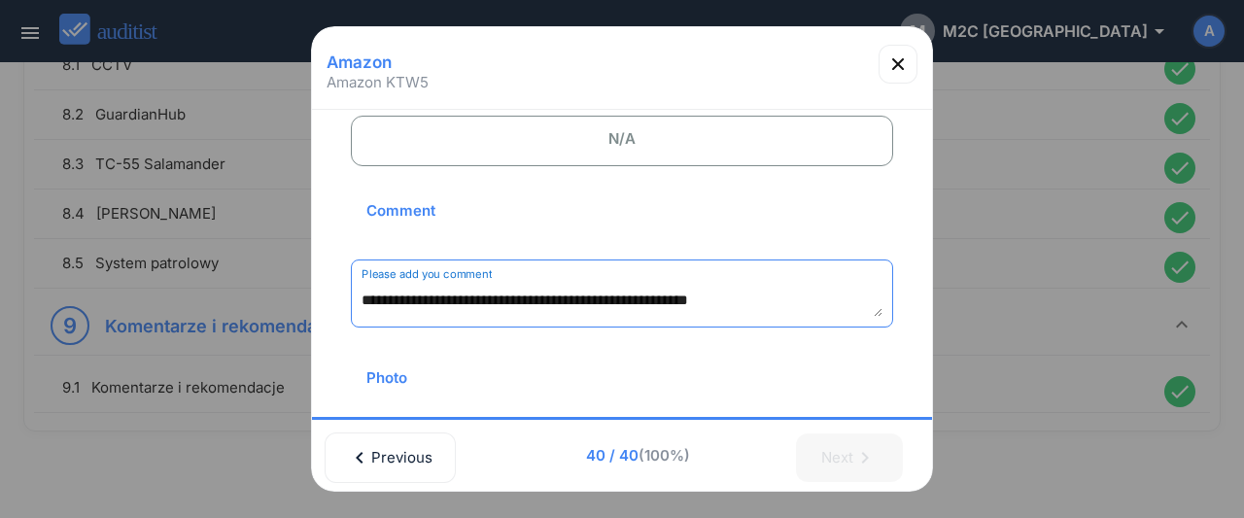
click at [860, 300] on textarea "**********" at bounding box center [621, 301] width 521 height 32
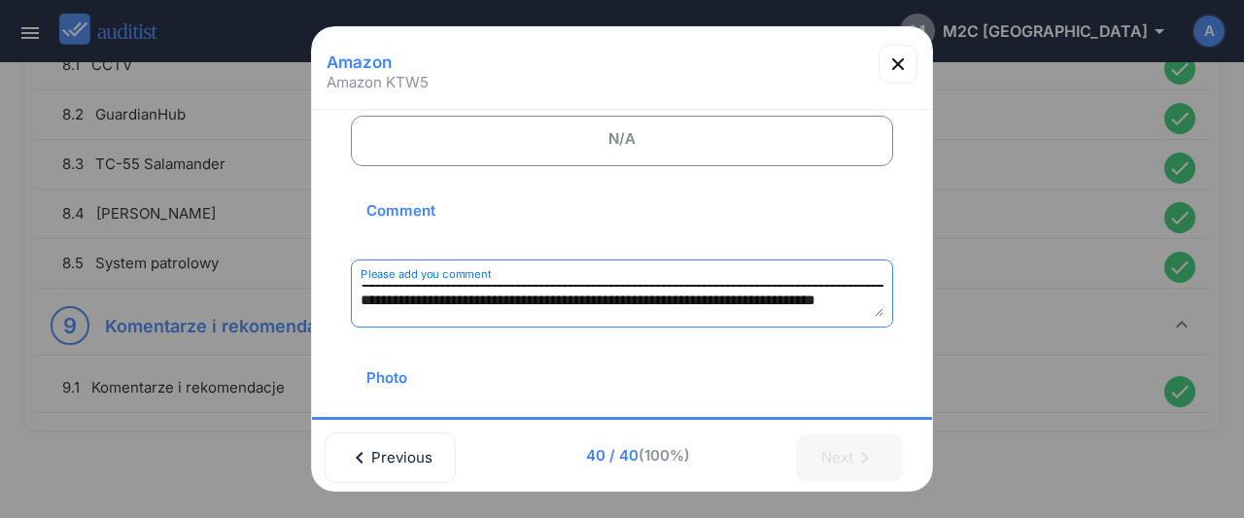
scroll to position [45, 0]
type textarea "**********"
click at [893, 67] on icon "button" at bounding box center [897, 63] width 23 height 23
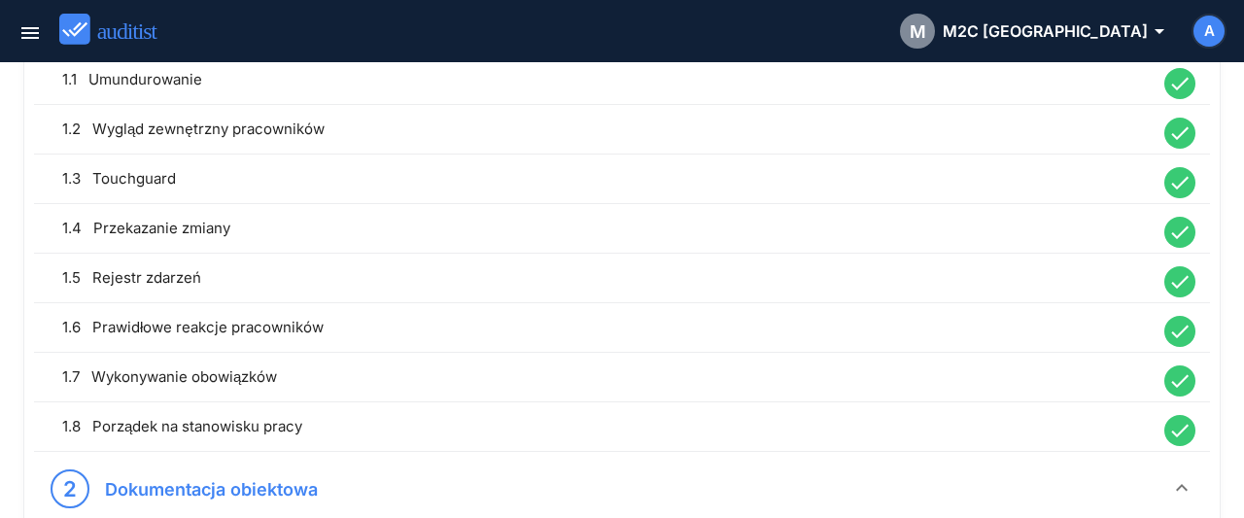
scroll to position [0, 0]
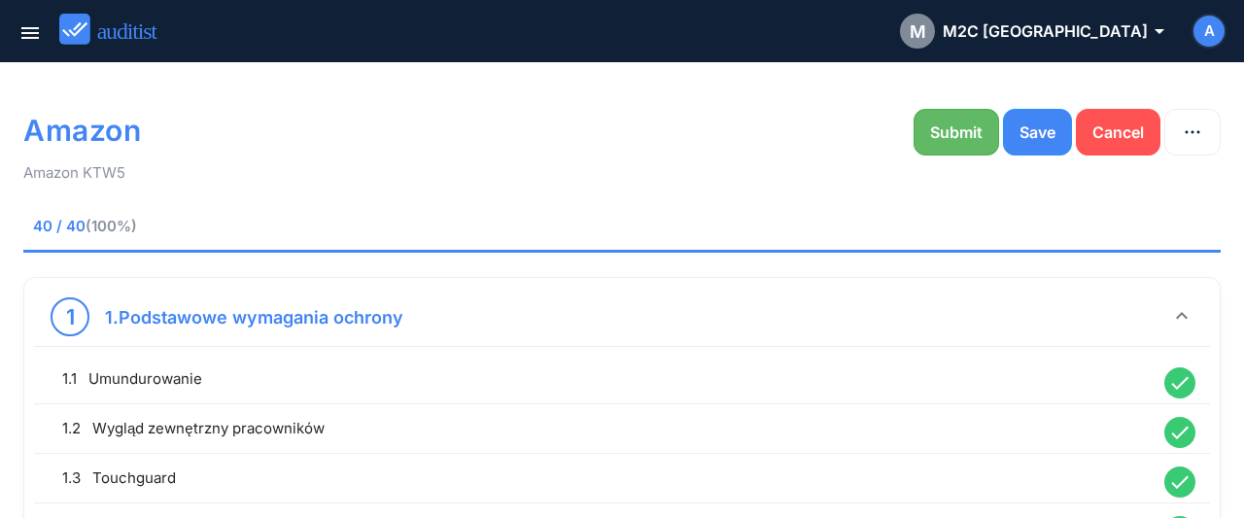
click at [929, 128] on button "Submit" at bounding box center [956, 132] width 86 height 47
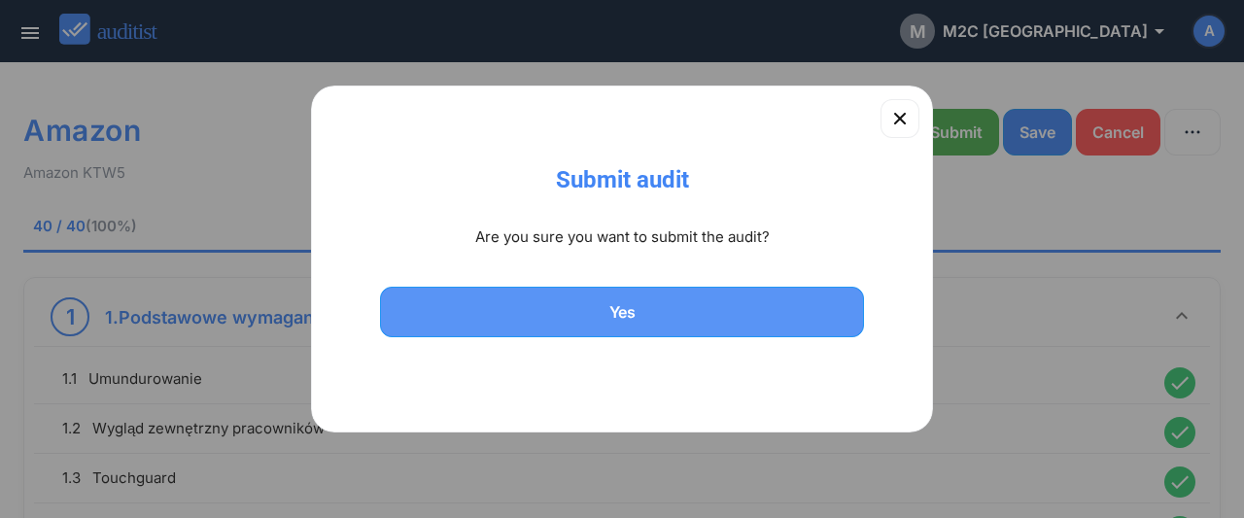
click at [597, 314] on div "Yes" at bounding box center [621, 311] width 433 height 23
